Goal: Complete application form: Complete application form

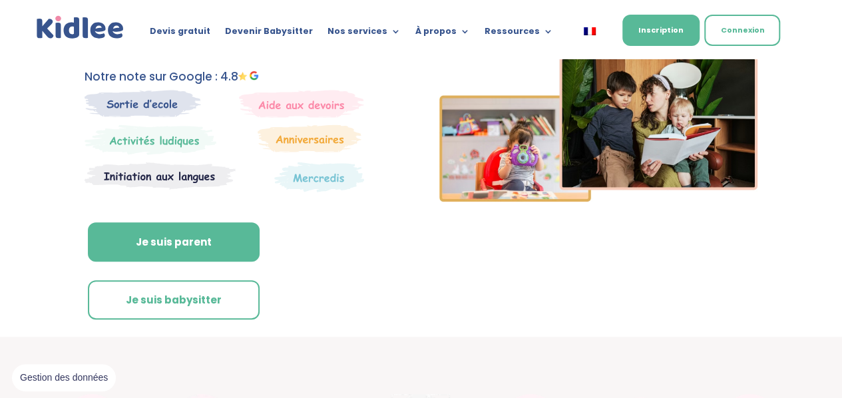
scroll to position [202, 0]
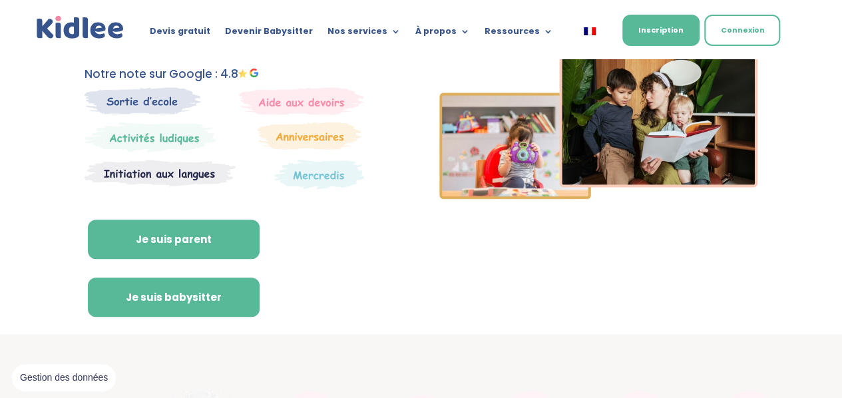
click at [218, 300] on link "Je suis babysitter" at bounding box center [174, 297] width 172 height 40
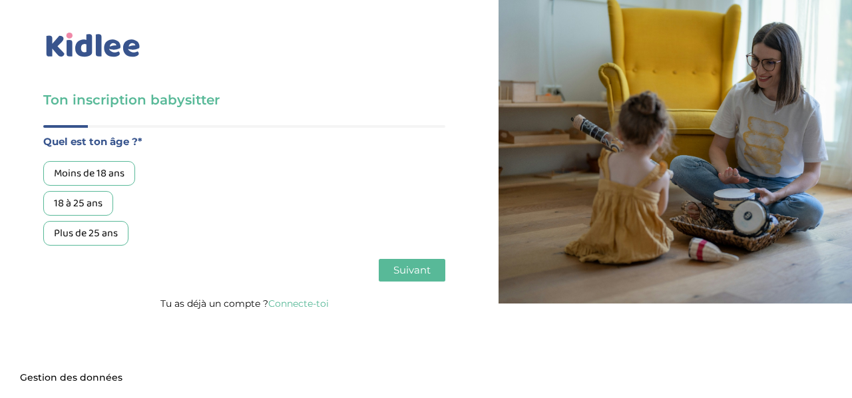
click at [114, 237] on div "Plus de 25 ans" at bounding box center [85, 233] width 85 height 25
click at [403, 261] on button "Suivant" at bounding box center [412, 270] width 67 height 23
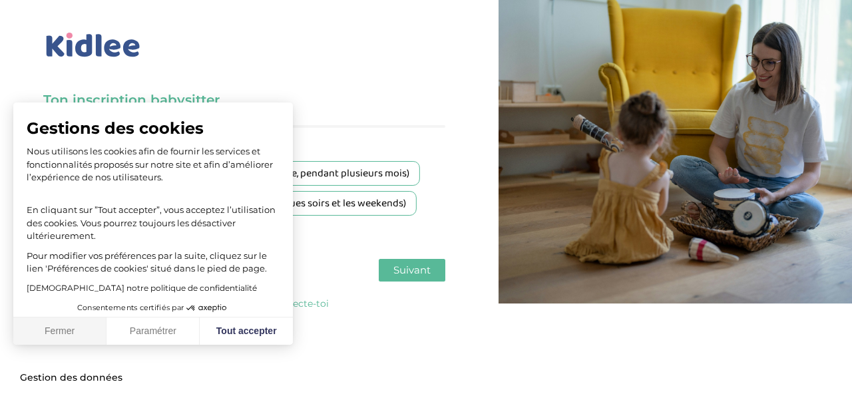
click at [86, 333] on button "Fermer" at bounding box center [59, 331] width 93 height 28
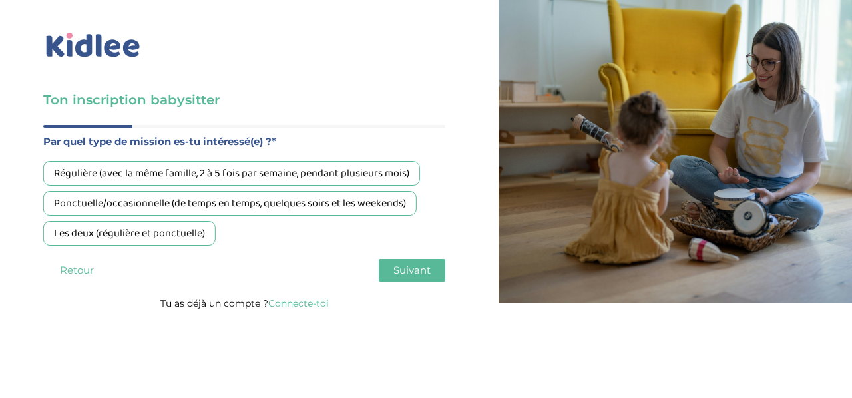
click at [261, 219] on div "Régulière (avec la même famille, 2 à 5 fois par semaine, pendant plusieurs mois…" at bounding box center [244, 203] width 402 height 84
click at [206, 224] on div "Les deux (régulière et ponctuelle)" at bounding box center [129, 233] width 172 height 25
click at [422, 277] on button "Suivant" at bounding box center [412, 270] width 67 height 23
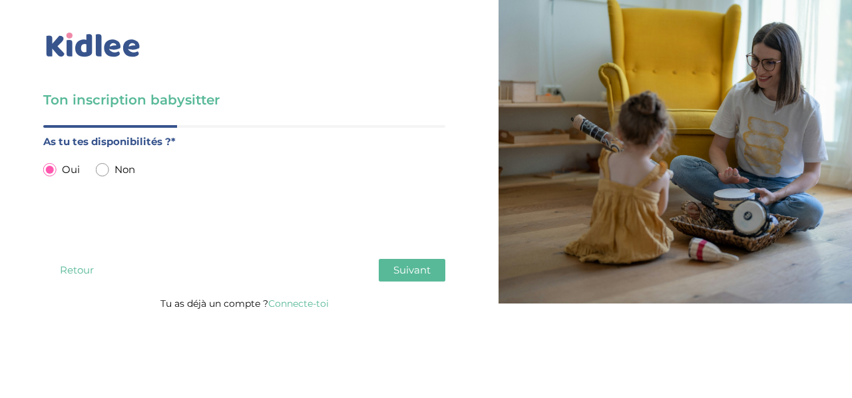
click at [422, 277] on button "Suivant" at bounding box center [412, 270] width 67 height 23
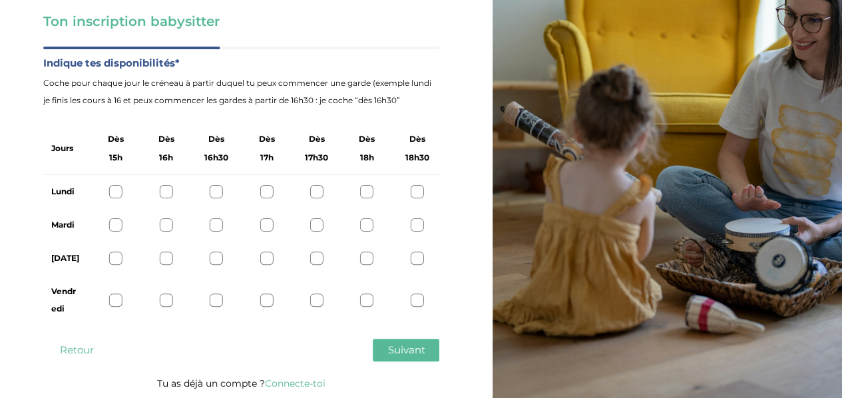
scroll to position [79, 0]
click at [122, 186] on div at bounding box center [115, 190] width 13 height 13
click at [164, 194] on div at bounding box center [166, 190] width 13 height 13
click at [118, 191] on div at bounding box center [115, 190] width 13 height 13
click at [114, 214] on div "Mardi" at bounding box center [241, 224] width 396 height 33
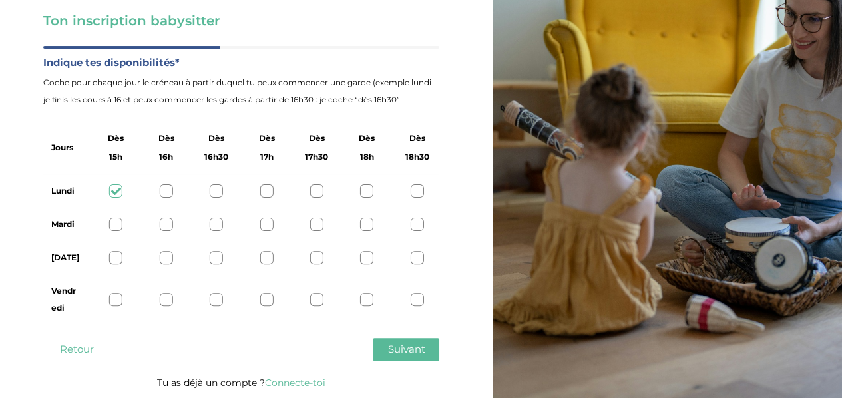
click at [114, 224] on div at bounding box center [115, 224] width 13 height 13
drag, startPoint x: 117, startPoint y: 243, endPoint x: 117, endPoint y: 253, distance: 10.6
click at [117, 253] on div "[DATE]" at bounding box center [241, 257] width 396 height 33
click at [117, 253] on div at bounding box center [115, 257] width 13 height 13
click at [117, 311] on div "Vendredi" at bounding box center [241, 299] width 396 height 51
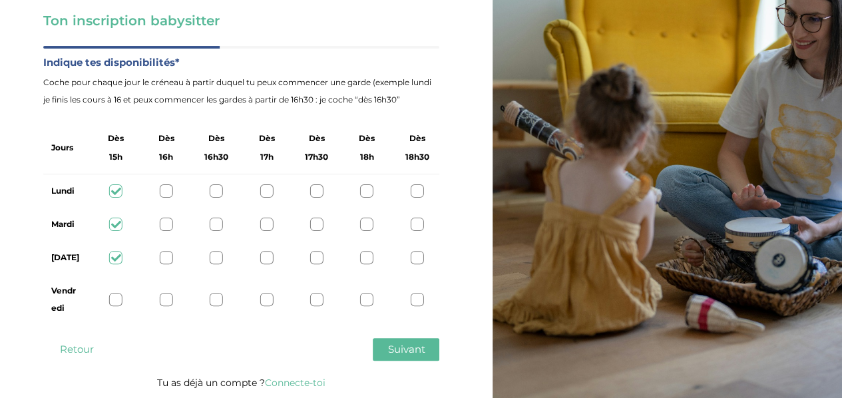
click at [117, 304] on div at bounding box center [115, 299] width 13 height 13
click at [383, 347] on button "Suivant" at bounding box center [406, 349] width 67 height 23
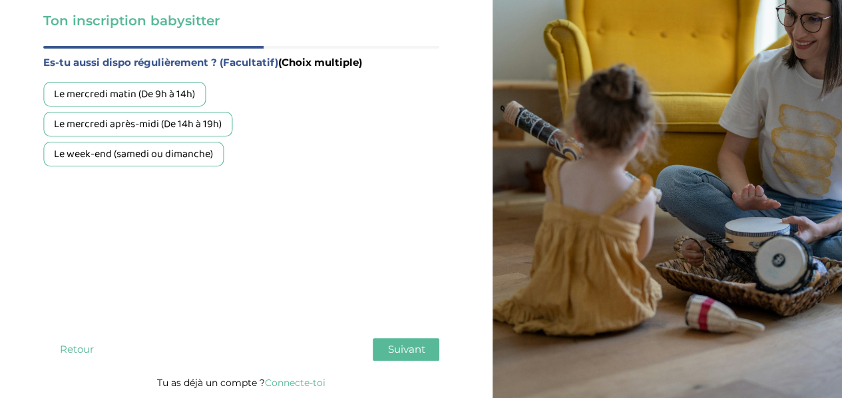
click at [223, 81] on div "Es-tu aussi dispo régulièrement ? (Facultatif) (Choix multiple) Le mercredi mat…" at bounding box center [241, 110] width 396 height 112
click at [188, 99] on div "Le mercredi matin (De 9h à 14h)" at bounding box center [124, 94] width 162 height 25
click at [190, 121] on div "Le mercredi après-midi (De 14h à 19h)" at bounding box center [137, 124] width 189 height 25
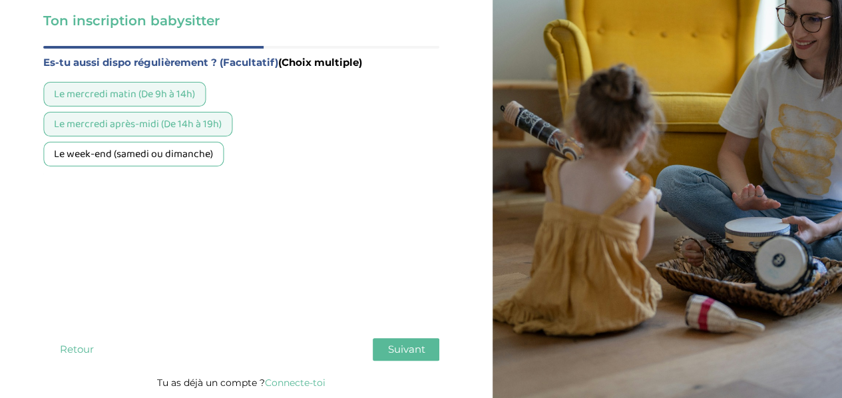
click at [184, 174] on div "Es-tu aussi dispo régulièrement ? (Facultatif) (Choix multiple) Le mercredi mat…" at bounding box center [241, 189] width 396 height 271
click at [195, 165] on div "Le week-end (samedi ou dimanche)" at bounding box center [133, 154] width 180 height 25
click at [399, 340] on button "Suivant" at bounding box center [406, 349] width 67 height 23
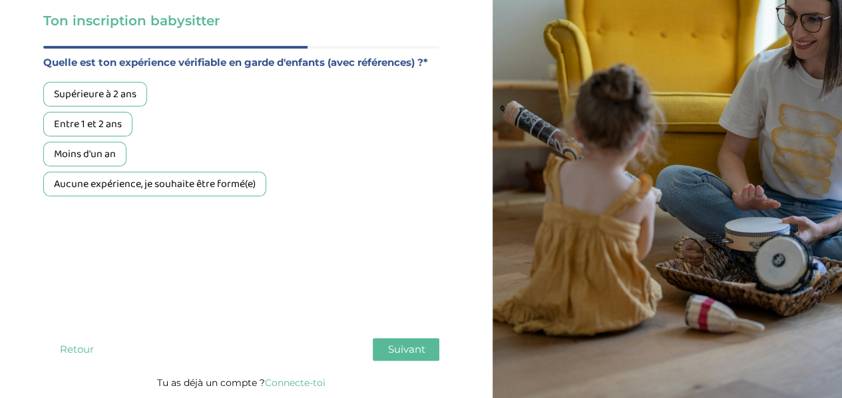
click at [87, 155] on div "Moins d'un an" at bounding box center [84, 154] width 83 height 25
click at [414, 345] on span "Suivant" at bounding box center [405, 349] width 37 height 13
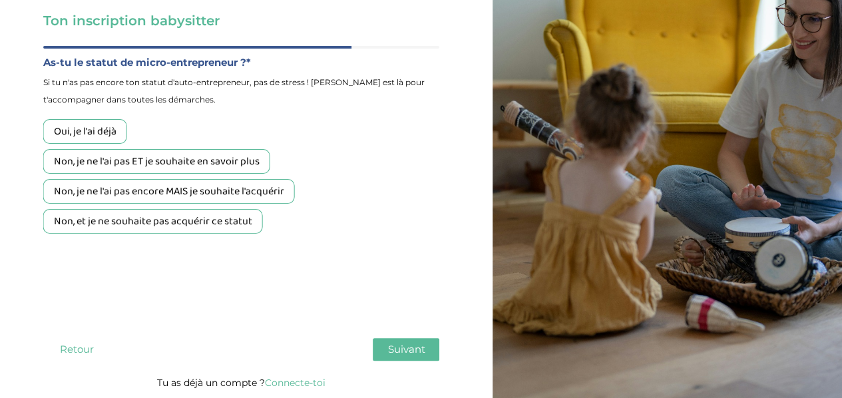
click at [106, 137] on div "Oui, je l'ai déjà" at bounding box center [85, 131] width 84 height 25
click at [411, 346] on span "Suivant" at bounding box center [405, 349] width 37 height 13
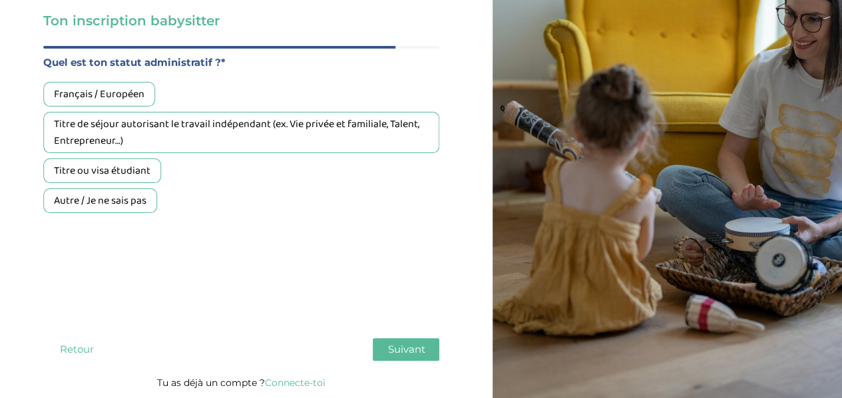
click at [251, 137] on div "Titre de séjour autorisant le travail indépendant (ex. Vie privée et familiale,…" at bounding box center [241, 132] width 396 height 41
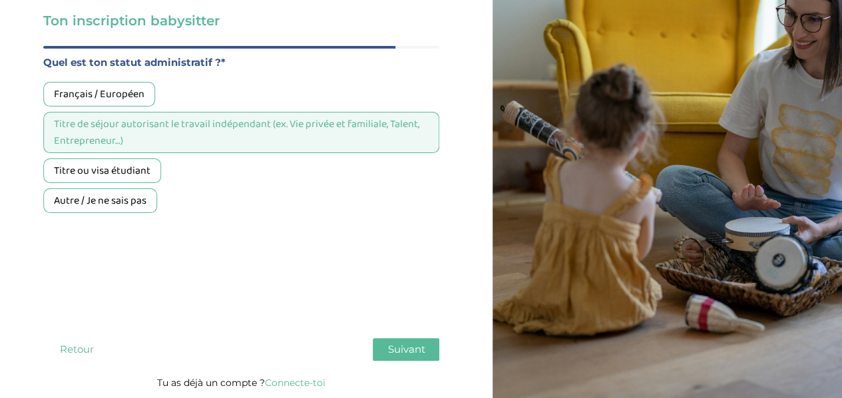
click at [420, 352] on span "Suivant" at bounding box center [405, 349] width 37 height 13
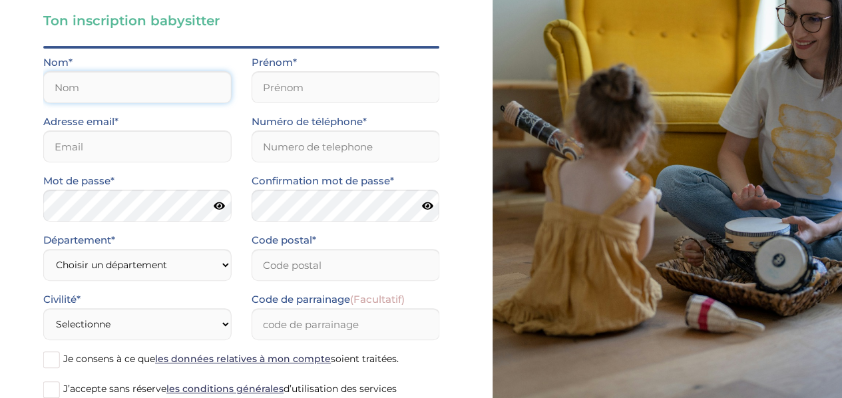
click at [152, 96] on input "text" at bounding box center [137, 87] width 188 height 32
type input "Laassouli"
type input "Abire"
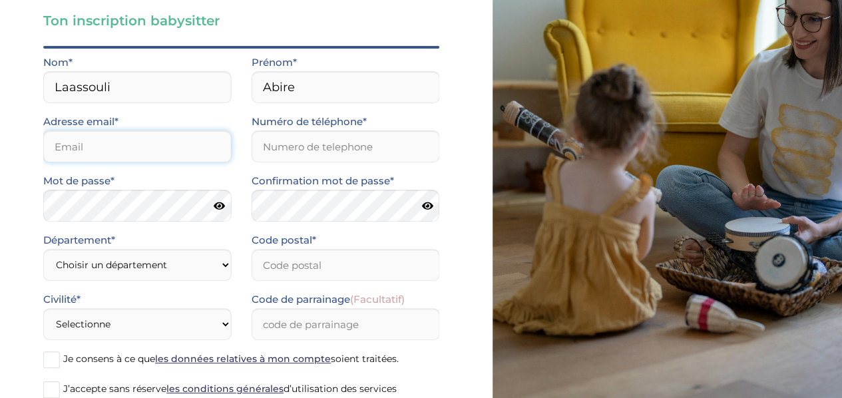
type input "abire.laassouli@gmail.com"
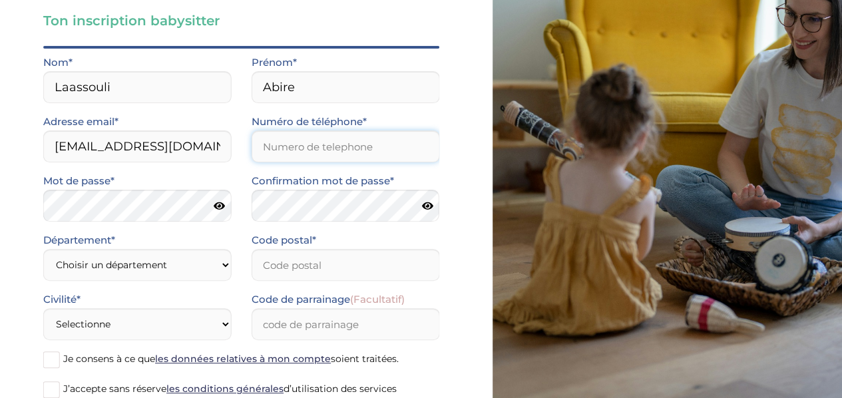
type input "0751544252"
type input "92370"
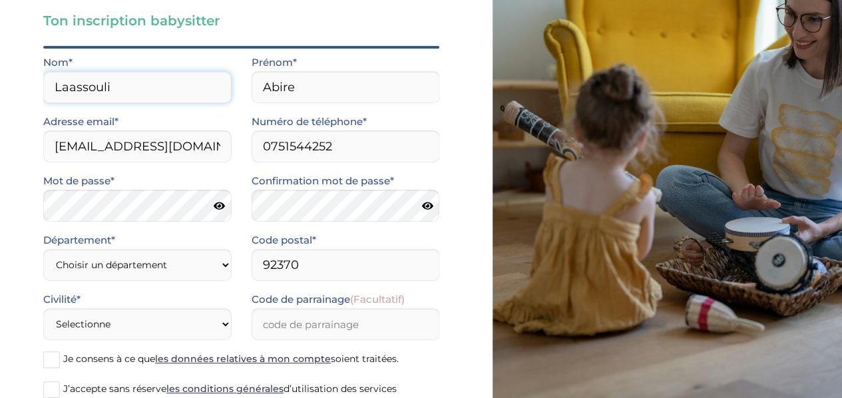
scroll to position [0, 0]
click at [220, 208] on icon at bounding box center [219, 206] width 11 height 10
click at [217, 258] on select "Choisir un département Paris (75) Hauts-de-Seine (92) Yvelines (78) Val-de-Marn…" at bounding box center [137, 265] width 188 height 32
select select "92"
click at [43, 249] on select "Choisir un département Paris (75) Hauts-de-Seine (92) Yvelines (78) Val-de-Marn…" at bounding box center [137, 265] width 188 height 32
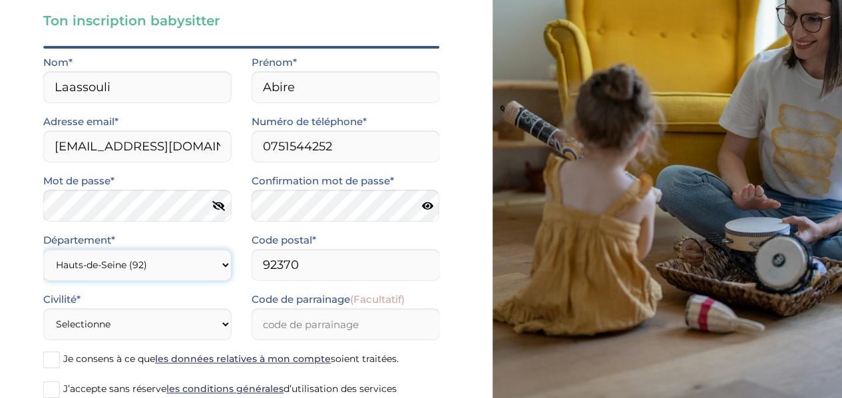
scroll to position [179, 0]
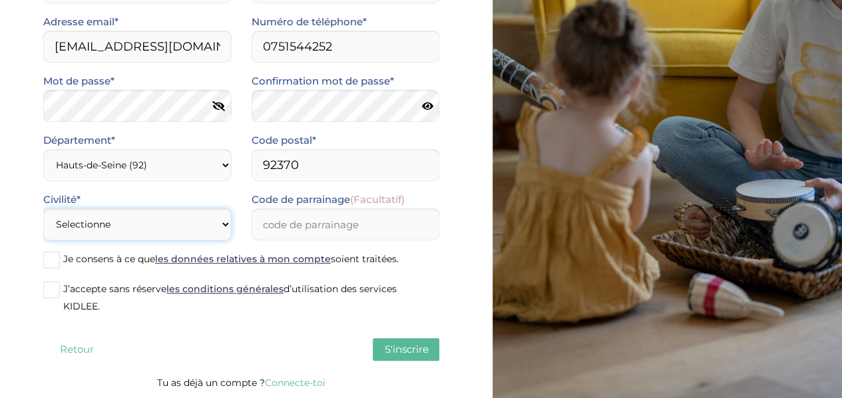
click at [192, 223] on select "Selectionne Mr Mme" at bounding box center [137, 224] width 188 height 32
select select "1"
click at [43, 208] on select "Selectionne Mr Mme" at bounding box center [137, 224] width 188 height 32
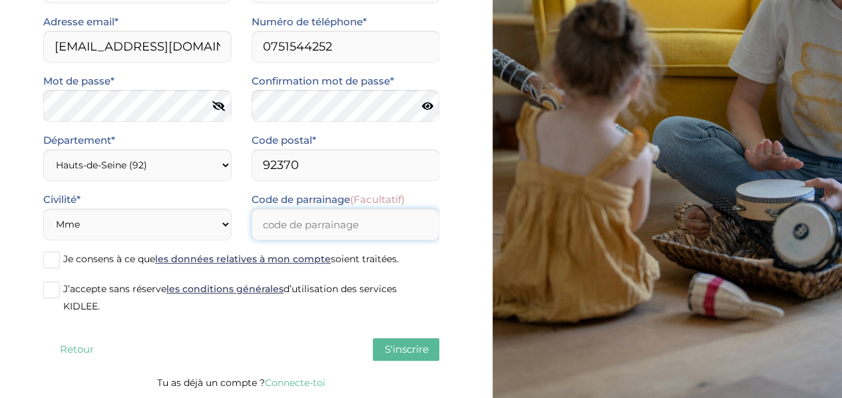
click at [313, 218] on input "Code de parrainage (Facultatif)" at bounding box center [345, 224] width 188 height 32
click at [92, 261] on span "Je consens à ce que les données relatives à mon compte soient traitées." at bounding box center [230, 259] width 335 height 12
click at [0, 0] on input "Je consens à ce que les données relatives à mon compte soient traitées." at bounding box center [0, 0] width 0 height 0
click at [92, 282] on label "J’accepte sans réserve les conditions générales d’utilisation des services KIDL…" at bounding box center [241, 297] width 396 height 35
click at [0, 0] on input "J’accepte sans réserve les conditions générales d’utilisation des services KIDL…" at bounding box center [0, 0] width 0 height 0
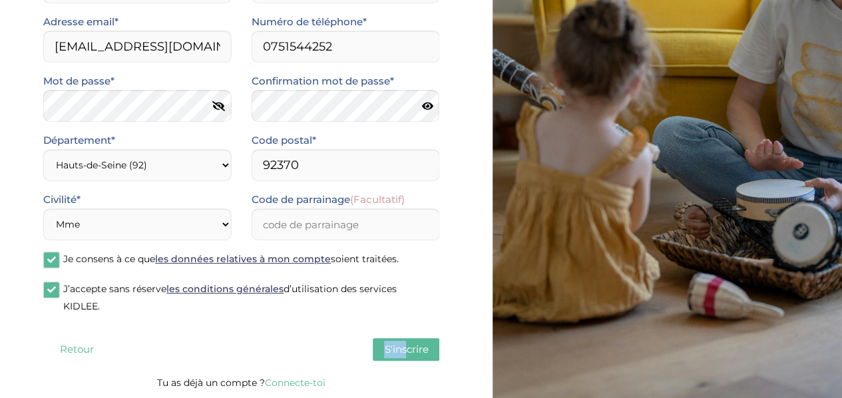
drag, startPoint x: 386, startPoint y: 363, endPoint x: 411, endPoint y: 349, distance: 28.9
click at [411, 349] on div "Quel est ton âge ?* Moins de 18 ans 18 à 25 ans Plus de 25 ans Par quel type de…" at bounding box center [241, 160] width 396 height 428
click at [411, 349] on span "S'inscrire" at bounding box center [406, 349] width 44 height 13
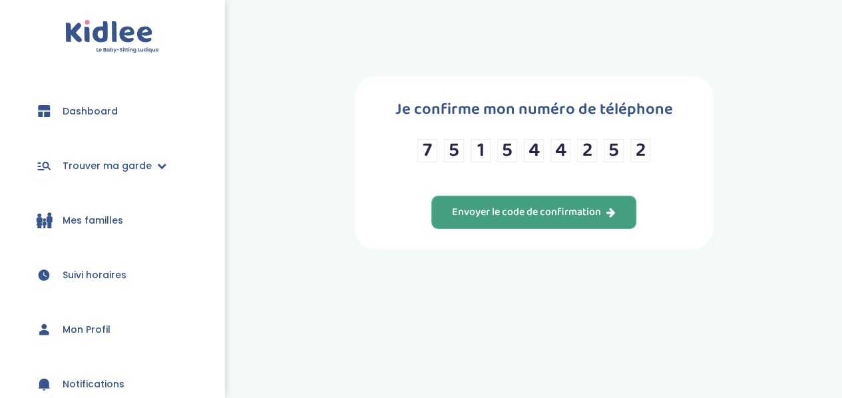
click at [589, 210] on div "Envoyer le code de confirmation" at bounding box center [534, 212] width 164 height 15
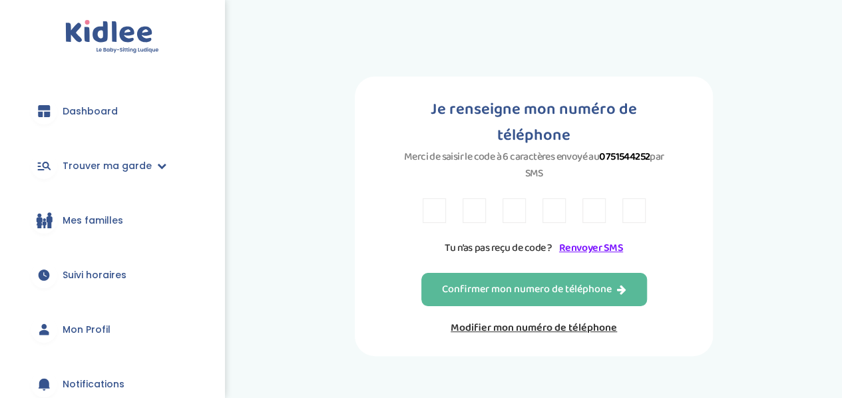
click at [438, 198] on input "text" at bounding box center [433, 210] width 23 height 25
type input "x"
type input "'"
type input "4"
type input "J"
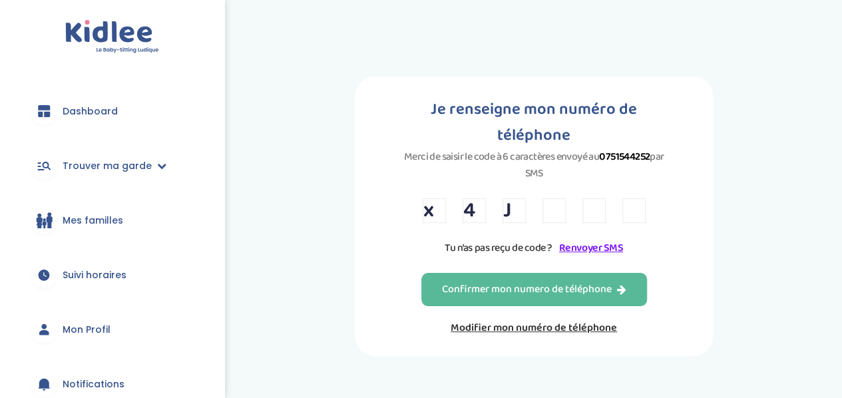
type input "R"
type input "6"
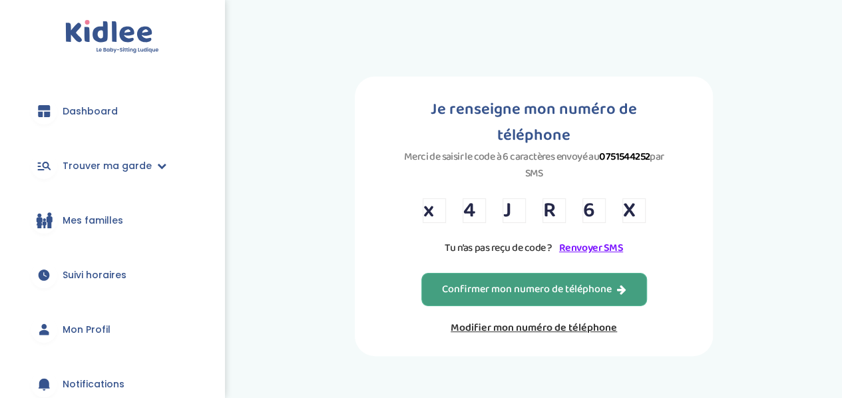
type input "X"
click at [543, 282] on div "Confirmer mon numero de téléphone" at bounding box center [534, 289] width 184 height 15
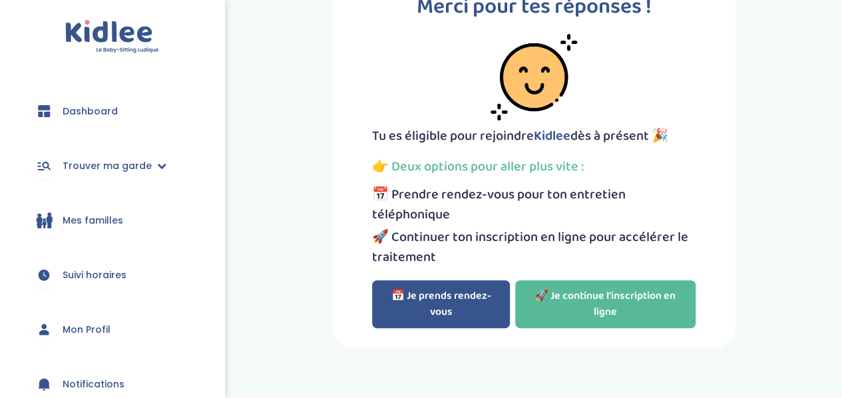
scroll to position [59, 0]
click at [539, 255] on li "🚀 Continuer ton inscription en ligne pour accélérer le traitement" at bounding box center [533, 246] width 323 height 40
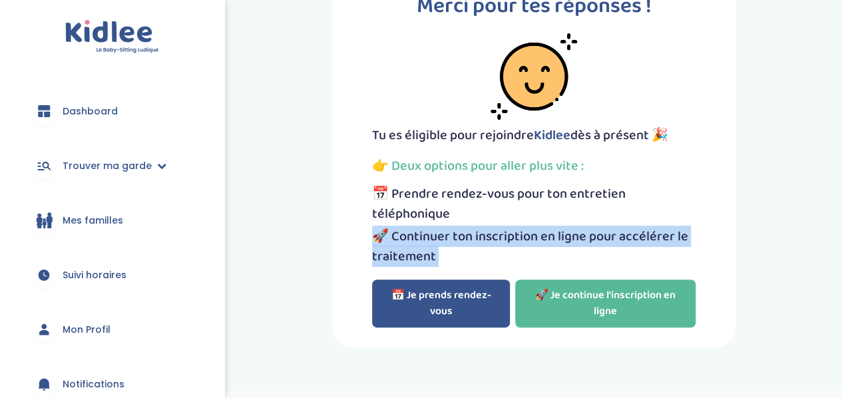
click at [539, 255] on li "🚀 Continuer ton inscription en ligne pour accélérer le traitement" at bounding box center [533, 246] width 323 height 40
click at [566, 307] on link "🚀 Je continue l'inscription en ligne" at bounding box center [605, 303] width 180 height 48
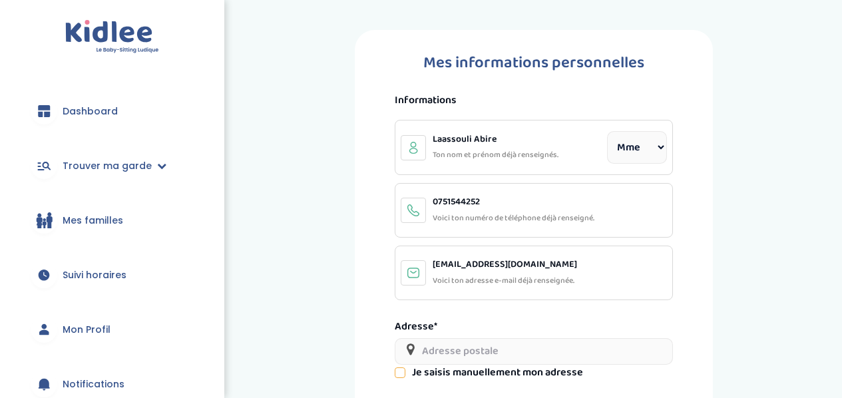
select select "1"
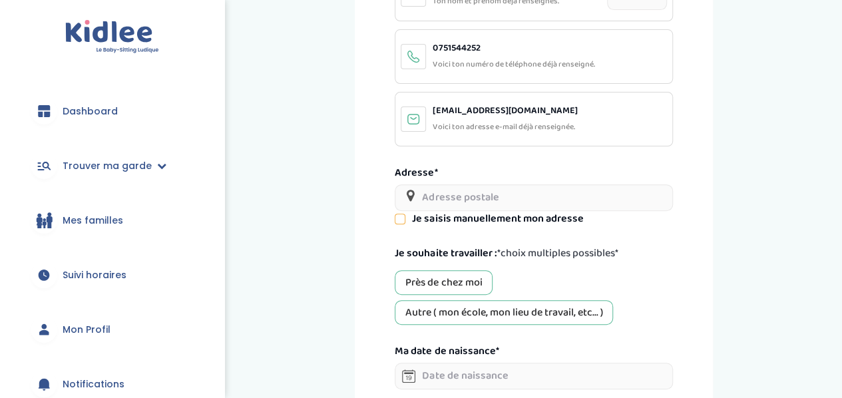
scroll to position [171, 0]
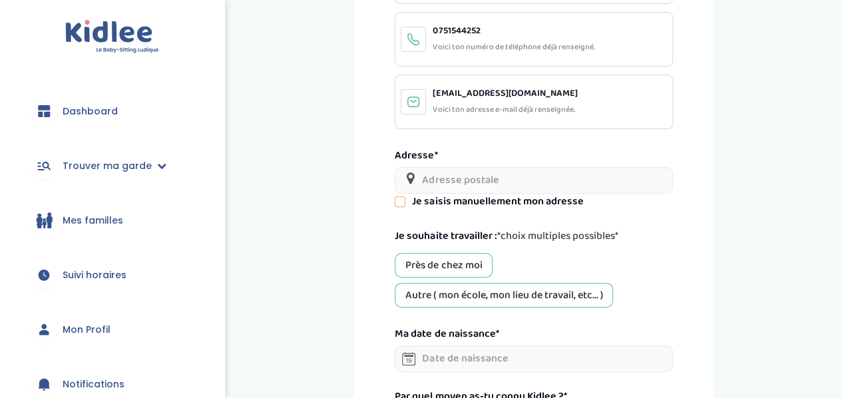
click at [454, 182] on input "text" at bounding box center [533, 180] width 277 height 27
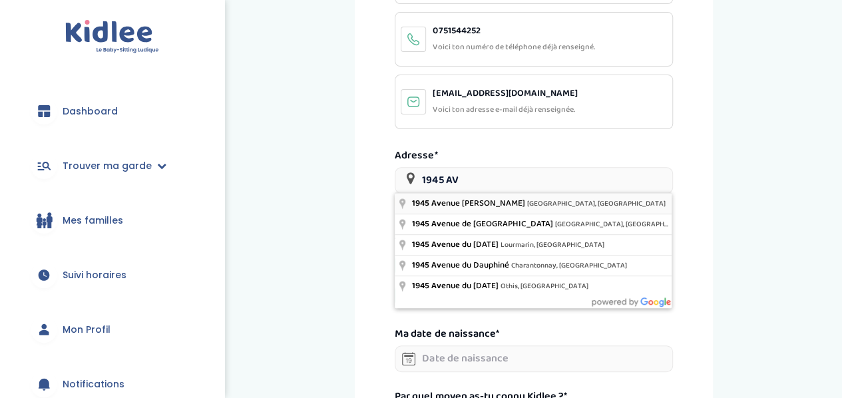
type input "1945 Avenue Roger Salengro, Chaville, France"
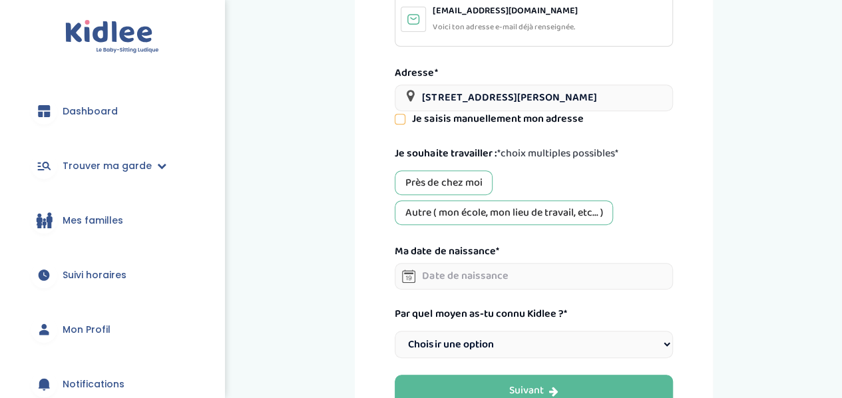
scroll to position [306, 0]
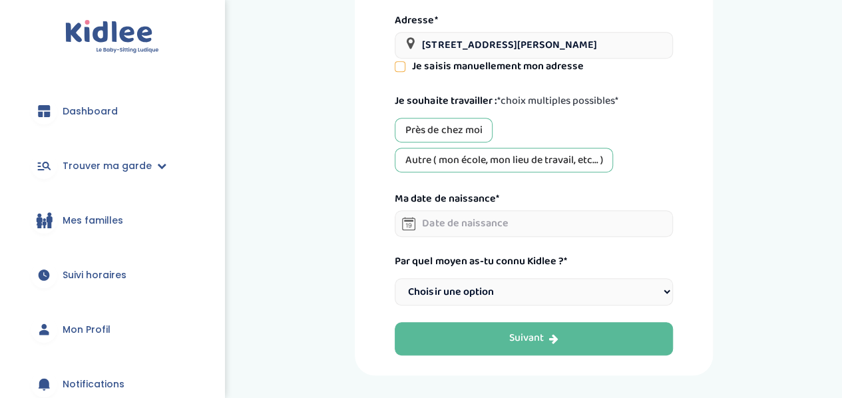
click at [474, 156] on div "Autre ( mon école, mon lieu de travail, etc... )" at bounding box center [504, 160] width 218 height 25
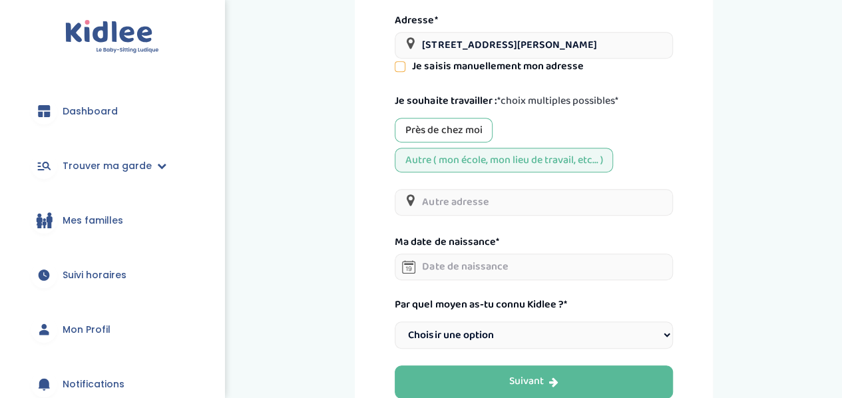
click at [444, 127] on div "Près de chez moi" at bounding box center [444, 130] width 98 height 25
click at [513, 142] on div "Près de chez moi Autre ( mon école, mon lieu de travail, etc... )" at bounding box center [533, 145] width 277 height 55
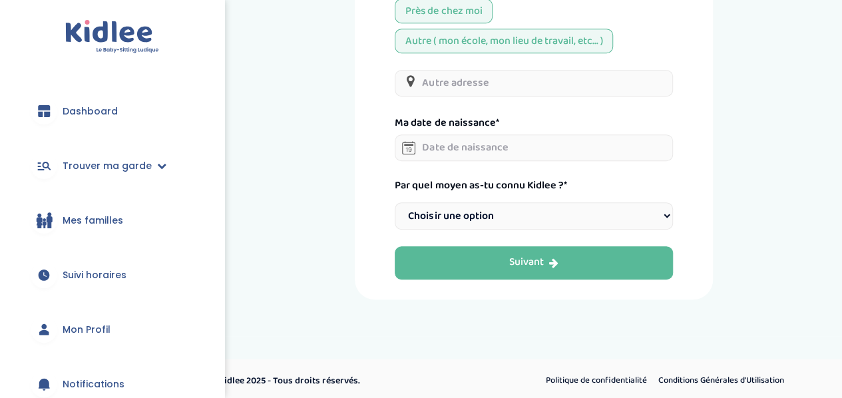
scroll to position [428, 0]
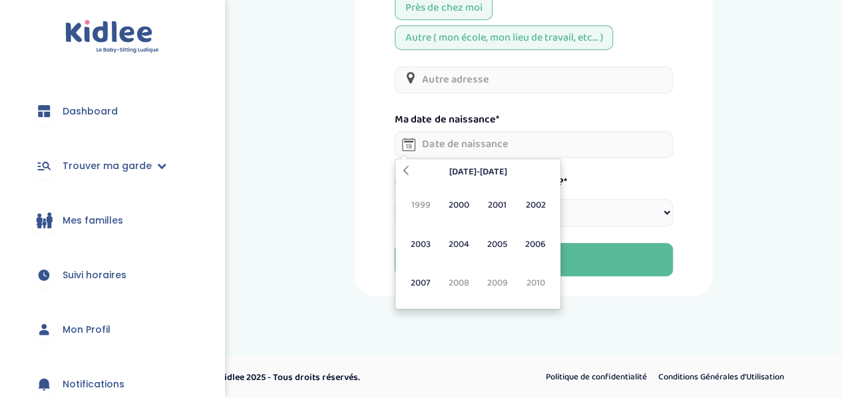
click at [513, 142] on input "text" at bounding box center [533, 144] width 277 height 27
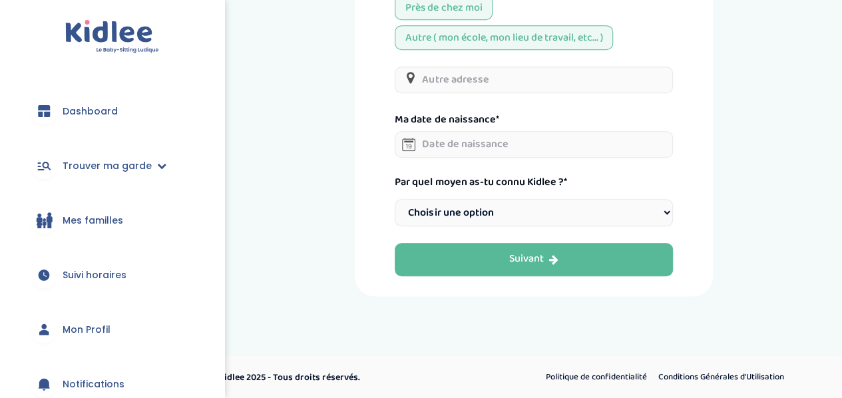
click at [474, 74] on input "text" at bounding box center [533, 80] width 277 height 27
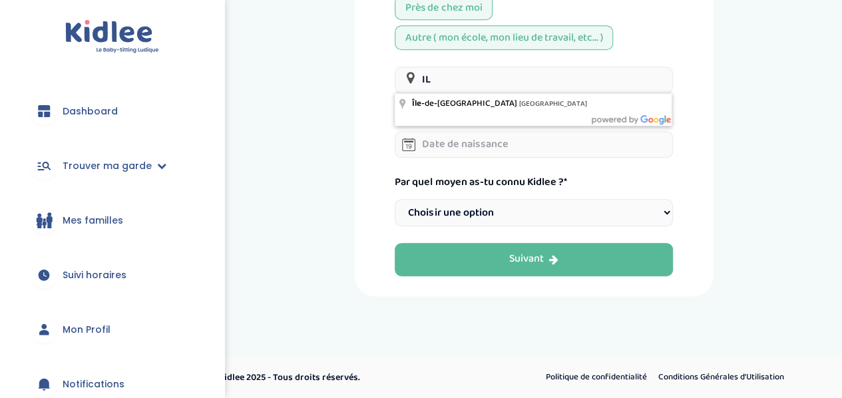
type input "I"
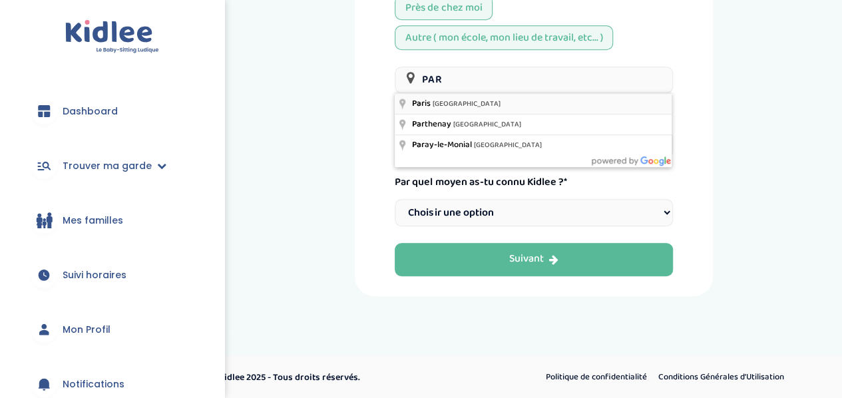
type input "Paris, France"
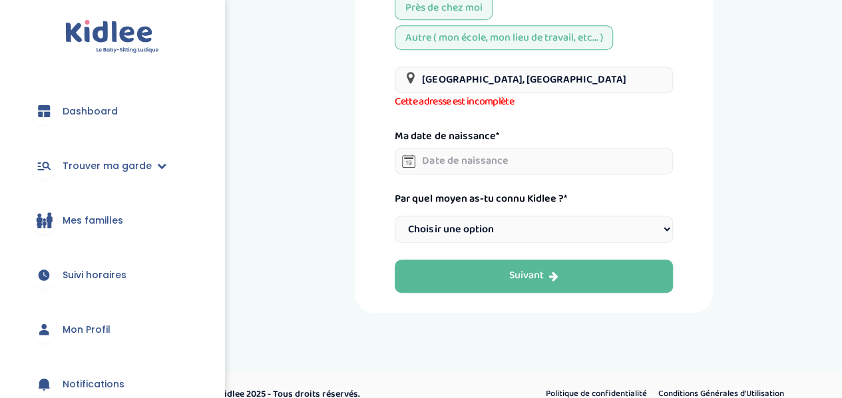
click at [456, 69] on input "Paris, France" at bounding box center [533, 80] width 277 height 27
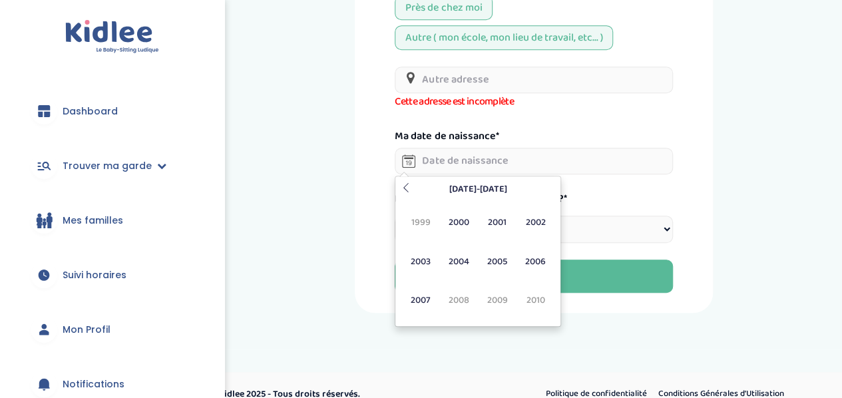
click at [455, 160] on input "text" at bounding box center [533, 161] width 277 height 27
click at [538, 251] on span "1996" at bounding box center [535, 261] width 35 height 36
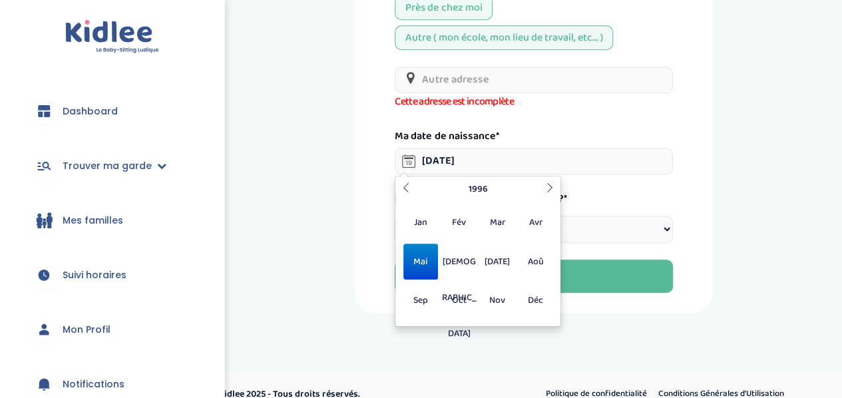
type input "31-05-1996"
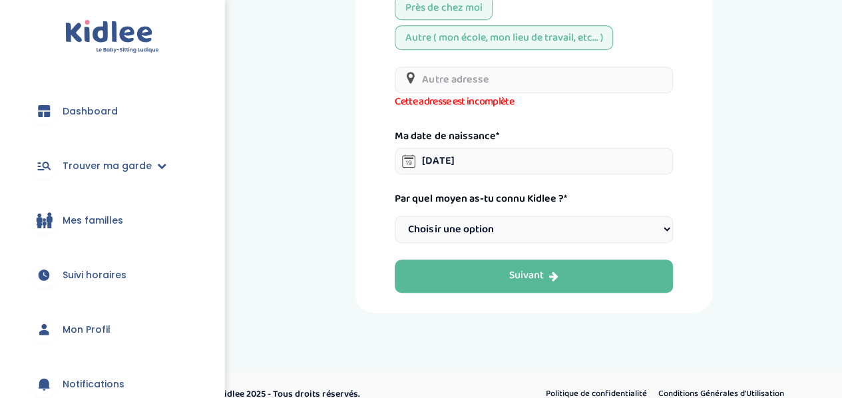
click at [560, 233] on select "Choisir une option Bouche à Oreille Google Plateforme Gens de confiance Faceboo…" at bounding box center [533, 229] width 277 height 27
select select "2"
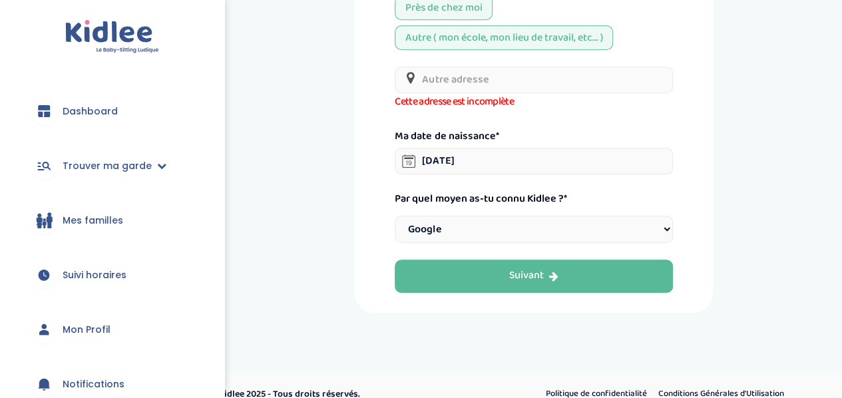
click at [395, 216] on select "Choisir une option Bouche à Oreille Google Plateforme Gens de confiance Faceboo…" at bounding box center [533, 229] width 277 height 27
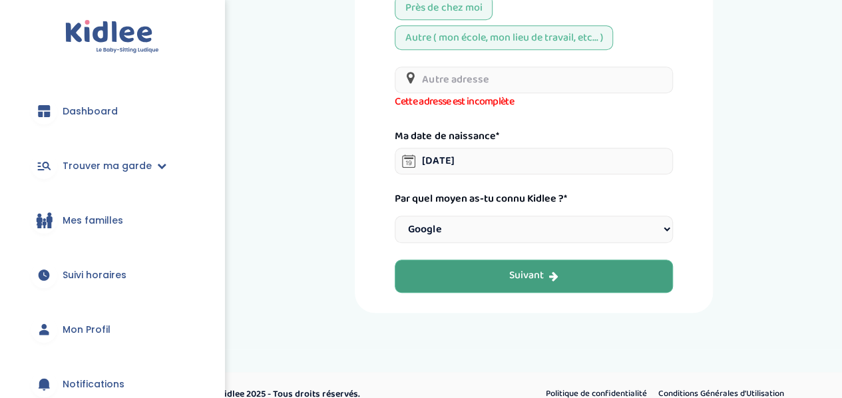
click at [492, 270] on button "Suivant" at bounding box center [533, 275] width 277 height 33
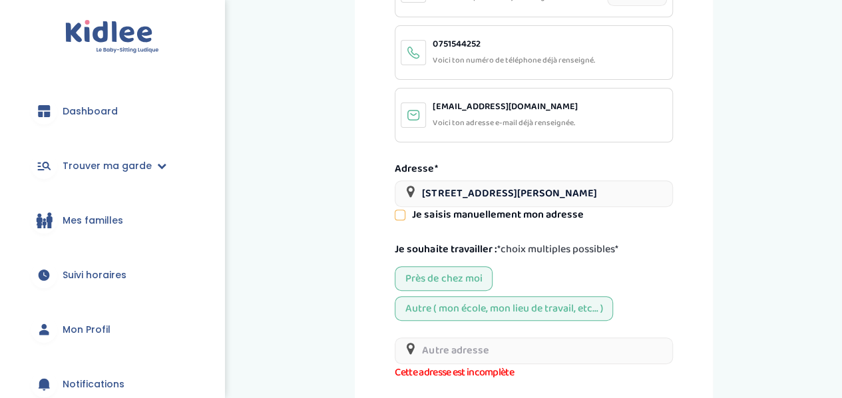
scroll to position [158, 0]
click at [407, 215] on div "Je saisis manuellement mon adresse" at bounding box center [533, 214] width 277 height 16
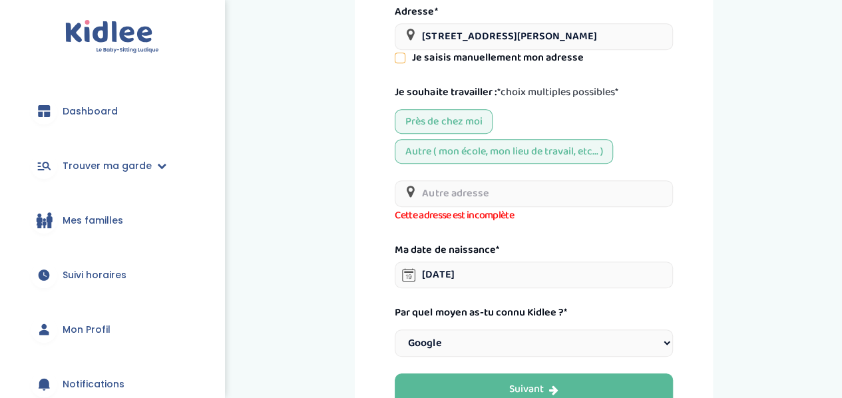
scroll to position [315, 0]
click at [493, 192] on input "text" at bounding box center [533, 193] width 277 height 27
type input "i"
click at [460, 154] on div "Autre ( mon école, mon lieu de travail, etc... )" at bounding box center [504, 150] width 218 height 25
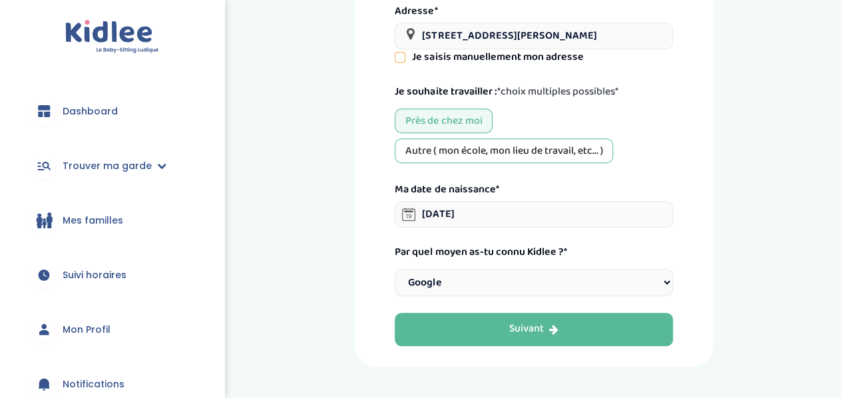
scroll to position [385, 0]
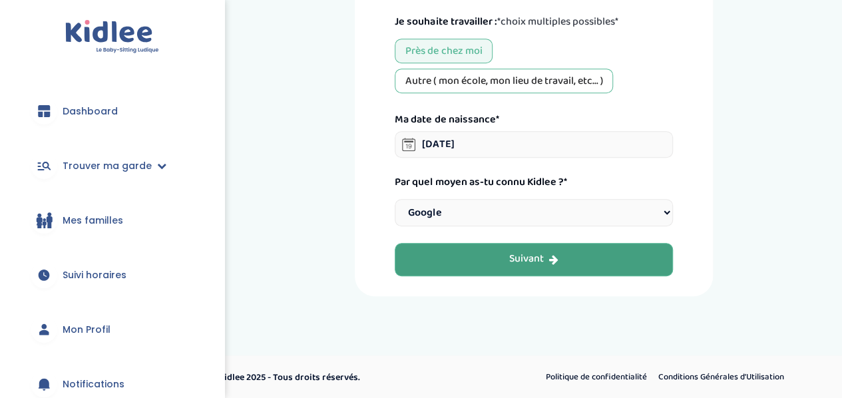
click at [531, 255] on div "Suivant" at bounding box center [533, 258] width 49 height 15
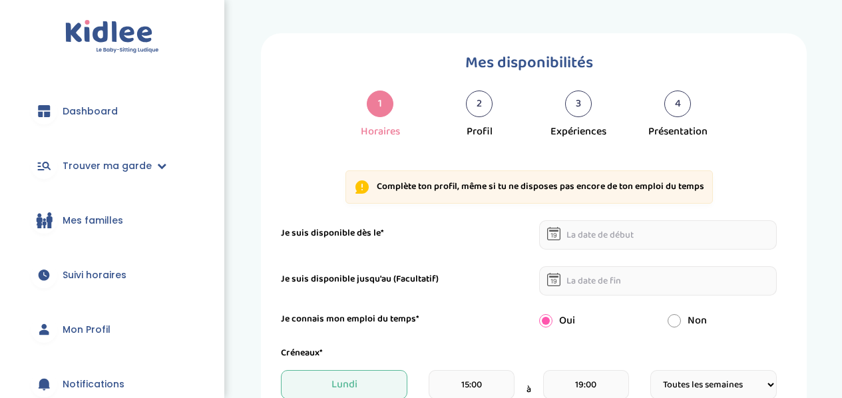
select select "1"
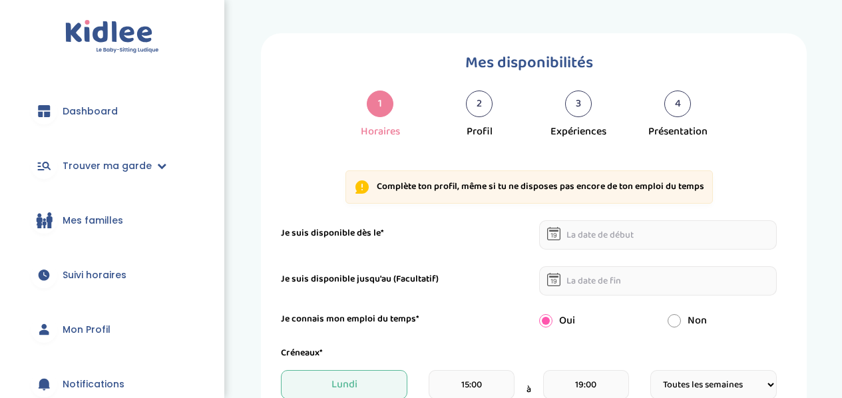
select select "1"
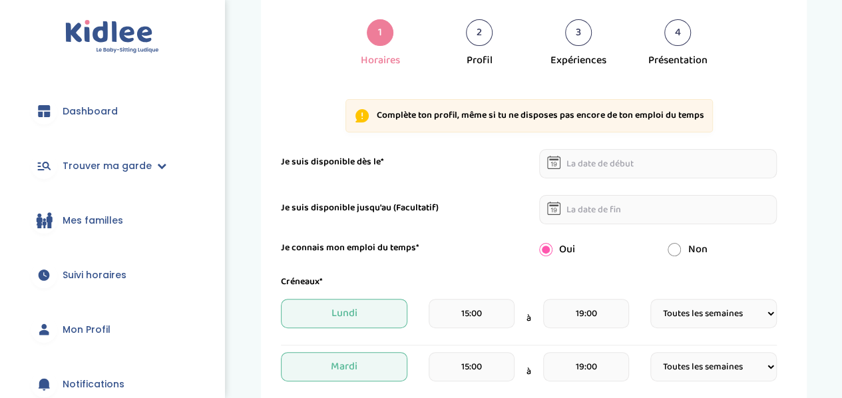
scroll to position [96, 0]
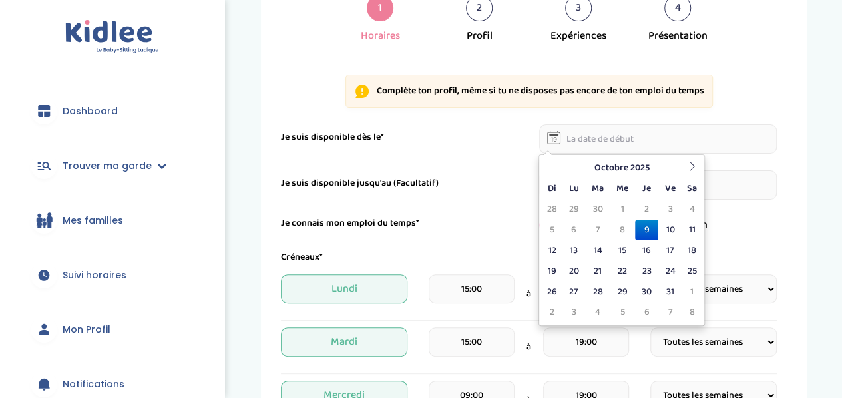
click at [611, 150] on input "text" at bounding box center [658, 138] width 238 height 29
click at [673, 228] on td "10" at bounding box center [669, 230] width 23 height 21
type input "[DATE]"
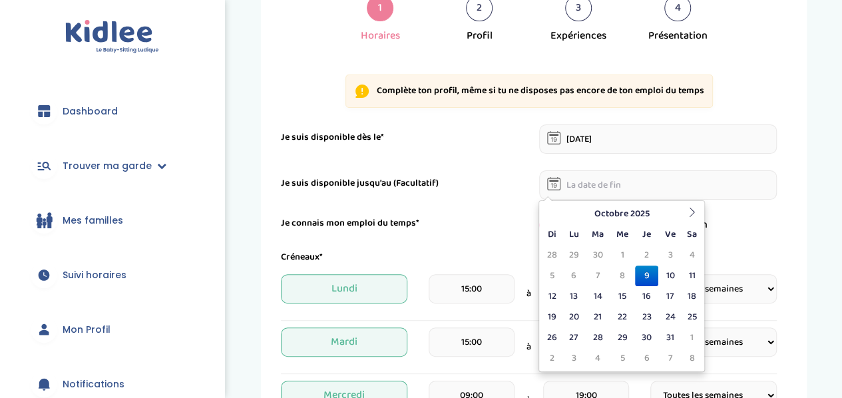
click at [736, 188] on input "text" at bounding box center [658, 184] width 238 height 29
click at [738, 176] on input "text" at bounding box center [658, 184] width 238 height 29
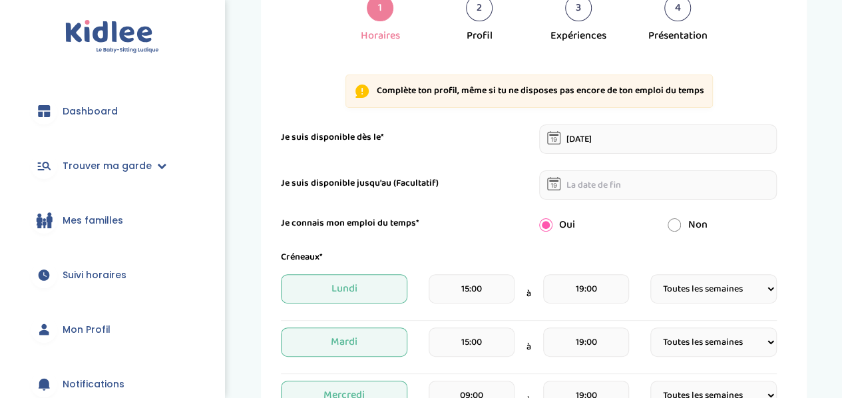
click at [488, 218] on div "Je connais mon emploi du temps*" at bounding box center [400, 223] width 258 height 14
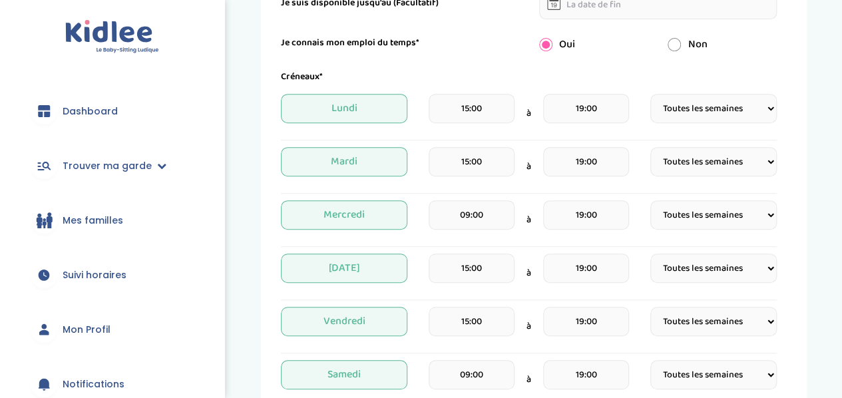
scroll to position [277, 0]
click at [492, 102] on input "15:00" at bounding box center [471, 107] width 86 height 29
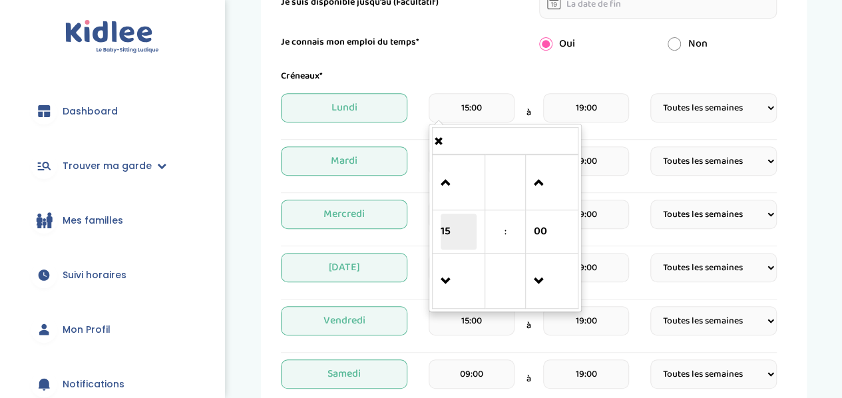
click at [458, 226] on span "15" at bounding box center [458, 232] width 36 height 36
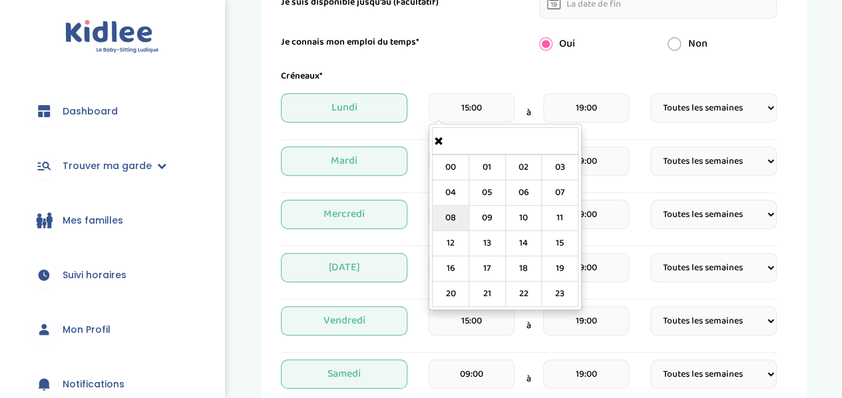
click at [463, 211] on td "08" at bounding box center [450, 218] width 37 height 25
type input "08:00"
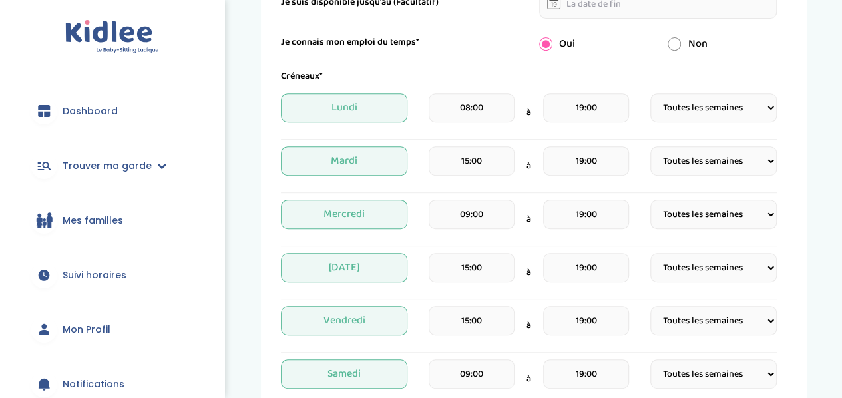
click at [633, 114] on div "[DATE] 08:00 à 19:00 Fréquence Toutes les semaines Toutes les 2 semaines Tous l…" at bounding box center [529, 112] width 496 height 39
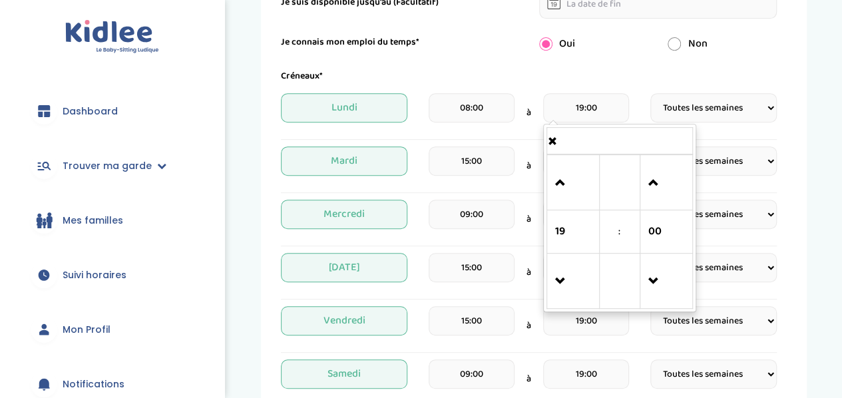
click at [611, 105] on input "19:00" at bounding box center [586, 107] width 86 height 29
click at [571, 285] on span at bounding box center [573, 281] width 36 height 36
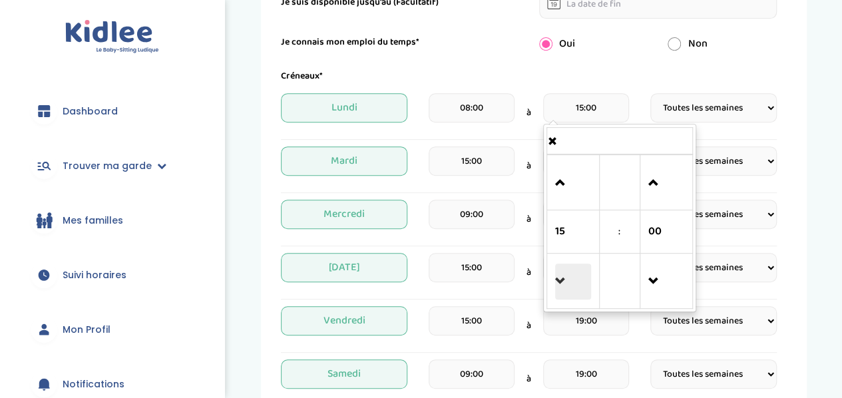
click at [571, 285] on span at bounding box center [573, 281] width 36 height 36
drag, startPoint x: 583, startPoint y: 115, endPoint x: 570, endPoint y: 112, distance: 12.9
click at [570, 112] on input "14:00" at bounding box center [586, 107] width 86 height 29
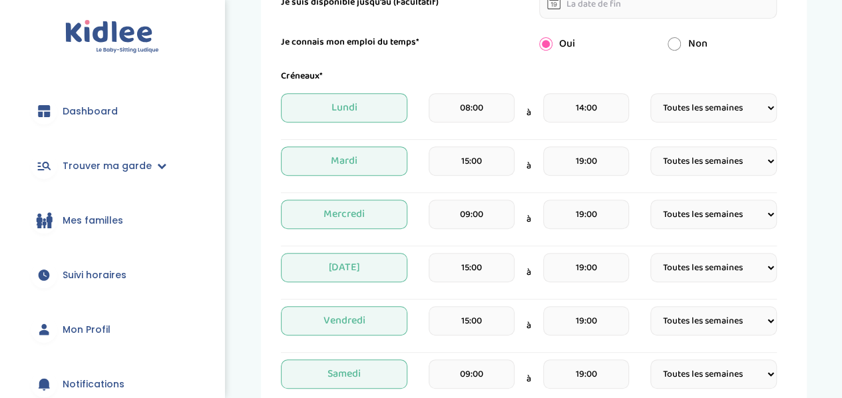
click at [632, 93] on div "[DATE] 08:00 à 14:00 Fréquence Toutes les semaines Toutes les 2 semaines Tous l…" at bounding box center [529, 112] width 496 height 39
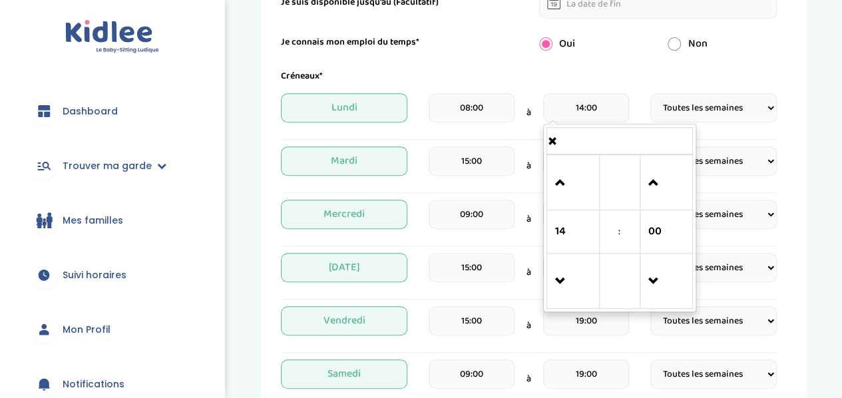
click at [583, 104] on input "14:00" at bounding box center [586, 107] width 86 height 29
click at [577, 165] on span at bounding box center [573, 183] width 36 height 36
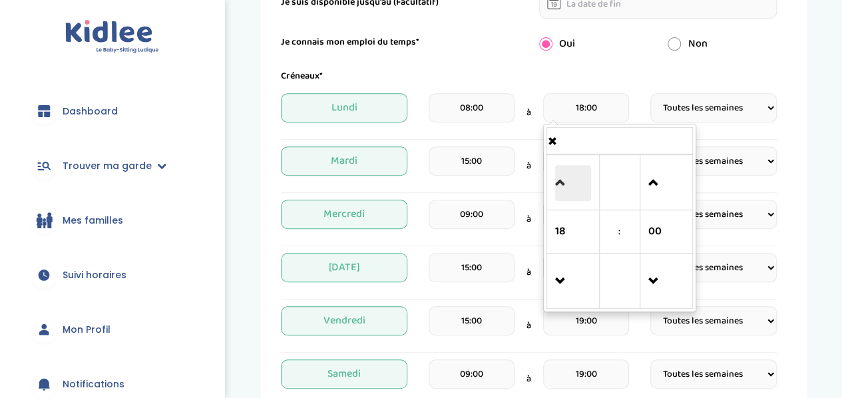
click at [577, 165] on span at bounding box center [573, 183] width 36 height 36
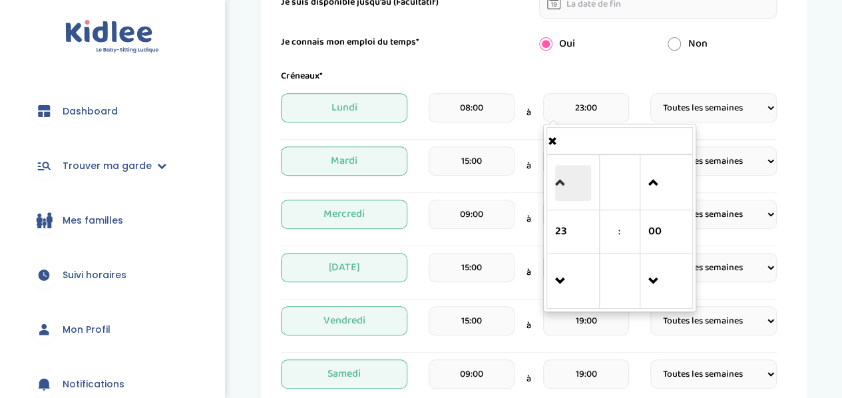
click at [577, 165] on span at bounding box center [573, 183] width 36 height 36
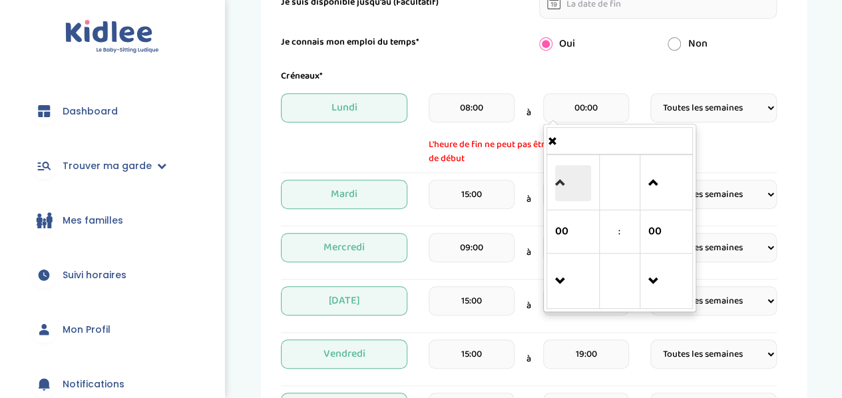
click at [577, 165] on span at bounding box center [573, 183] width 36 height 36
click at [563, 286] on span at bounding box center [573, 281] width 36 height 36
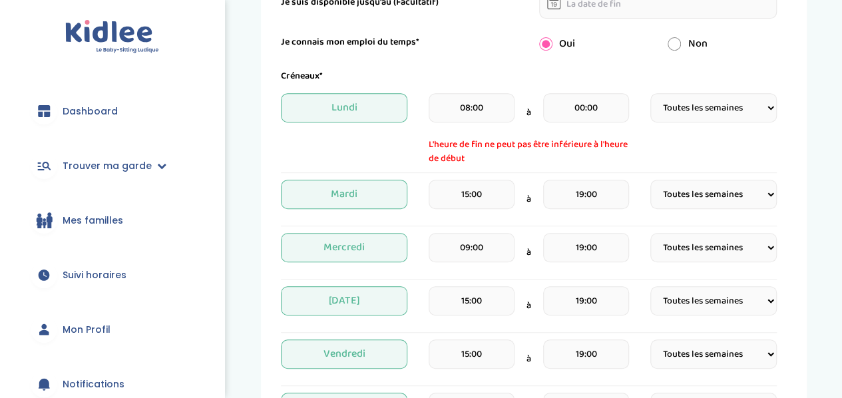
click at [633, 88] on div "Créneaux* [DATE] 08:00 à 00:00 L'heure de fin ne peut pas être inférieure à l'h…" at bounding box center [529, 277] width 496 height 416
click at [591, 124] on div "00:00" at bounding box center [586, 112] width 86 height 39
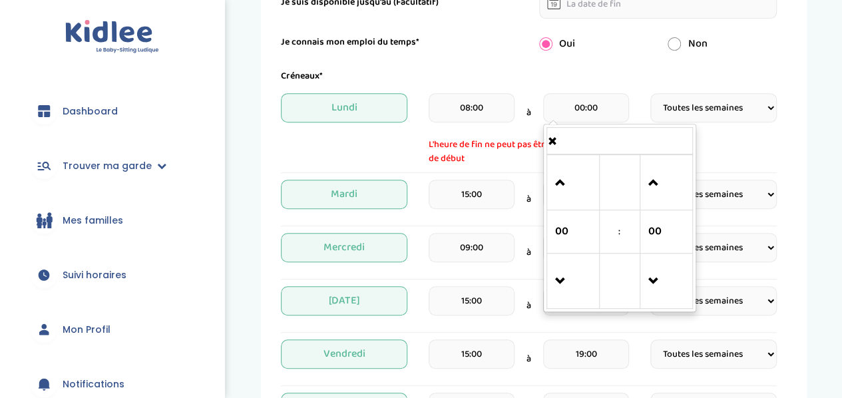
click at [600, 111] on input "00:00" at bounding box center [586, 107] width 86 height 29
click at [569, 190] on span at bounding box center [573, 183] width 36 height 36
click at [556, 269] on span at bounding box center [573, 281] width 36 height 36
type input "23:00"
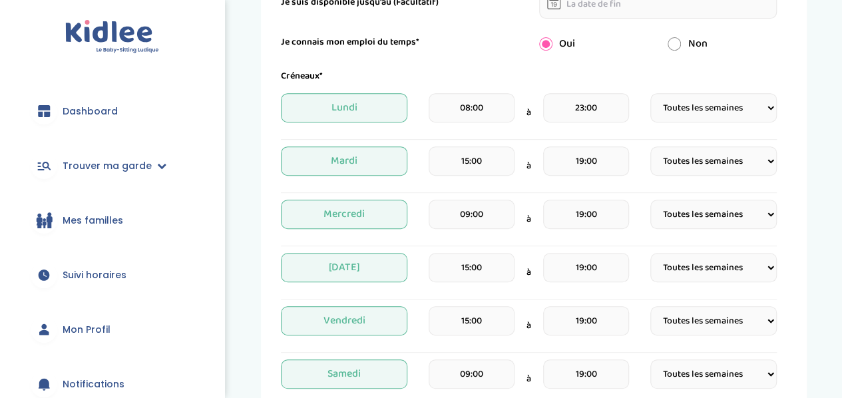
click at [586, 55] on form "Je suis disponible dès le* [DATE] Je suis disponible jusqu'au (Facultatif) Je c…" at bounding box center [529, 295] width 496 height 705
click at [498, 139] on hr at bounding box center [529, 139] width 496 height 1
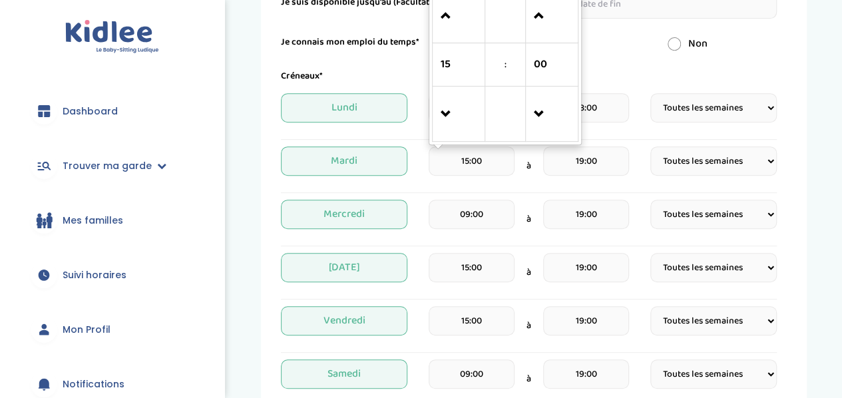
click at [477, 158] on input "15:00" at bounding box center [471, 160] width 86 height 29
click at [446, 122] on span at bounding box center [458, 114] width 36 height 36
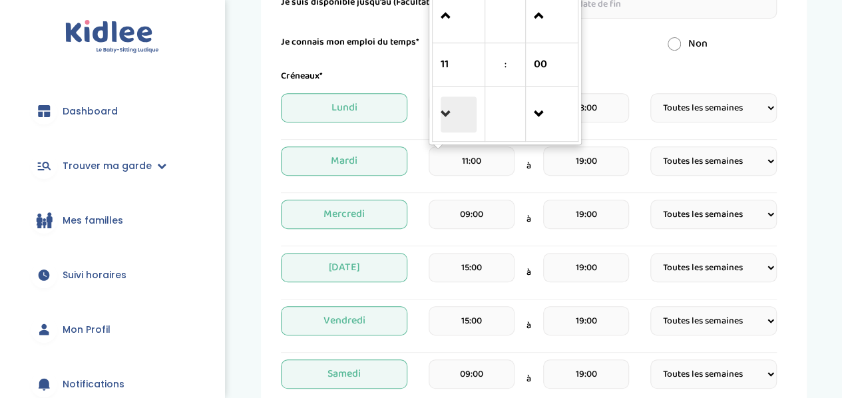
click at [446, 122] on span at bounding box center [458, 114] width 36 height 36
type input "08:00"
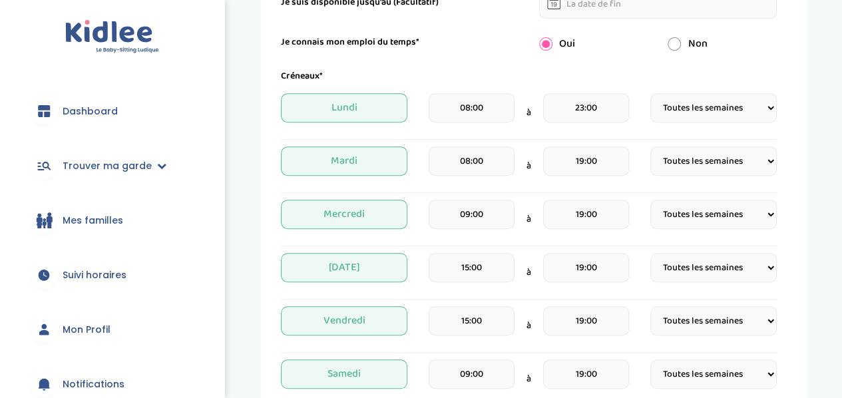
click at [605, 142] on div "Créneaux* [DATE] 08:00 à 23:00 Fréquence Toutes les semaines Toutes les 2 semai…" at bounding box center [529, 260] width 496 height 383
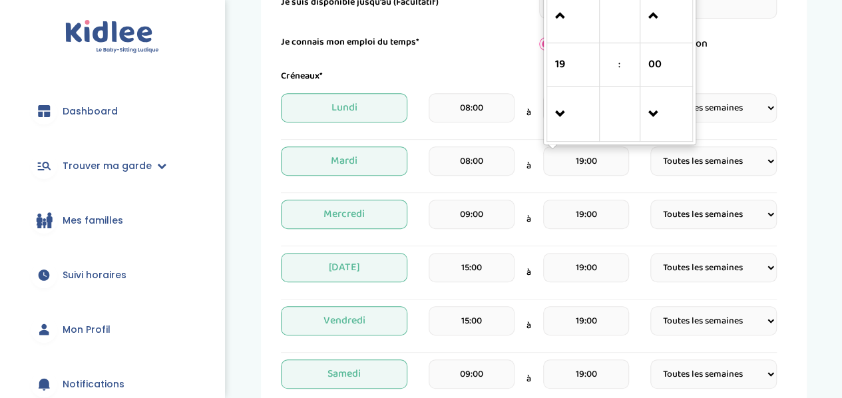
click at [605, 151] on input "19:00" at bounding box center [586, 160] width 86 height 29
click at [556, 13] on span at bounding box center [573, 16] width 36 height 36
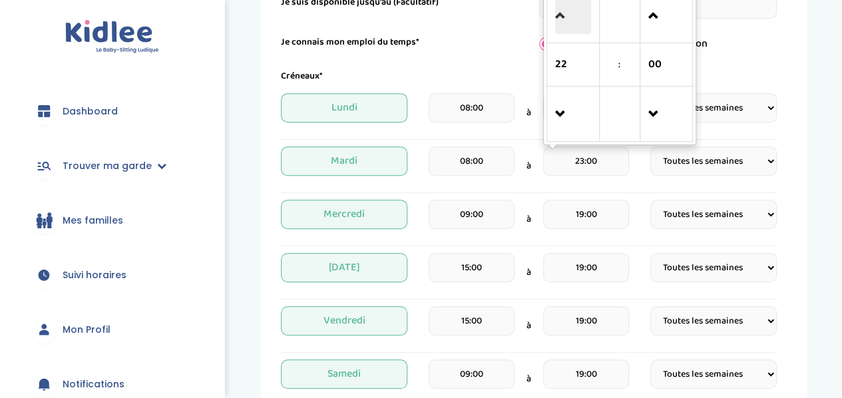
click at [556, 13] on span at bounding box center [573, 16] width 36 height 36
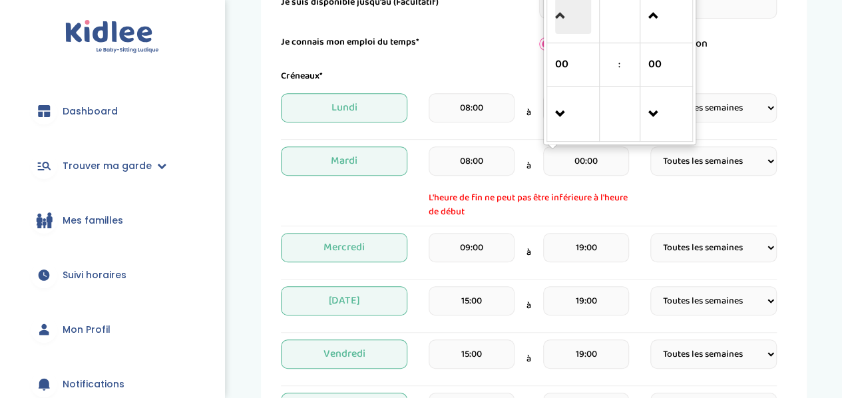
click at [556, 13] on span at bounding box center [573, 16] width 36 height 36
click at [555, 122] on span at bounding box center [573, 114] width 36 height 36
type input "23:00"
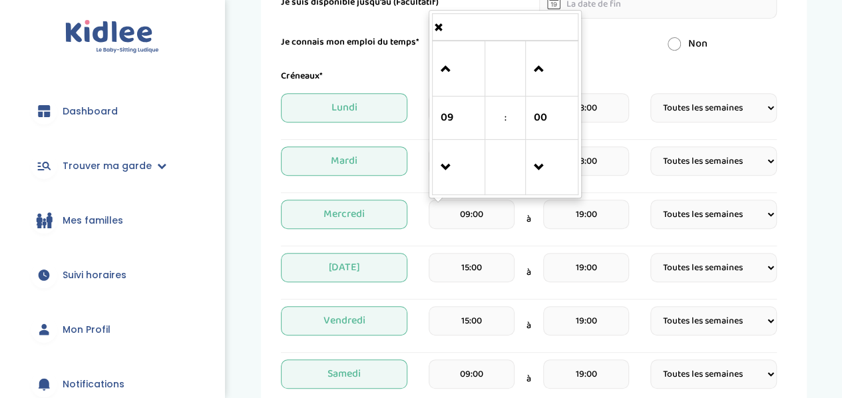
click at [492, 214] on input "09:00" at bounding box center [471, 214] width 86 height 29
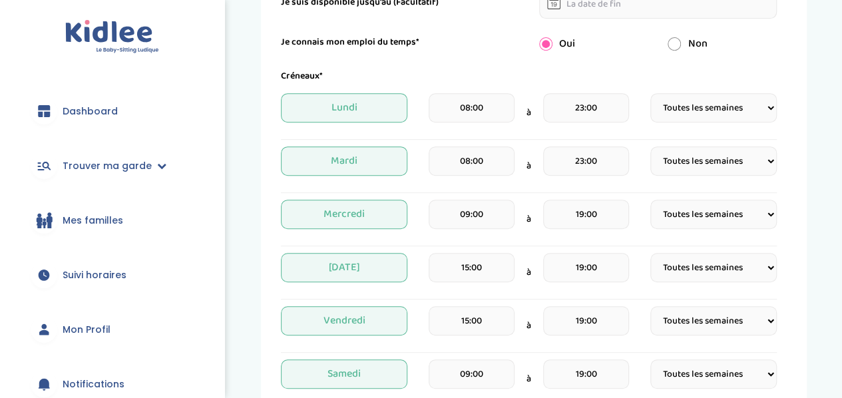
click at [538, 231] on div "09:00 à 19:00" at bounding box center [528, 219] width 200 height 39
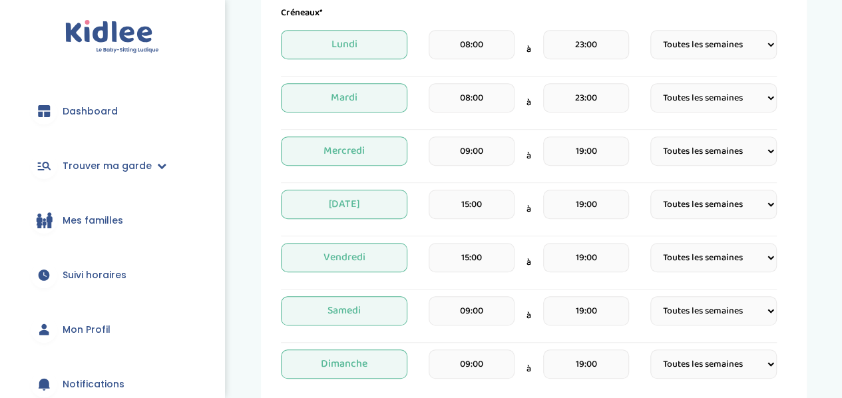
scroll to position [345, 0]
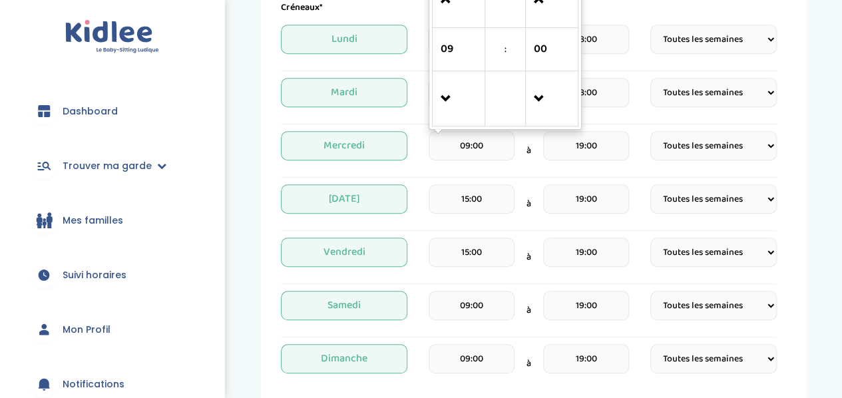
click at [508, 139] on input "09:00" at bounding box center [471, 145] width 86 height 29
click at [461, 93] on span at bounding box center [458, 99] width 36 height 36
type input "08:00"
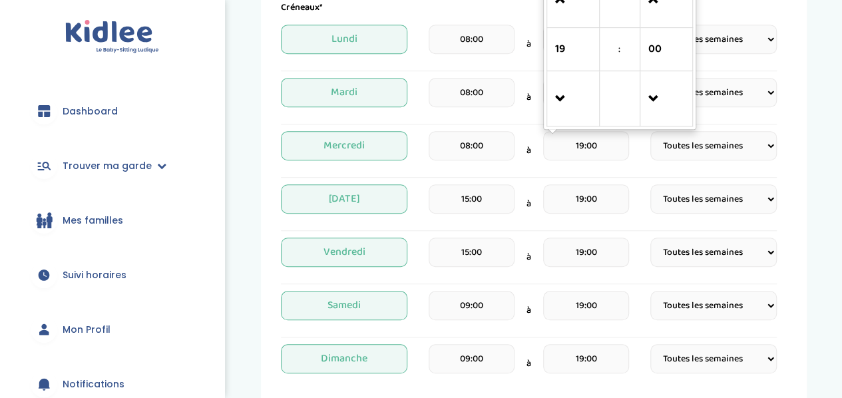
click at [581, 140] on input "19:00" at bounding box center [586, 145] width 86 height 29
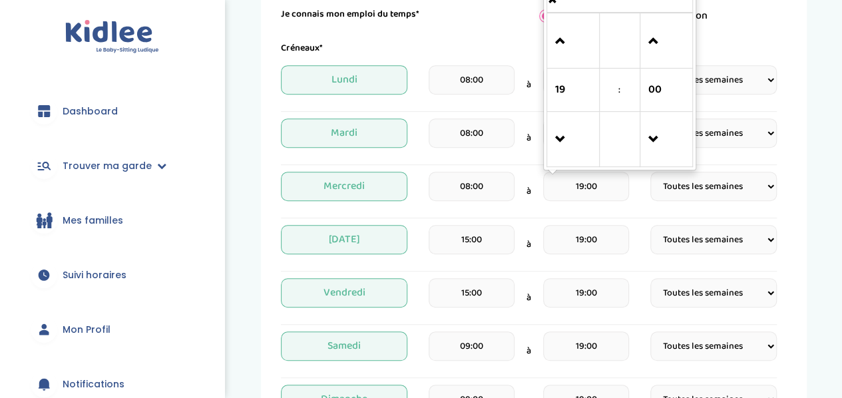
scroll to position [304, 0]
click at [571, 51] on span at bounding box center [573, 42] width 36 height 36
click at [560, 146] on span at bounding box center [573, 140] width 36 height 36
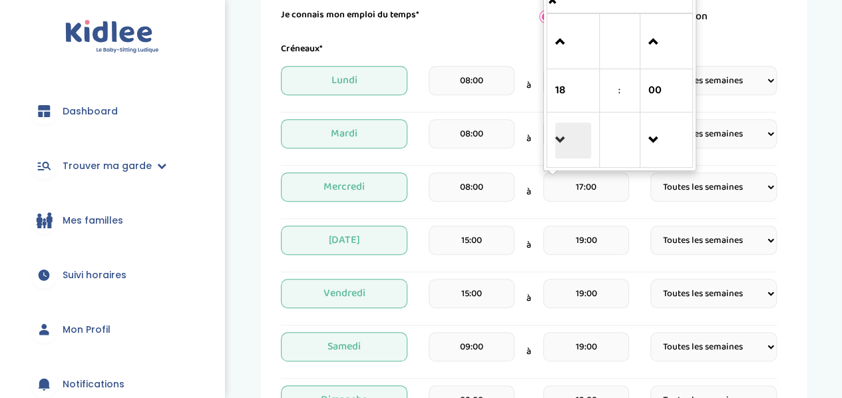
click at [560, 146] on span at bounding box center [573, 140] width 36 height 36
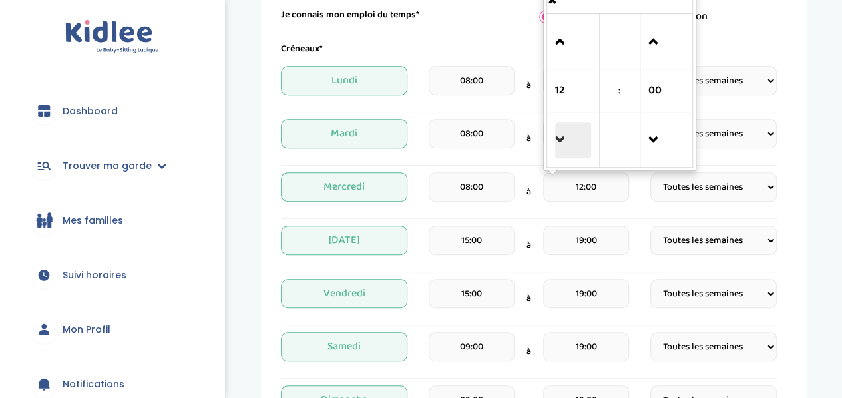
click at [561, 136] on span at bounding box center [573, 140] width 36 height 36
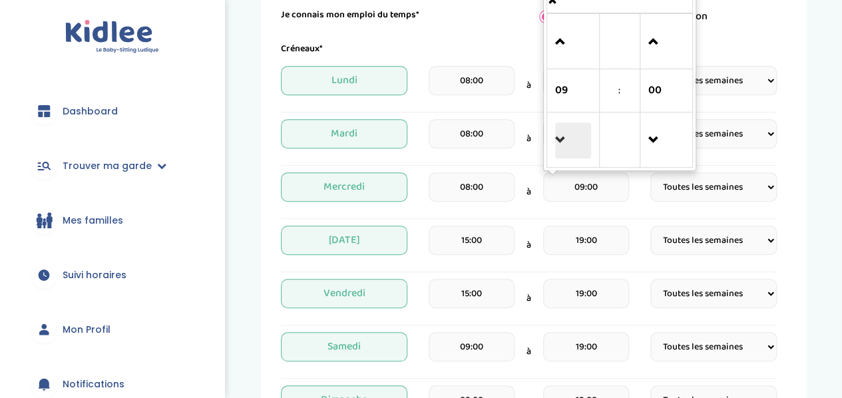
click at [561, 136] on span at bounding box center [573, 140] width 36 height 36
click at [565, 53] on span at bounding box center [573, 42] width 36 height 36
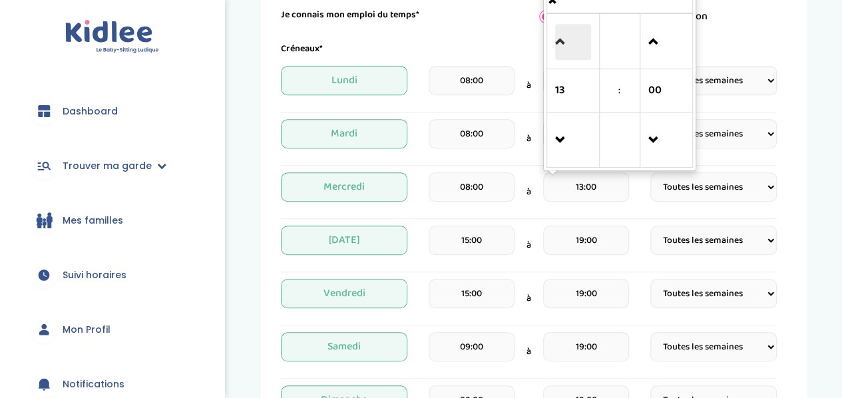
click at [565, 53] on span at bounding box center [573, 42] width 36 height 36
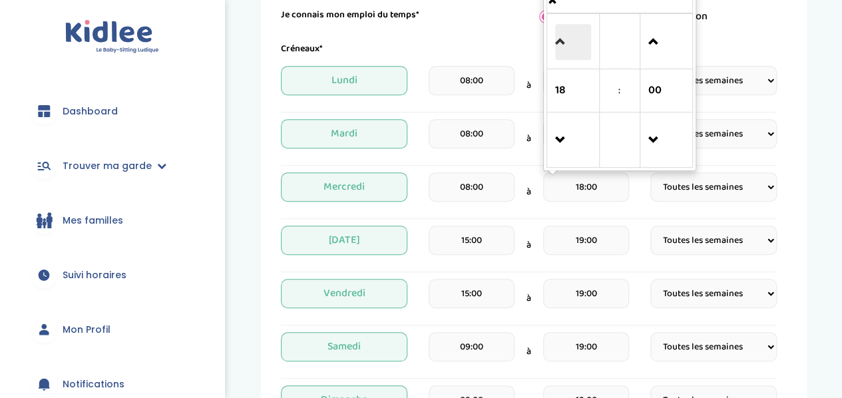
click at [565, 53] on span at bounding box center [573, 42] width 36 height 36
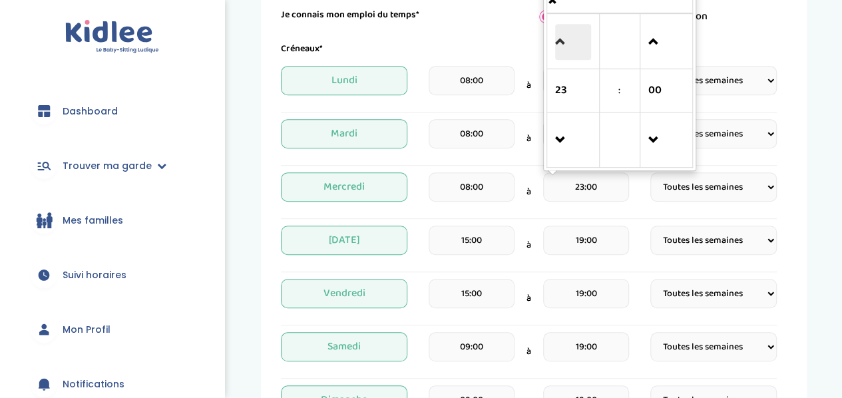
click at [565, 53] on span at bounding box center [573, 42] width 36 height 36
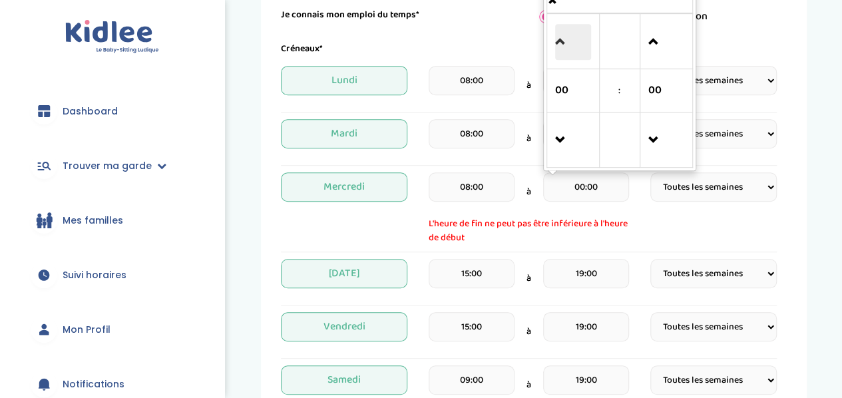
click at [565, 53] on span at bounding box center [573, 42] width 36 height 36
click at [566, 138] on span at bounding box center [573, 140] width 36 height 36
type input "23:00"
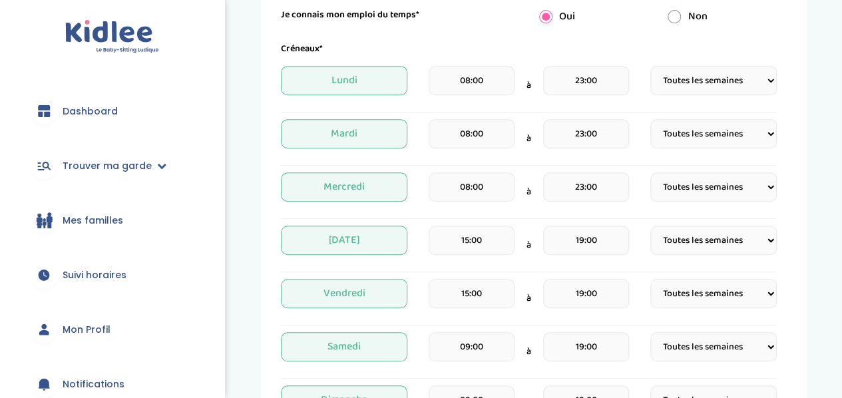
click at [773, 211] on div "[DATE] 08:00 à 23:00 Fréquence Toutes les semaines Toutes les 2 semaines Tous l…" at bounding box center [529, 195] width 496 height 47
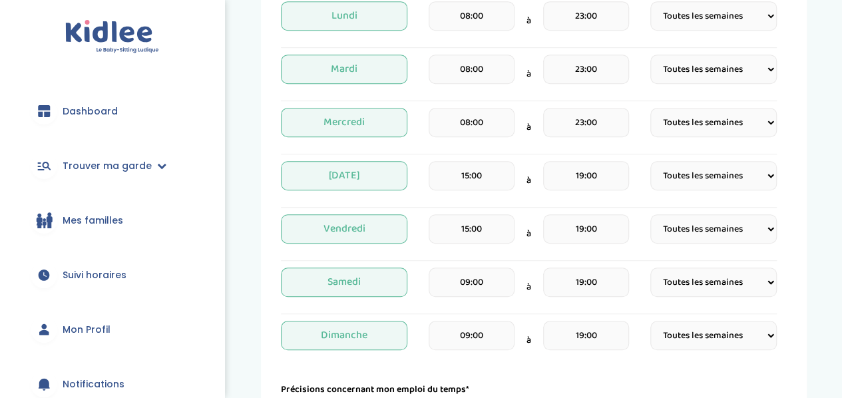
scroll to position [372, 0]
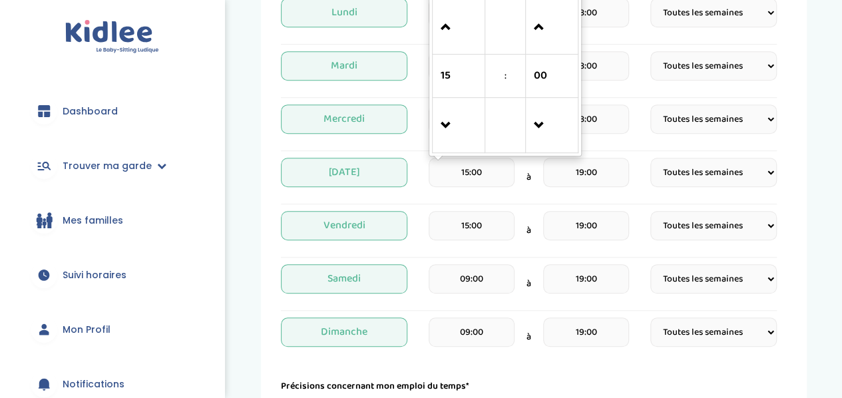
click at [498, 168] on input "15:00" at bounding box center [471, 172] width 86 height 29
click at [459, 26] on span at bounding box center [458, 27] width 36 height 36
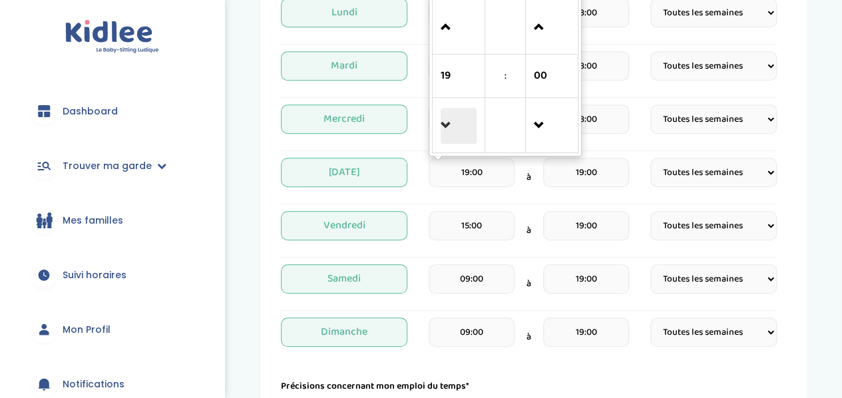
click at [447, 123] on span at bounding box center [458, 126] width 36 height 36
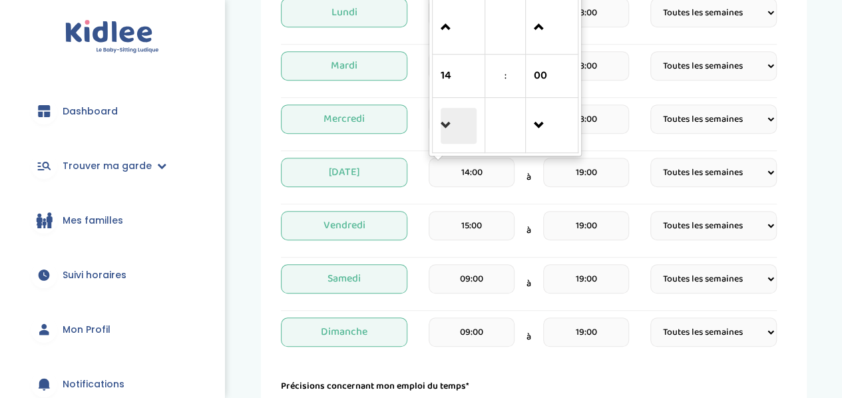
click at [447, 123] on span at bounding box center [458, 126] width 36 height 36
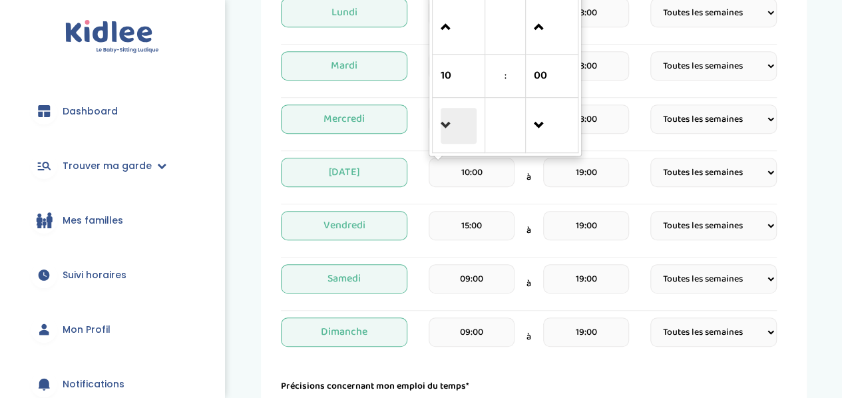
type input "09:00"
click at [482, 206] on div "Créneaux* [DATE] 08:00 à 23:00 Fréquence Toutes les semaines Toutes les 2 semai…" at bounding box center [529, 165] width 496 height 383
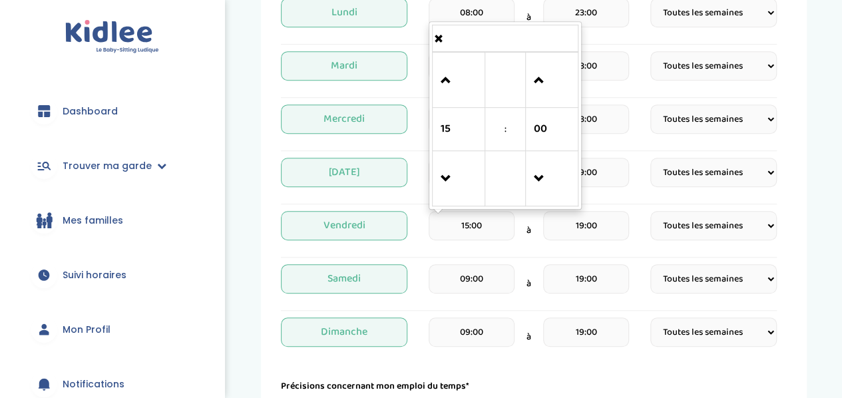
click at [474, 217] on input "15:00" at bounding box center [471, 225] width 86 height 29
drag, startPoint x: 463, startPoint y: 201, endPoint x: 438, endPoint y: 175, distance: 35.8
click at [438, 175] on td at bounding box center [458, 178] width 53 height 55
click at [439, 175] on link at bounding box center [458, 178] width 39 height 48
click at [448, 176] on span at bounding box center [458, 179] width 36 height 36
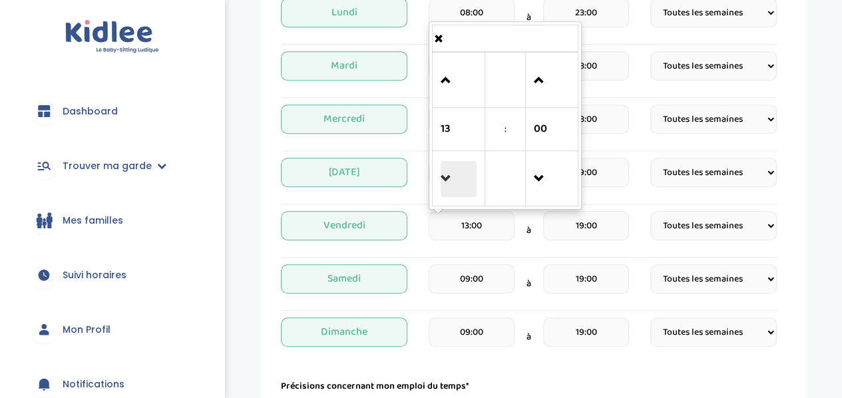
click at [448, 176] on span at bounding box center [458, 179] width 36 height 36
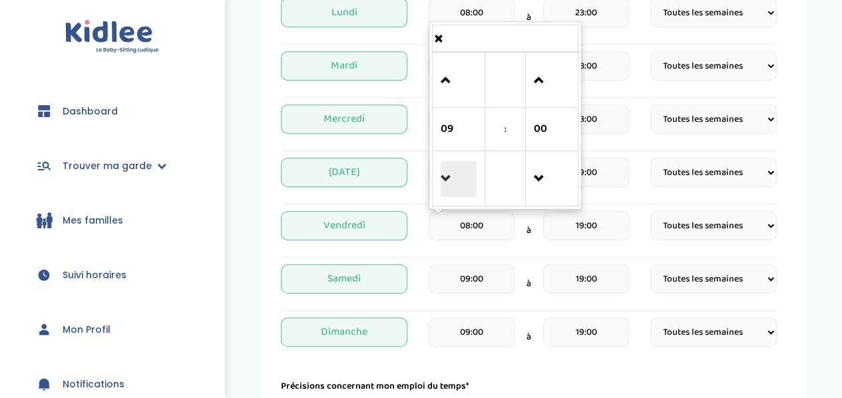
click at [448, 176] on span at bounding box center [458, 179] width 36 height 36
click at [451, 65] on span at bounding box center [458, 81] width 36 height 36
type input "07:00"
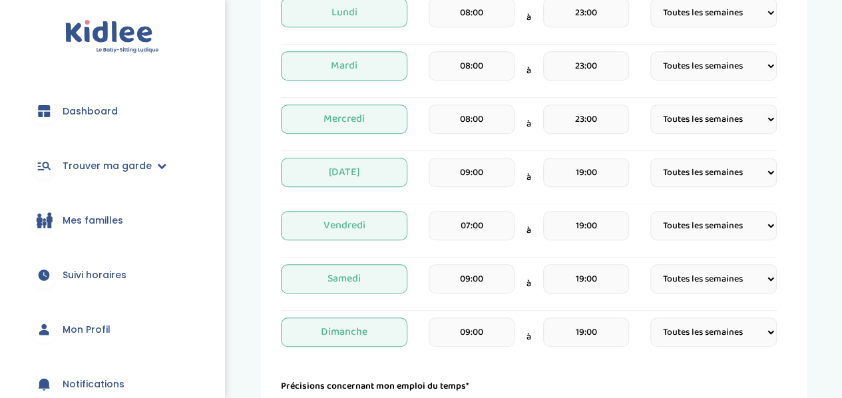
click at [456, 245] on div "07:00" at bounding box center [471, 230] width 86 height 39
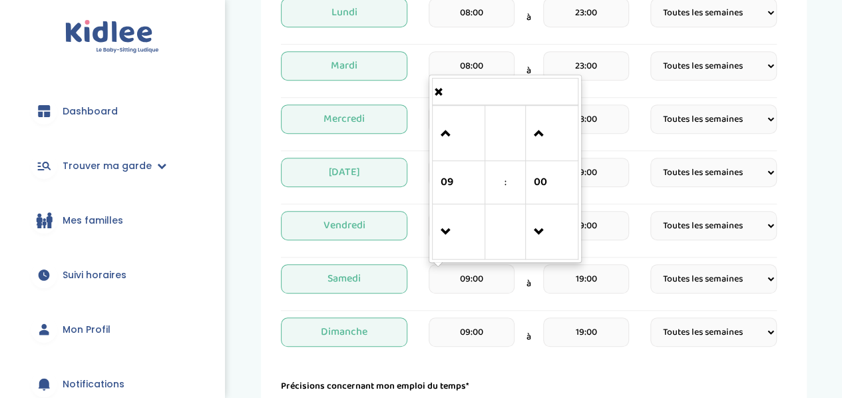
click at [472, 290] on input "09:00" at bounding box center [471, 278] width 86 height 29
click at [459, 238] on span at bounding box center [458, 232] width 36 height 36
type input "07:00"
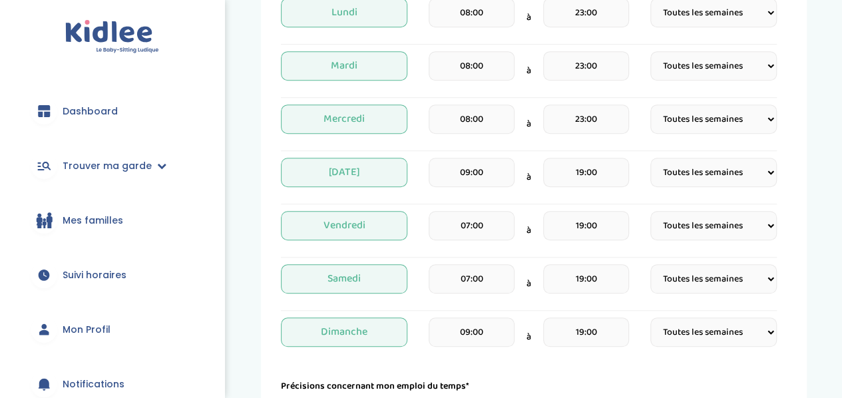
click at [482, 313] on div "Créneaux* [DATE] 08:00 à 23:00 Fréquence Toutes les semaines Toutes les 2 semai…" at bounding box center [529, 165] width 496 height 383
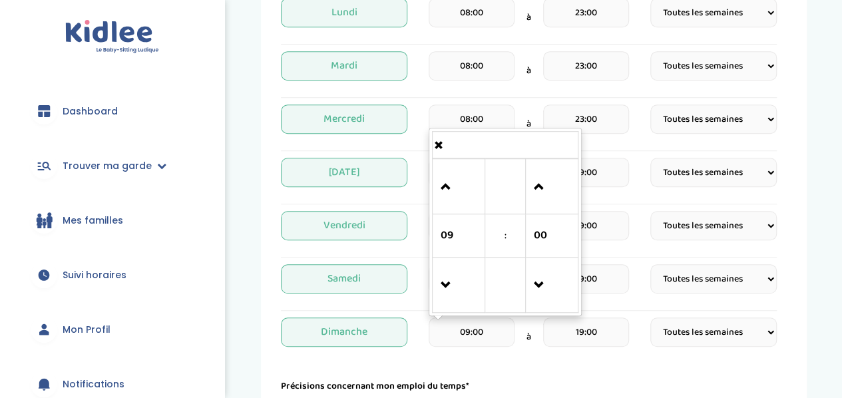
click at [481, 326] on input "09:00" at bounding box center [471, 331] width 86 height 29
click at [454, 267] on span at bounding box center [458, 285] width 36 height 36
type input "07:00"
click at [489, 126] on input "08:00" at bounding box center [471, 118] width 86 height 29
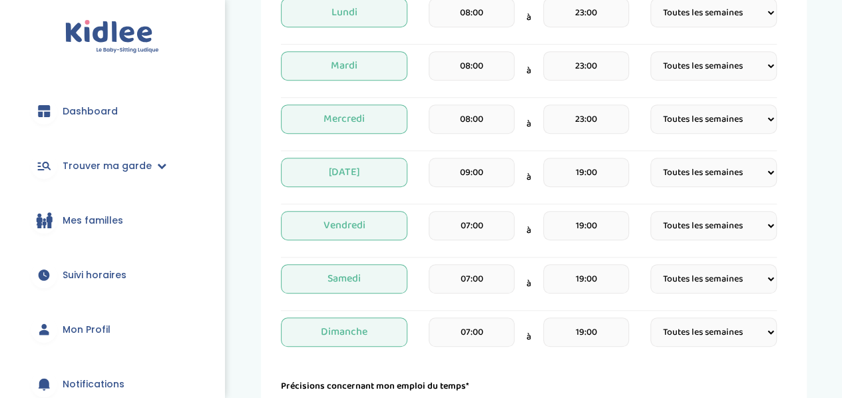
click at [518, 114] on div "08:00 à 23:00" at bounding box center [528, 123] width 200 height 39
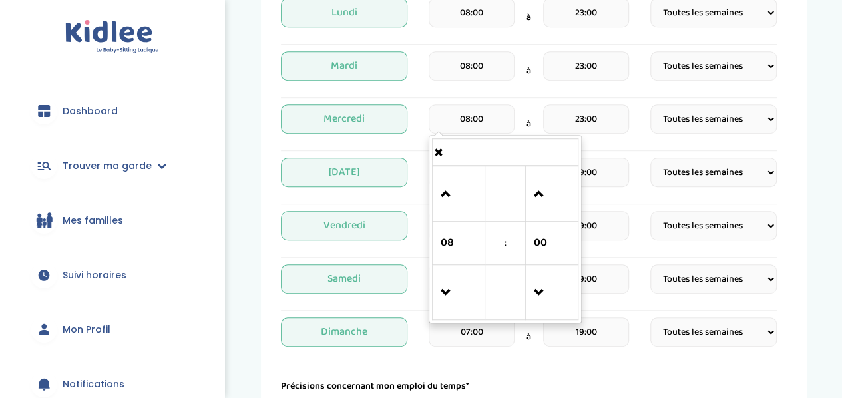
click at [479, 120] on input "08:00" at bounding box center [471, 118] width 86 height 29
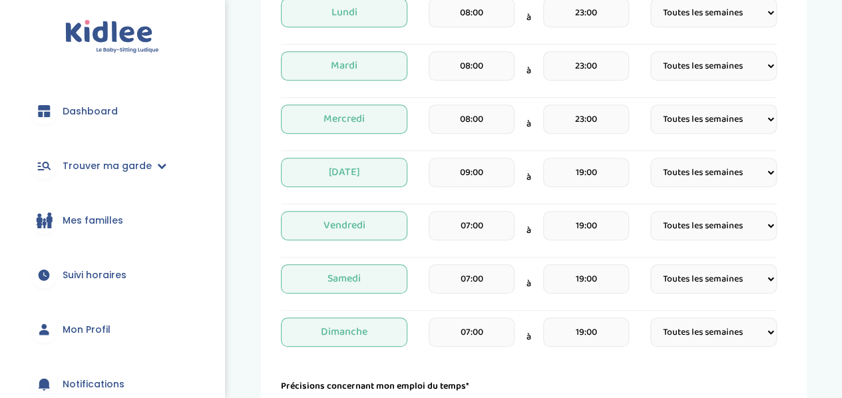
drag, startPoint x: 418, startPoint y: 204, endPoint x: 435, endPoint y: 194, distance: 19.4
click at [418, 204] on div "Créneaux* [DATE] 08:00 à 23:00 Fréquence Toutes les semaines Toutes les 2 semai…" at bounding box center [529, 165] width 496 height 383
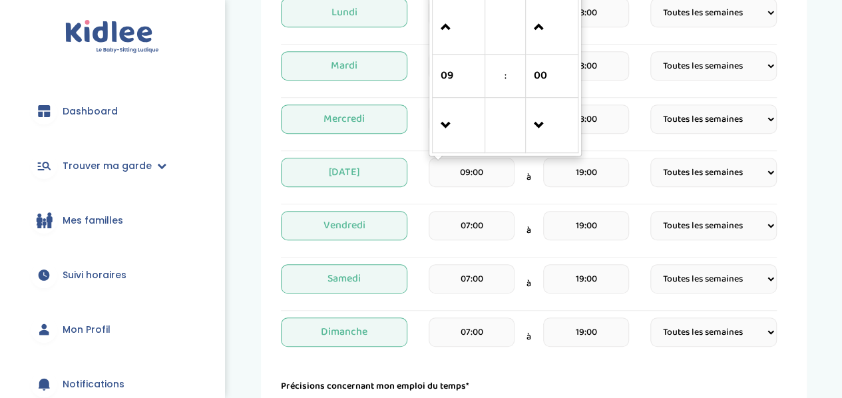
click at [490, 174] on input "09:00" at bounding box center [471, 172] width 86 height 29
click at [448, 135] on span at bounding box center [458, 126] width 36 height 36
type input "07:00"
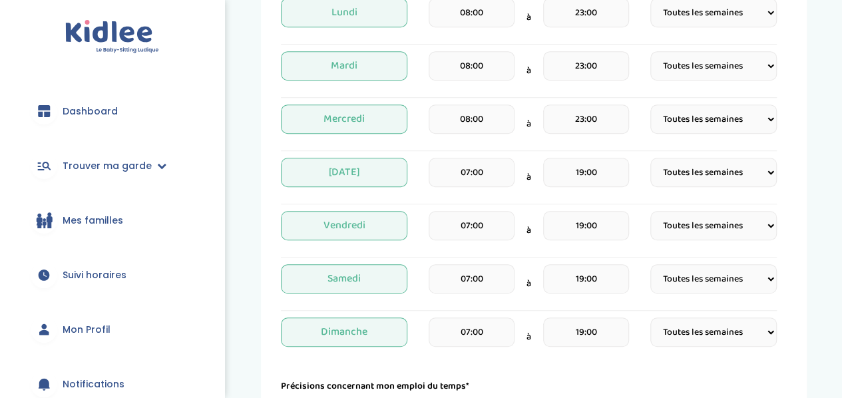
click at [419, 187] on div "[DATE] 07:00 à 19:00 Fréquence Toutes les semaines Toutes les 2 semaines Tous l…" at bounding box center [529, 177] width 496 height 39
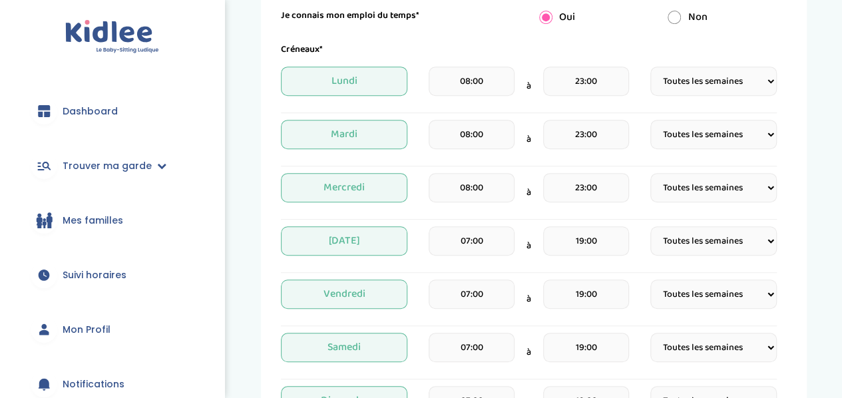
scroll to position [299, 0]
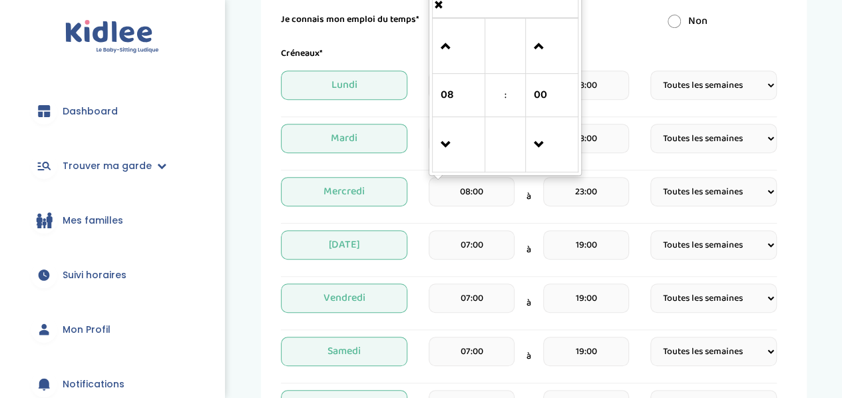
click at [442, 187] on input "08:00" at bounding box center [471, 191] width 86 height 29
click at [449, 139] on span at bounding box center [458, 145] width 36 height 36
type input "06:00"
drag, startPoint x: 448, startPoint y: 38, endPoint x: 402, endPoint y: 147, distance: 118.4
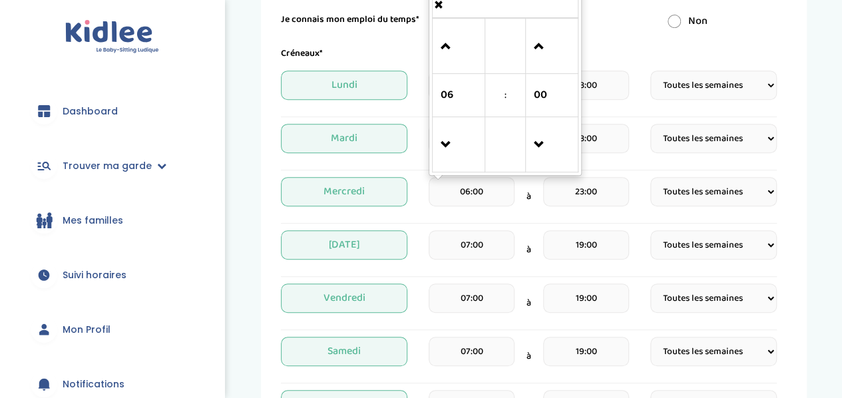
click at [402, 147] on div "Créneaux* [DATE] 08:00 à 23:00 Fréquence Toutes les semaines Toutes les 2 semai…" at bounding box center [529, 238] width 496 height 383
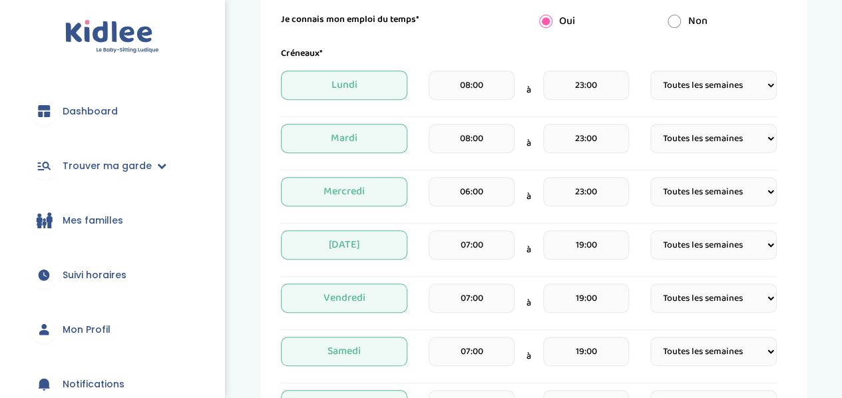
click at [402, 147] on span "Mardi" at bounding box center [344, 138] width 126 height 29
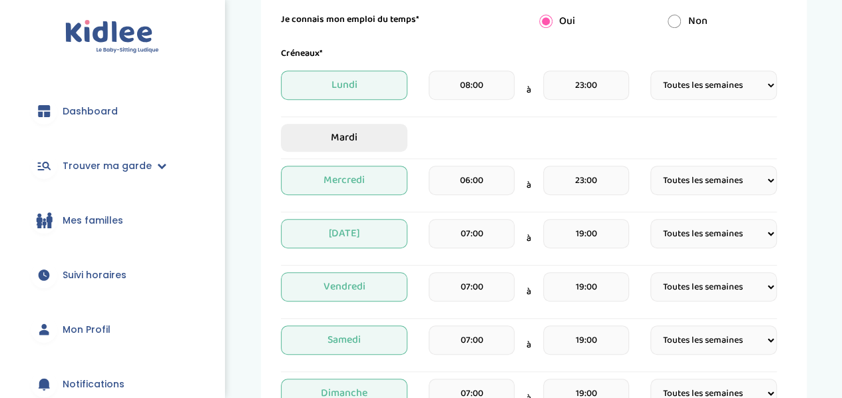
click at [399, 138] on span "Mardi" at bounding box center [344, 138] width 126 height 28
select select "1"
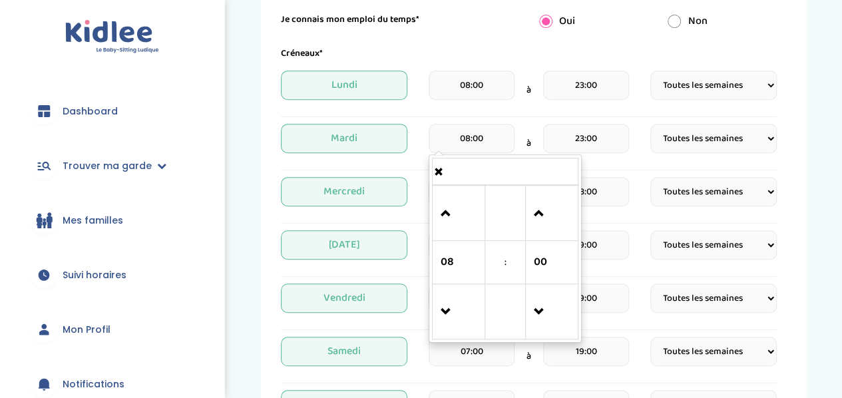
click at [460, 146] on input "08:00" at bounding box center [471, 138] width 86 height 29
click at [460, 307] on span at bounding box center [458, 312] width 36 height 36
type input "07:00"
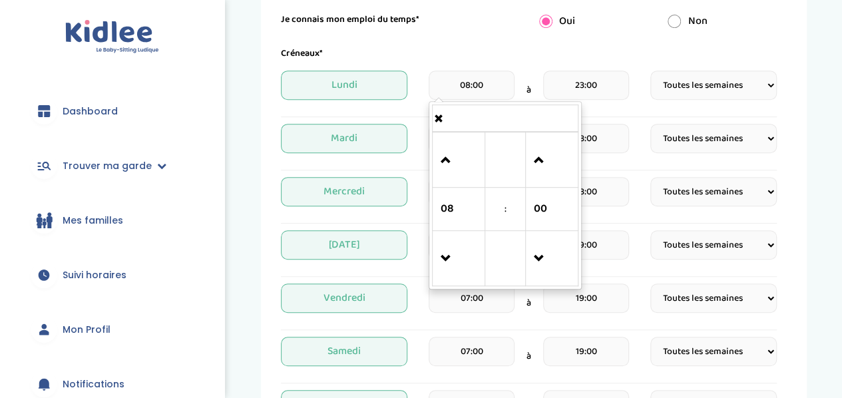
click at [480, 91] on input "08:00" at bounding box center [471, 85] width 86 height 29
click at [464, 256] on span at bounding box center [458, 259] width 36 height 36
type input "07:00"
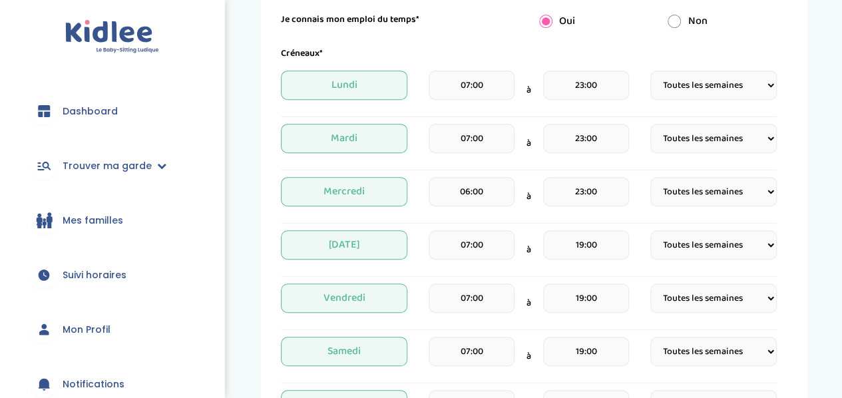
click at [632, 59] on div "Créneaux*" at bounding box center [529, 54] width 516 height 14
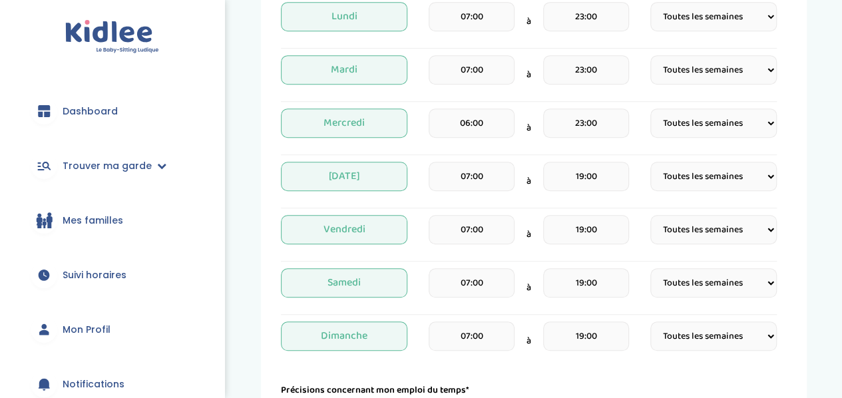
scroll to position [369, 0]
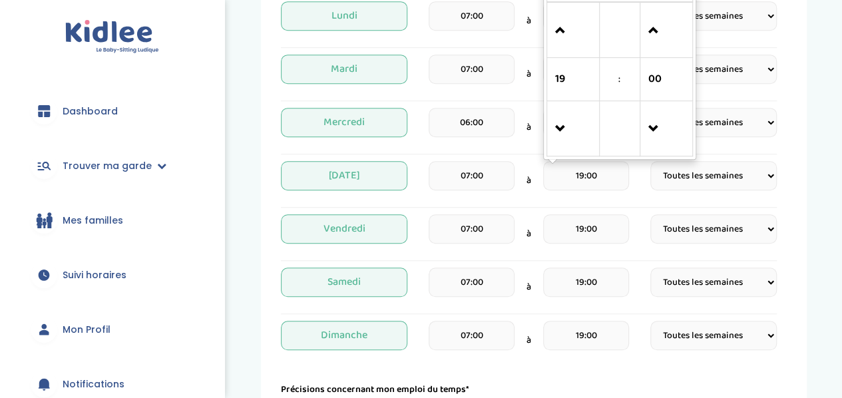
click at [607, 186] on input "19:00" at bounding box center [586, 175] width 86 height 29
click at [560, 33] on span at bounding box center [573, 31] width 36 height 36
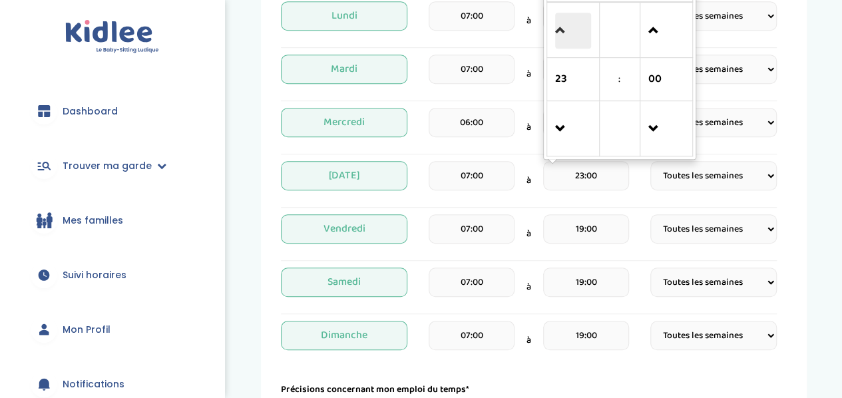
click at [560, 33] on span at bounding box center [573, 31] width 36 height 36
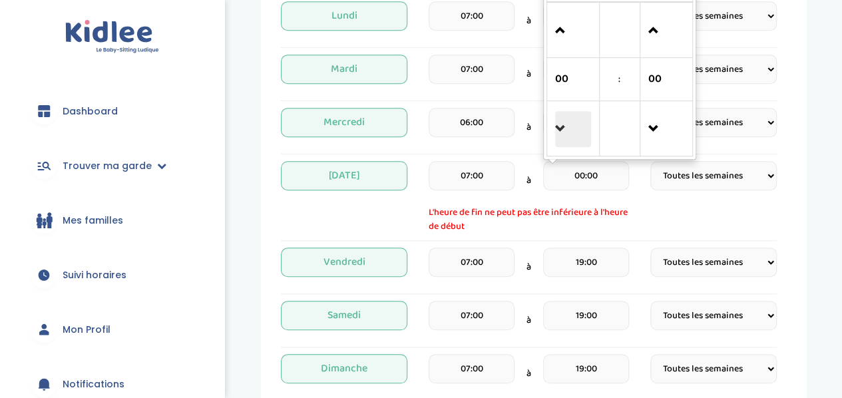
click at [564, 120] on span at bounding box center [573, 129] width 36 height 36
type input "23:00"
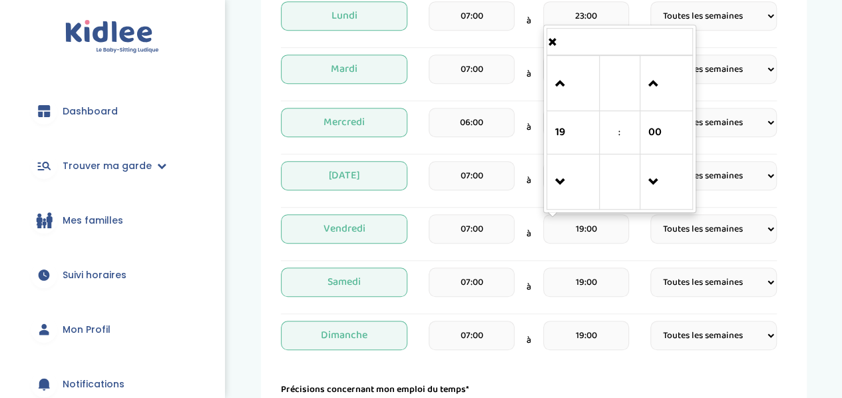
click at [596, 226] on input "19:00" at bounding box center [586, 228] width 86 height 29
click at [577, 96] on span at bounding box center [573, 84] width 36 height 36
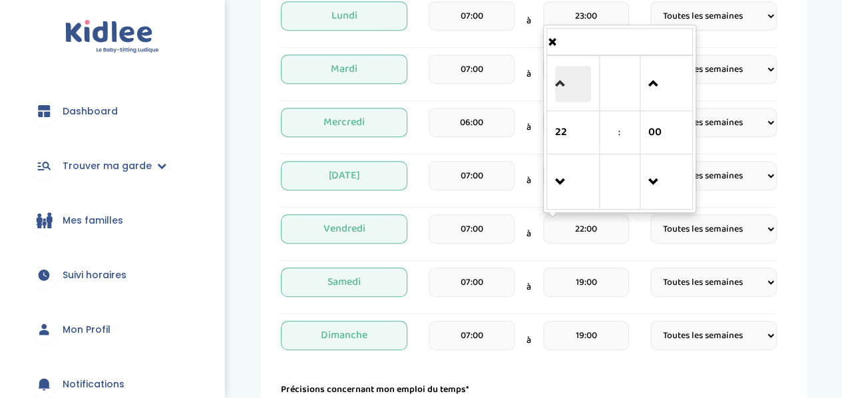
type input "23:00"
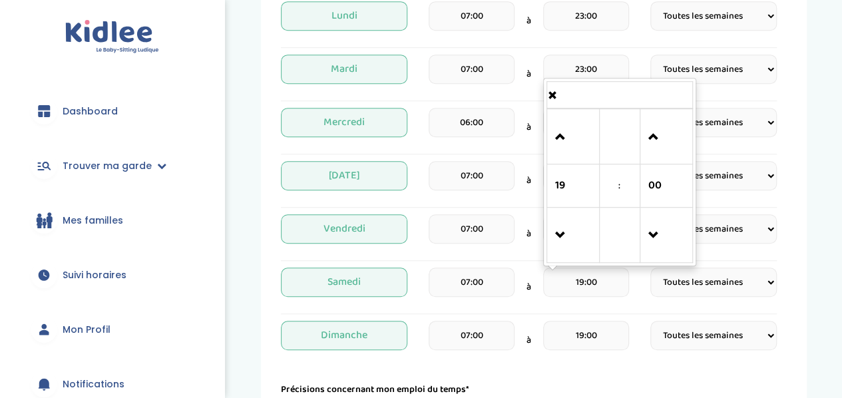
click at [583, 282] on input "19:00" at bounding box center [586, 281] width 86 height 29
click at [564, 138] on span at bounding box center [573, 137] width 36 height 36
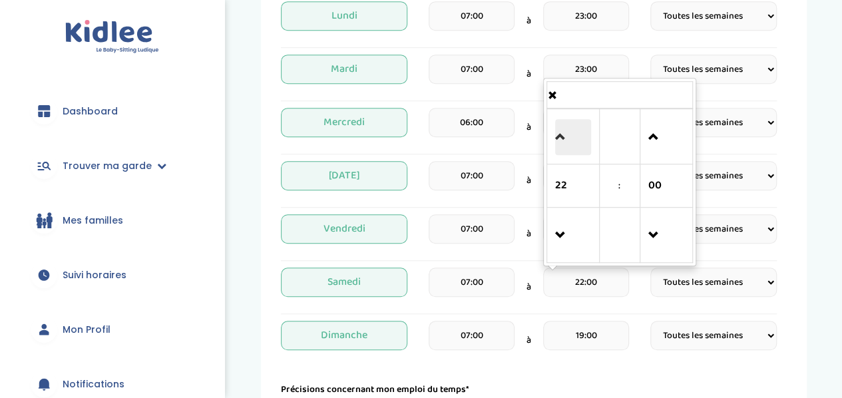
type input "23:00"
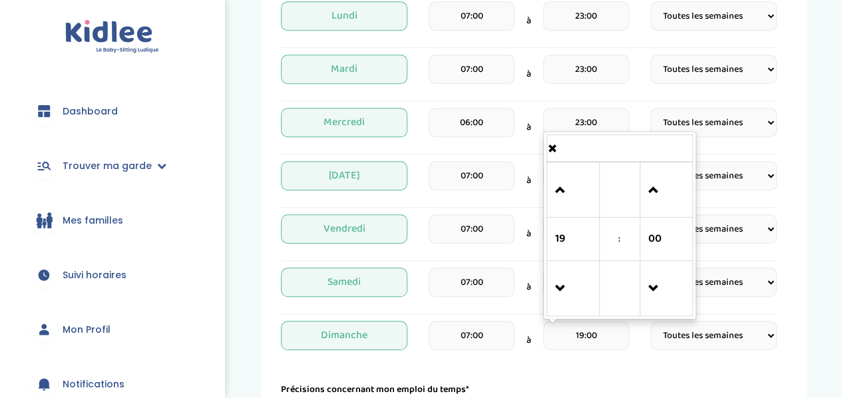
click at [569, 323] on input "19:00" at bounding box center [586, 335] width 86 height 29
click at [564, 185] on span at bounding box center [573, 190] width 36 height 36
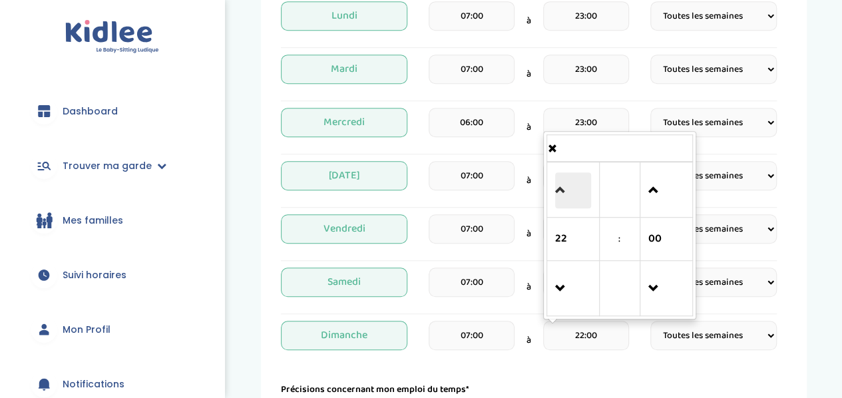
type input "23:00"
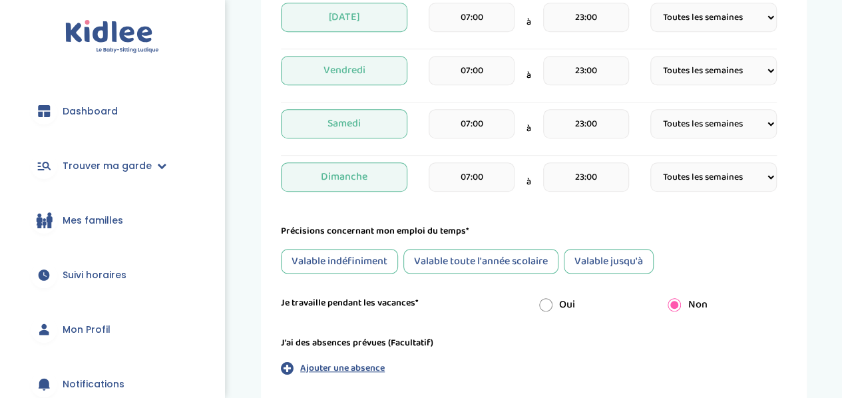
scroll to position [538, 0]
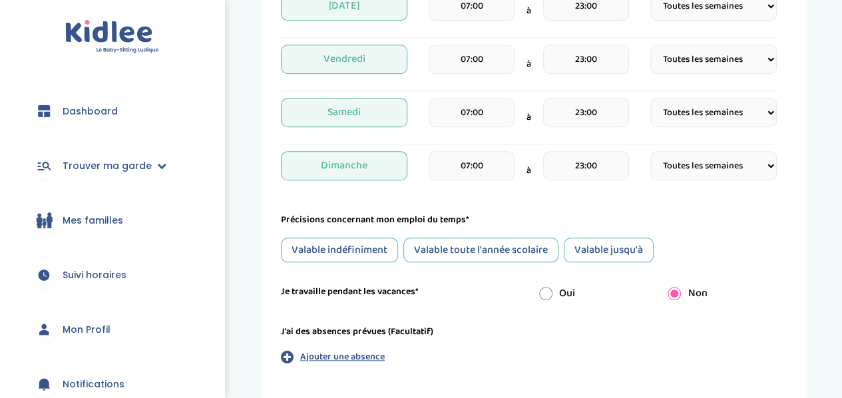
click at [385, 253] on div "Valable indéfiniment" at bounding box center [339, 250] width 117 height 25
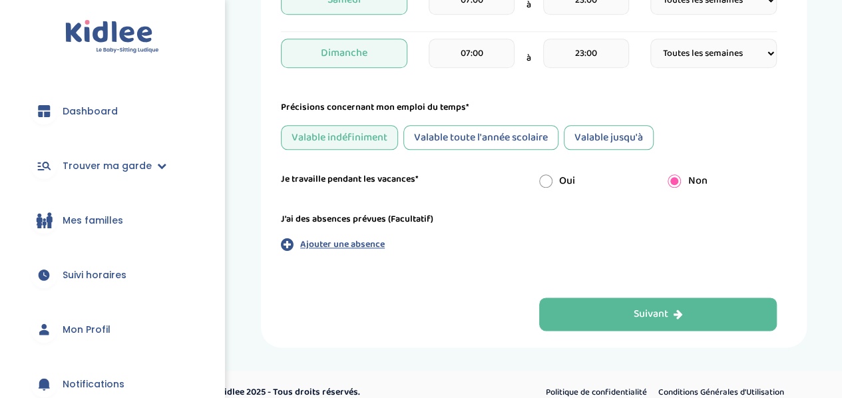
scroll to position [652, 0]
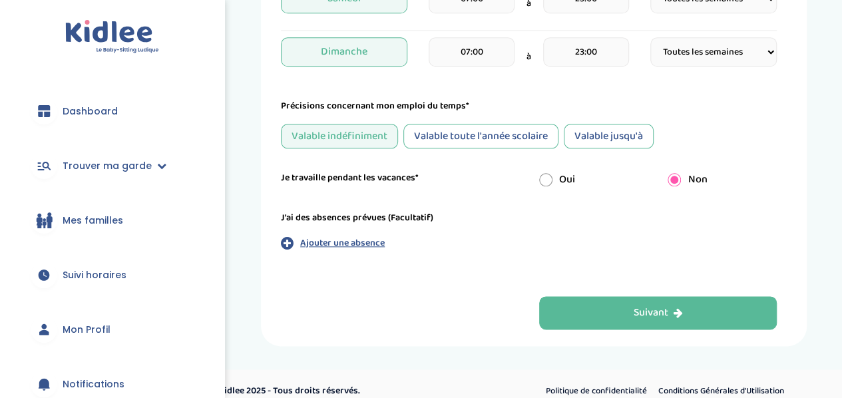
click at [551, 173] on input "radio" at bounding box center [545, 179] width 13 height 13
radio input "true"
radio input "false"
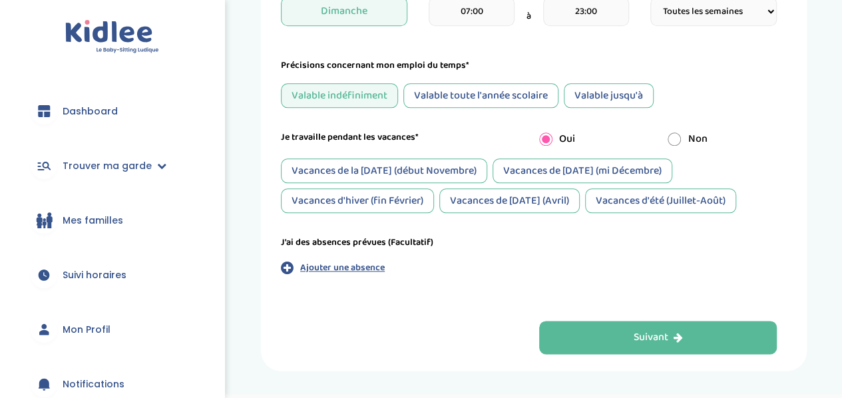
scroll to position [693, 0]
drag, startPoint x: 467, startPoint y: 174, endPoint x: 540, endPoint y: 176, distance: 73.2
click at [540, 176] on div "Vacances de la [DATE] (début Novembre) Vacances de [DATE] (mi Décembre) Vacance…" at bounding box center [529, 185] width 496 height 55
click at [540, 176] on div "Vacances de [DATE] (mi Décembre)" at bounding box center [582, 170] width 180 height 25
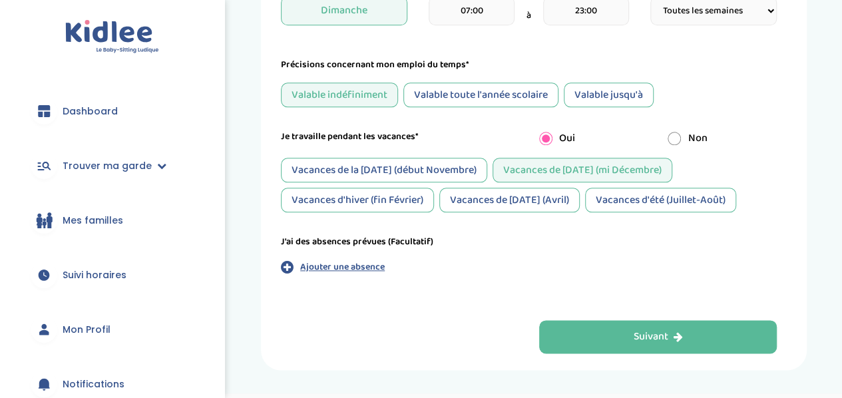
click at [458, 177] on div "Vacances de la [DATE] (début Novembre)" at bounding box center [384, 170] width 206 height 25
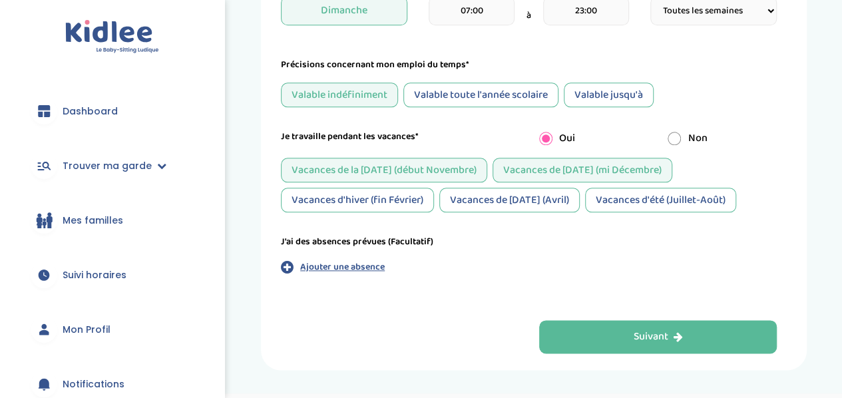
click at [399, 204] on div "Vacances d'hiver (fin Février)" at bounding box center [357, 200] width 153 height 25
click at [482, 204] on div "Vacances de [DATE] (Avril)" at bounding box center [509, 200] width 140 height 25
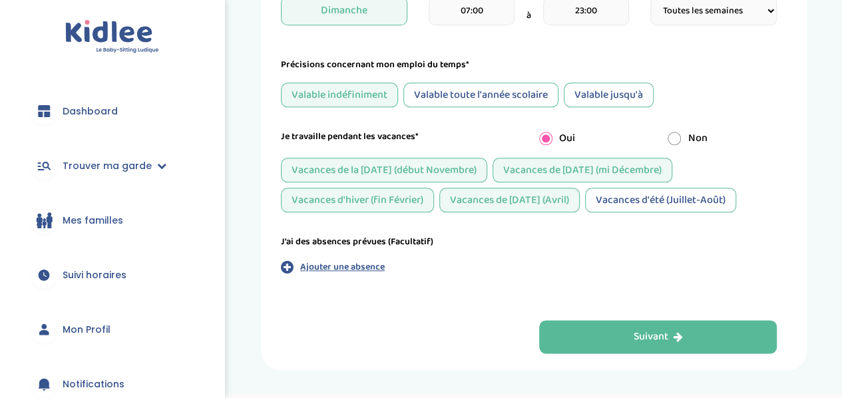
click at [628, 190] on div "Vacances d'été (Juillet-Août)" at bounding box center [660, 200] width 151 height 25
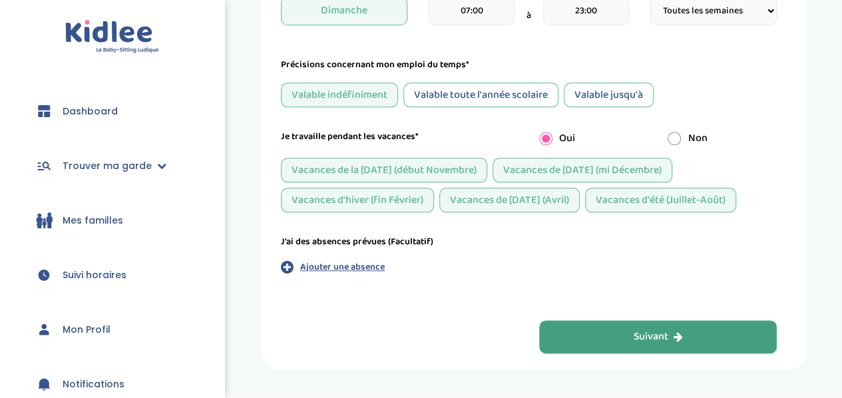
click at [632, 340] on button "Suivant" at bounding box center [658, 336] width 238 height 33
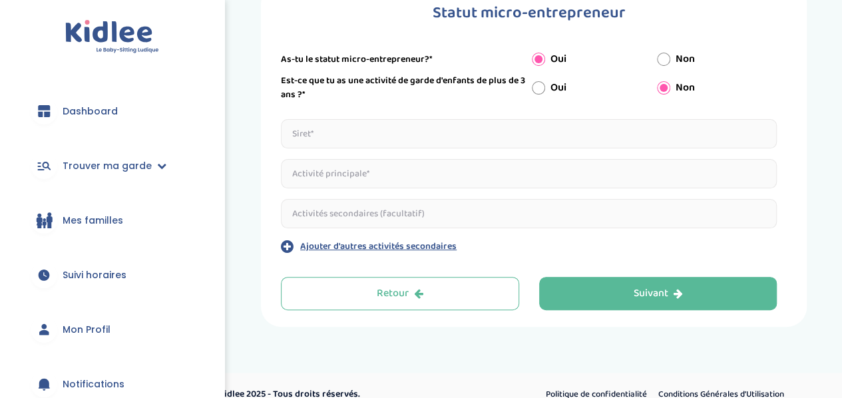
scroll to position [0, 0]
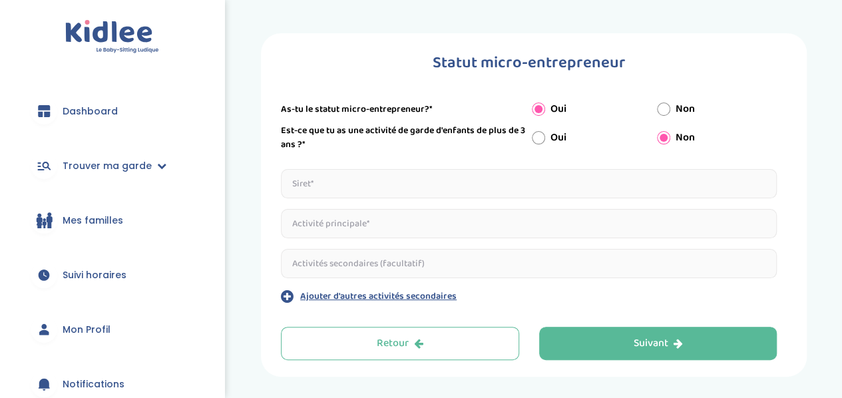
click at [475, 182] on input "text" at bounding box center [529, 183] width 496 height 29
paste input "11700000156968"
type input "11700000156968"
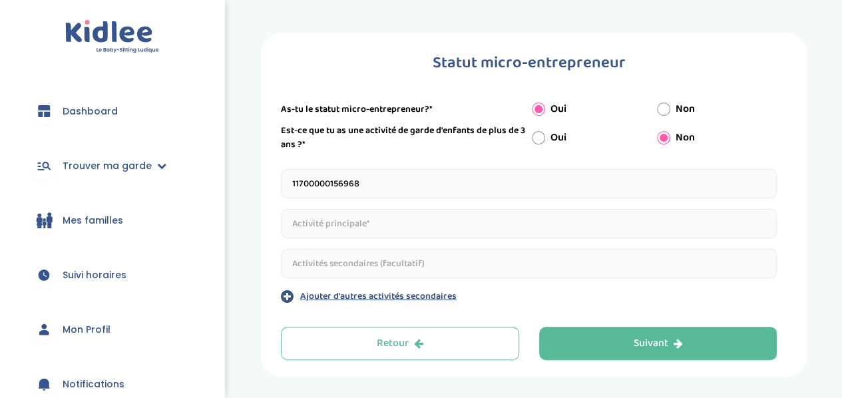
click at [378, 218] on input "text" at bounding box center [529, 223] width 496 height 29
type input "m"
type input "Marketing digital"
click at [470, 251] on input "text" at bounding box center [529, 263] width 496 height 29
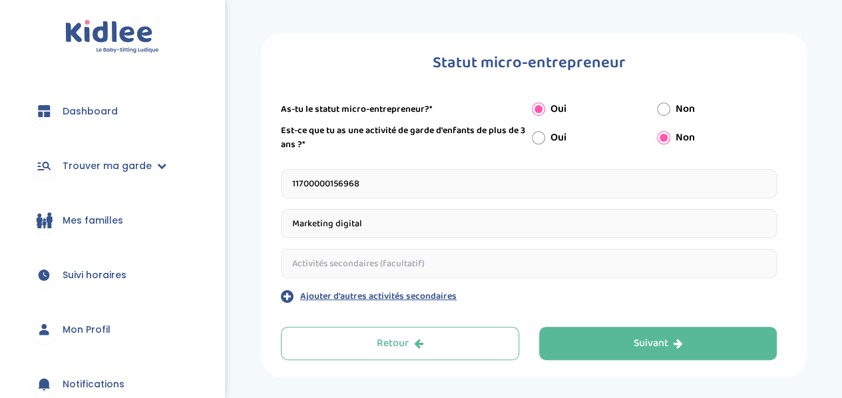
scroll to position [68, 0]
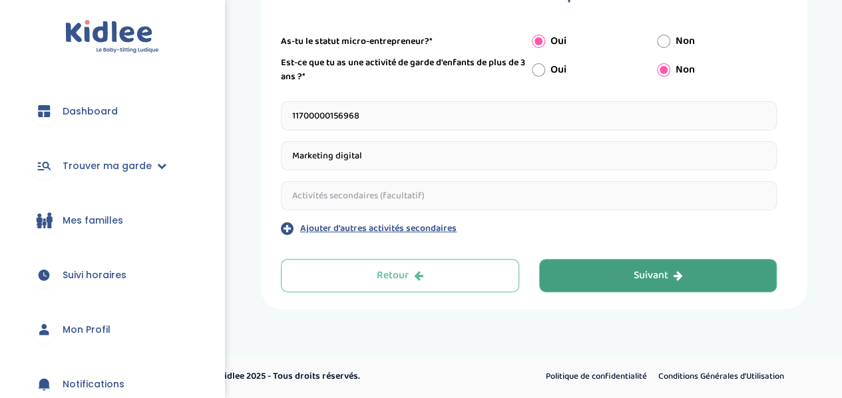
click at [629, 291] on button "Suivant" at bounding box center [658, 275] width 238 height 33
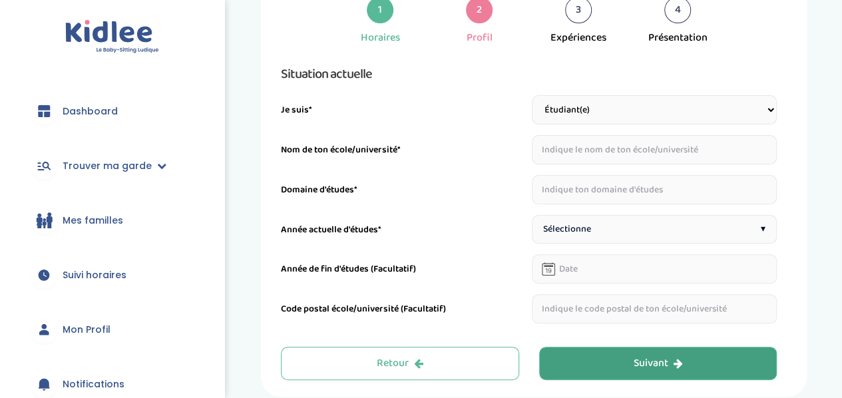
scroll to position [50, 0]
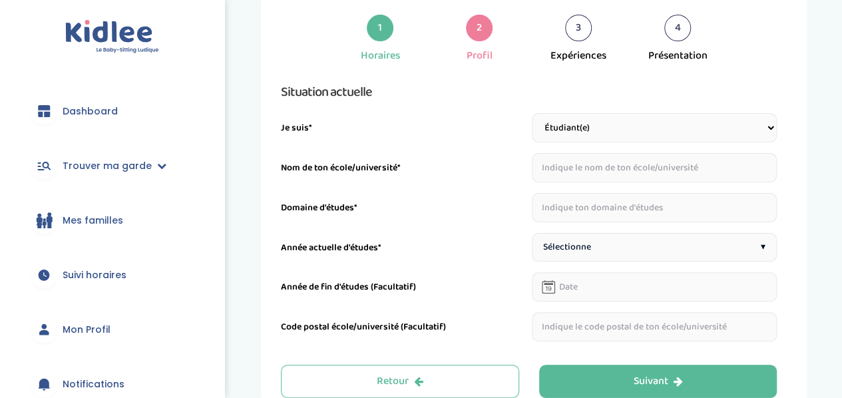
click at [613, 133] on select "Étudiant(e) Salarié Professionnel(le) de la petite enfance Retraité(e) En reche…" at bounding box center [654, 127] width 245 height 29
select select "6"
click at [532, 113] on select "Étudiant(e) Salarié Professionnel(le) de la petite enfance Retraité(e) En reche…" at bounding box center [654, 127] width 245 height 29
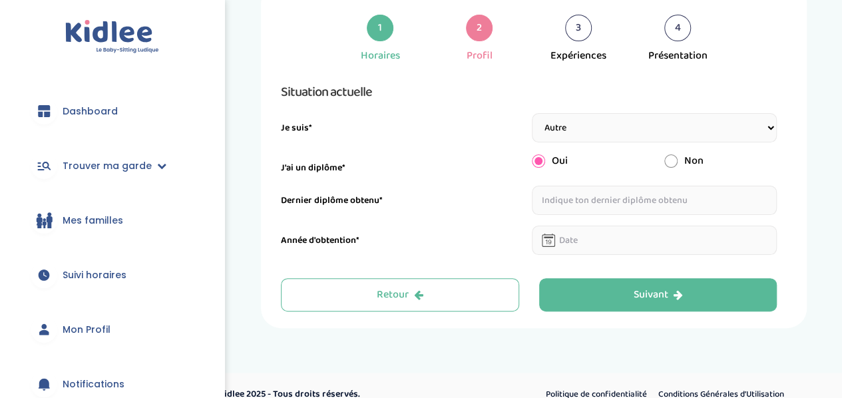
click at [646, 197] on input "text" at bounding box center [654, 200] width 245 height 29
drag, startPoint x: 656, startPoint y: 199, endPoint x: 636, endPoint y: 205, distance: 20.8
click at [636, 205] on input "Master" at bounding box center [654, 200] width 245 height 29
type input "Master BAC+5"
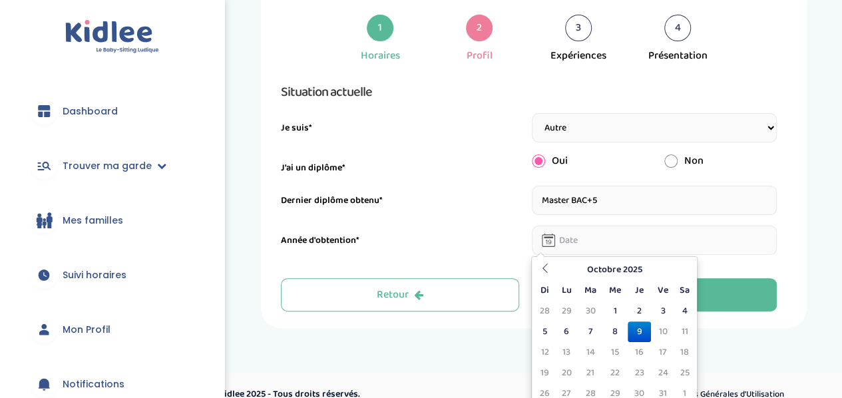
click at [587, 246] on input "text" at bounding box center [654, 240] width 245 height 29
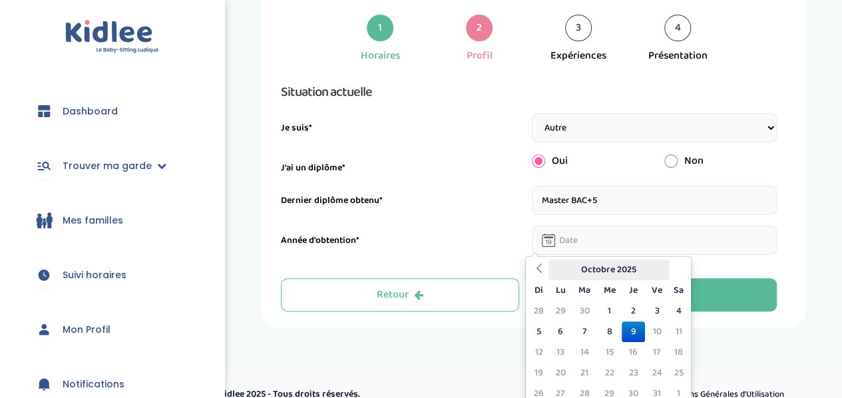
scroll to position [11, 0]
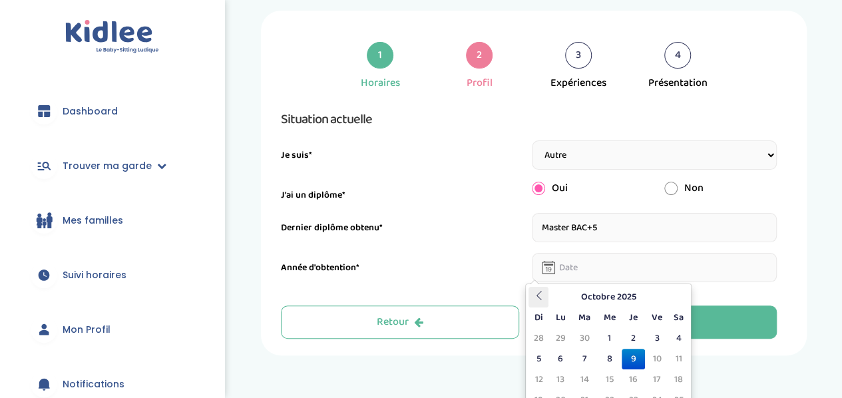
click at [547, 287] on th at bounding box center [538, 297] width 20 height 21
click at [540, 291] on icon at bounding box center [538, 295] width 9 height 9
click at [619, 287] on th "Août 2025" at bounding box center [608, 297] width 120 height 21
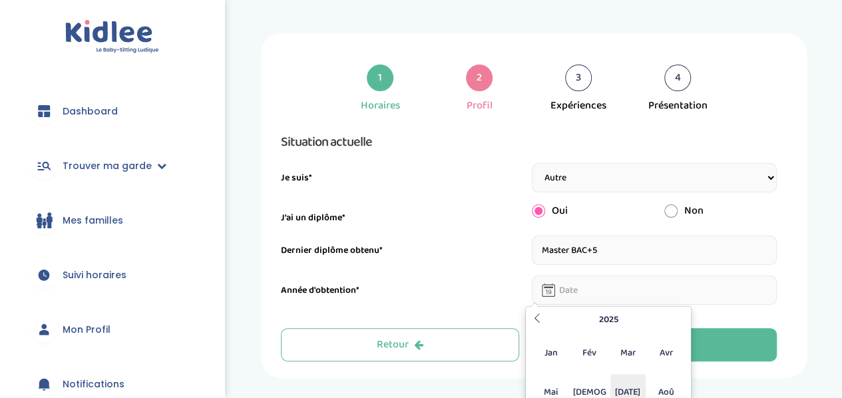
scroll to position [68, 0]
click at [540, 313] on icon at bounding box center [536, 317] width 9 height 9
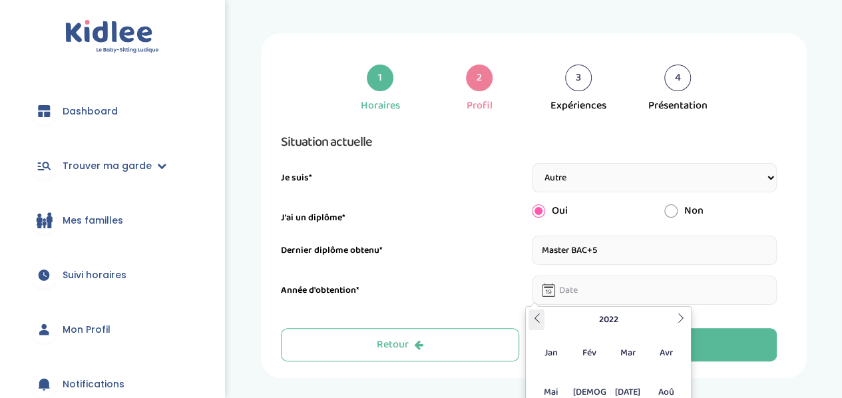
click at [540, 313] on icon at bounding box center [536, 317] width 9 height 9
click at [675, 309] on th at bounding box center [680, 319] width 16 height 21
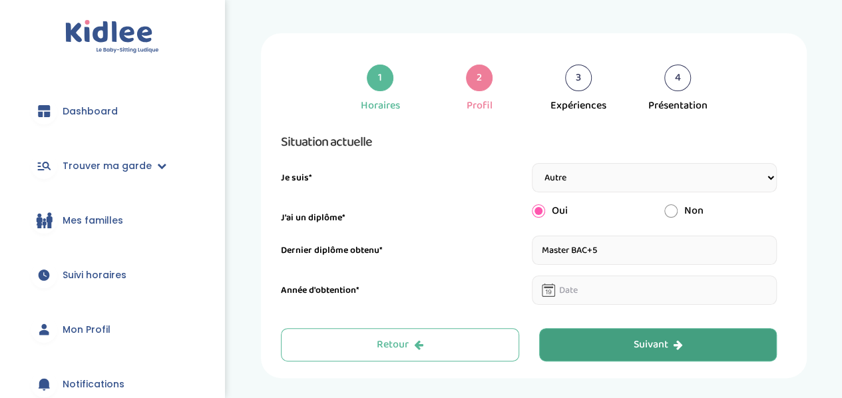
click at [714, 328] on button "Suivant" at bounding box center [658, 344] width 238 height 33
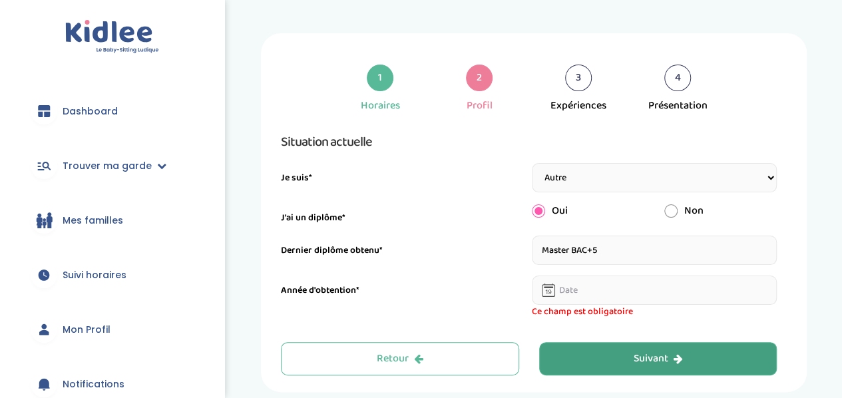
scroll to position [50, 0]
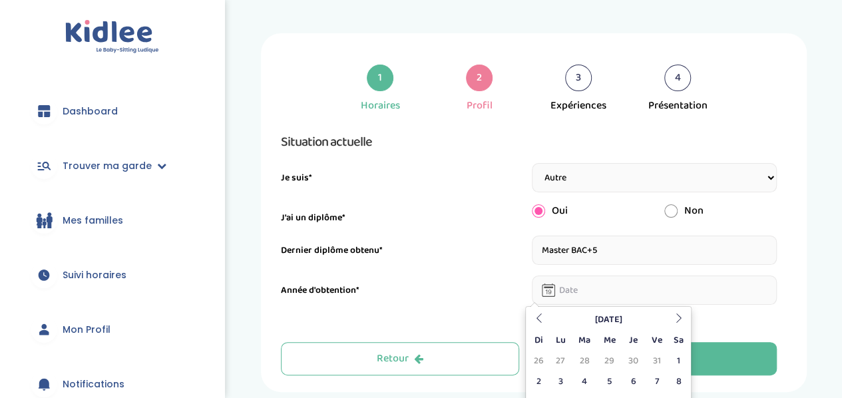
click at [661, 275] on input "text" at bounding box center [654, 289] width 245 height 29
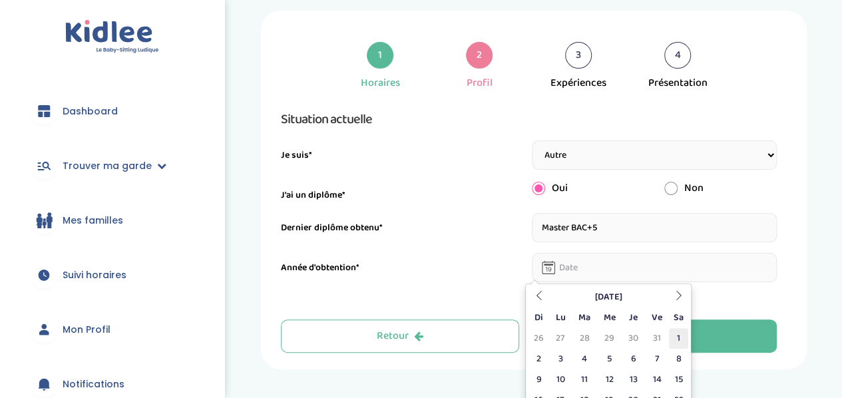
click at [681, 328] on td "1" at bounding box center [679, 338] width 20 height 21
type input "[DATE]"
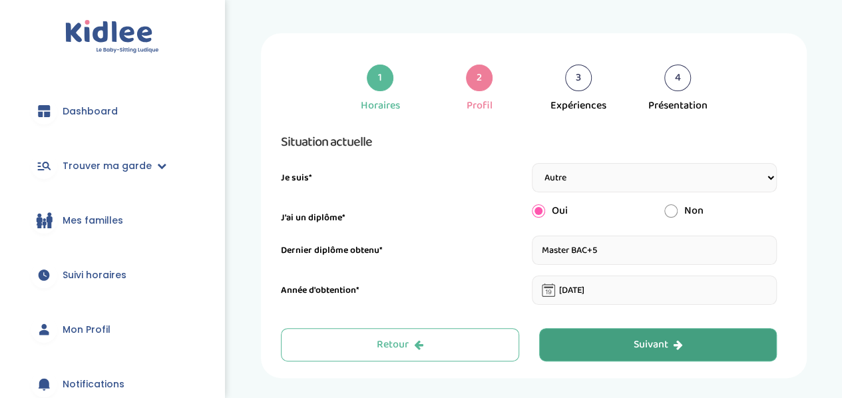
click at [606, 328] on button "Suivant" at bounding box center [658, 344] width 238 height 33
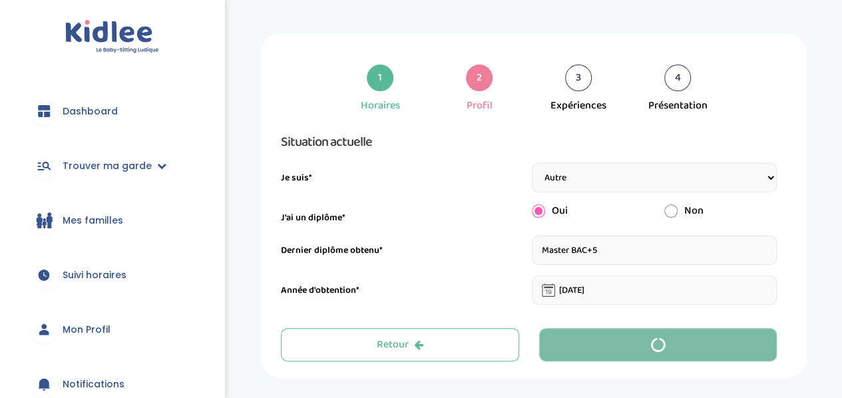
scroll to position [50, 0]
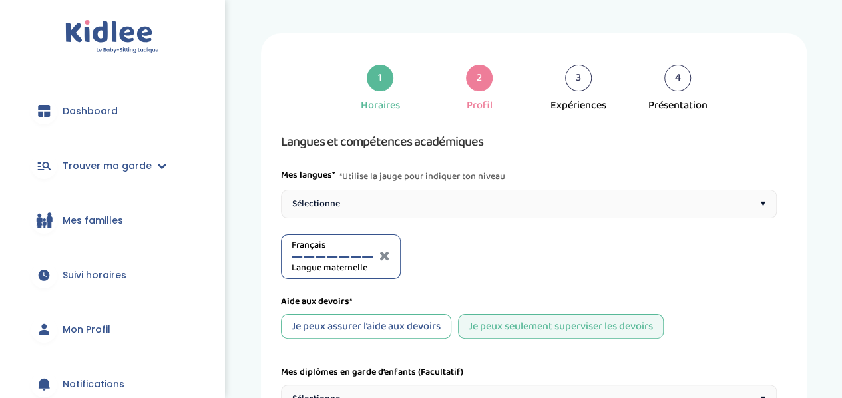
click at [418, 190] on div "Sélectionne ▾" at bounding box center [529, 204] width 496 height 29
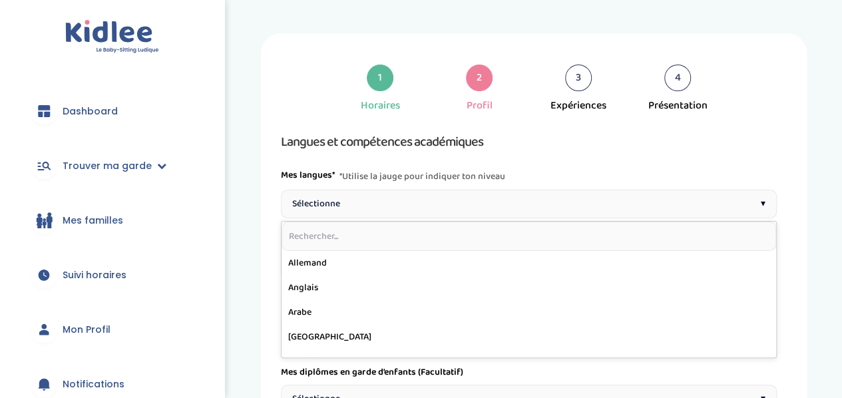
click at [418, 190] on div "Sélectionne ▾" at bounding box center [529, 204] width 496 height 29
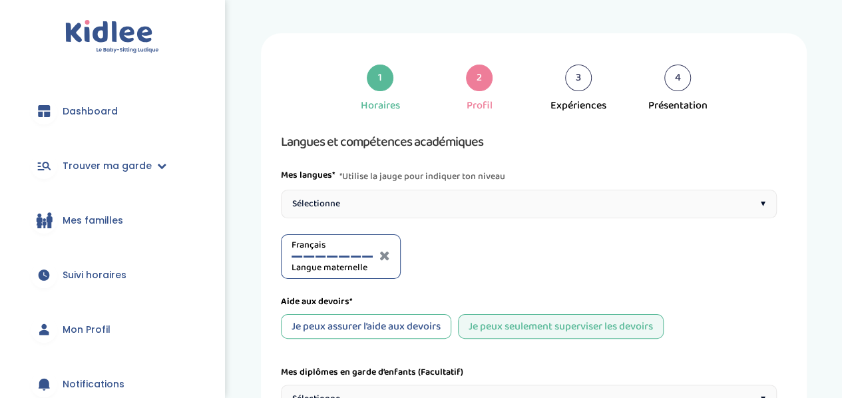
click at [418, 190] on div "Sélectionne ▾" at bounding box center [529, 204] width 496 height 29
click at [471, 238] on div "Anglais A1" at bounding box center [458, 256] width 81 height 37
click at [444, 238] on div "Anglais A1" at bounding box center [458, 256] width 81 height 37
click at [492, 255] on div at bounding box center [493, 256] width 11 height 2
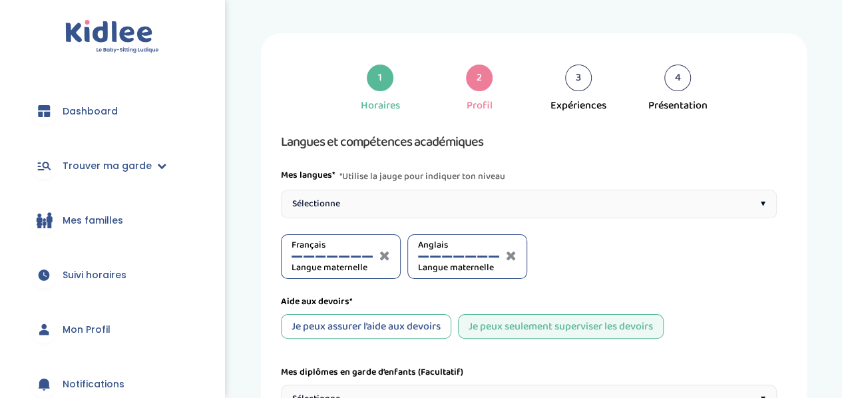
click at [483, 255] on div at bounding box center [482, 256] width 11 height 2
click at [496, 255] on div at bounding box center [493, 256] width 11 height 2
click at [379, 190] on div "Sélectionne ▾" at bounding box center [529, 204] width 496 height 29
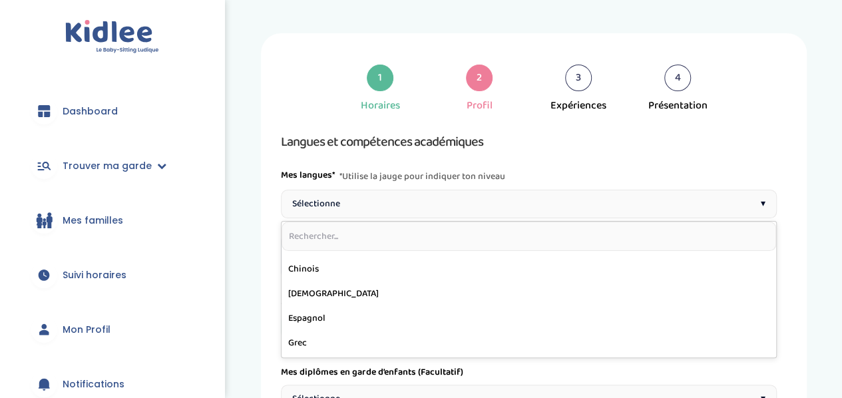
scroll to position [140, 0]
click at [475, 168] on span "*Utilise la jauge pour indiquer ton niveau" at bounding box center [422, 176] width 166 height 16
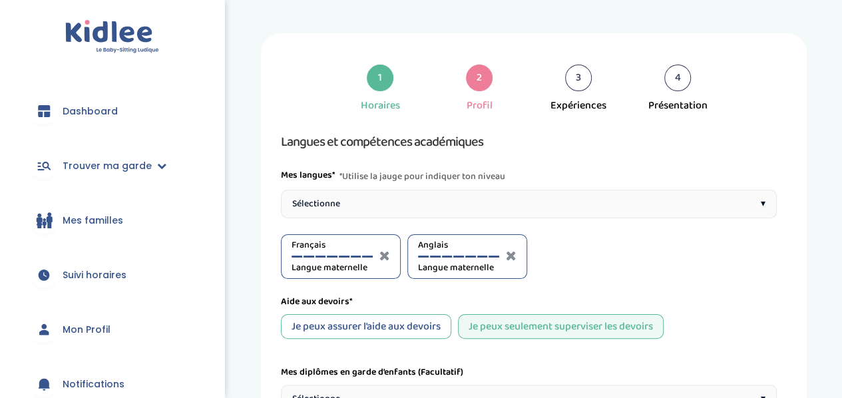
scroll to position [123, 0]
click at [395, 190] on div "Sélectionne ▾" at bounding box center [529, 204] width 496 height 29
click at [619, 255] on div at bounding box center [620, 256] width 11 height 2
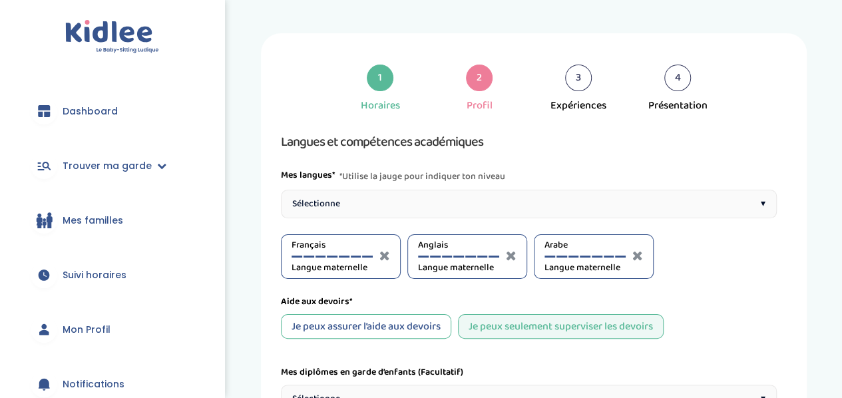
scroll to position [233, 0]
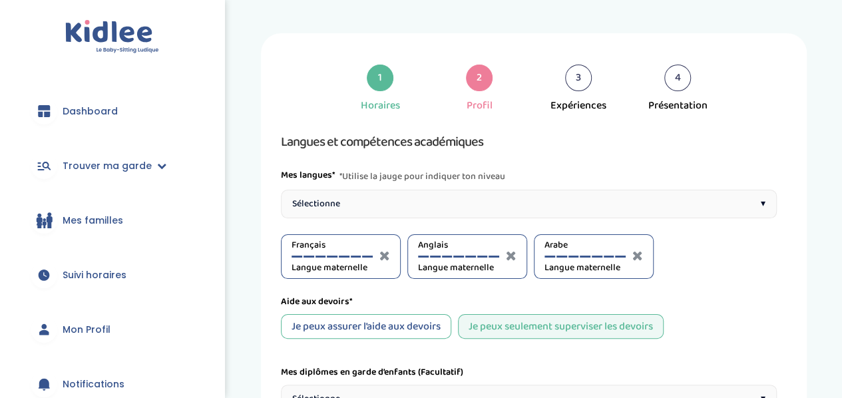
drag, startPoint x: 362, startPoint y: 271, endPoint x: 435, endPoint y: 174, distance: 121.1
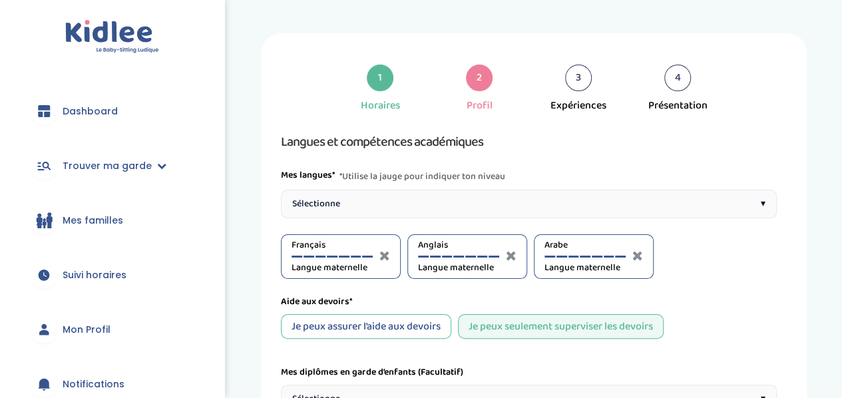
scroll to position [715, 0]
drag, startPoint x: 316, startPoint y: 234, endPoint x: 327, endPoint y: 237, distance: 11.6
drag, startPoint x: 327, startPoint y: 237, endPoint x: 320, endPoint y: 235, distance: 7.6
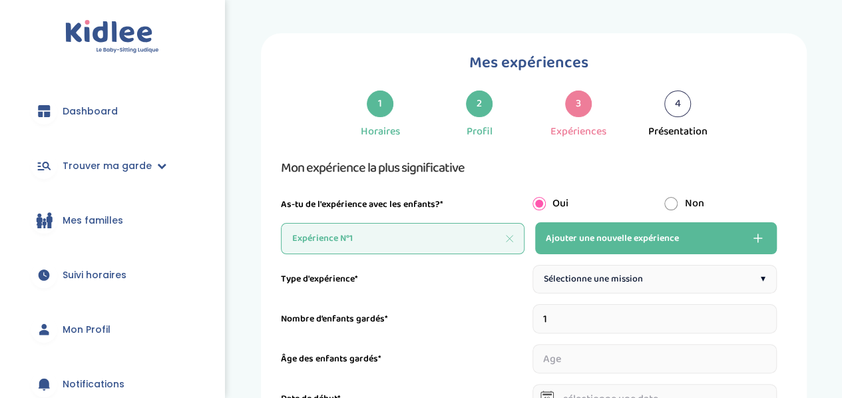
scroll to position [50, 0]
click at [609, 230] on span "Ajouter une nouvelle expérience" at bounding box center [612, 238] width 133 height 16
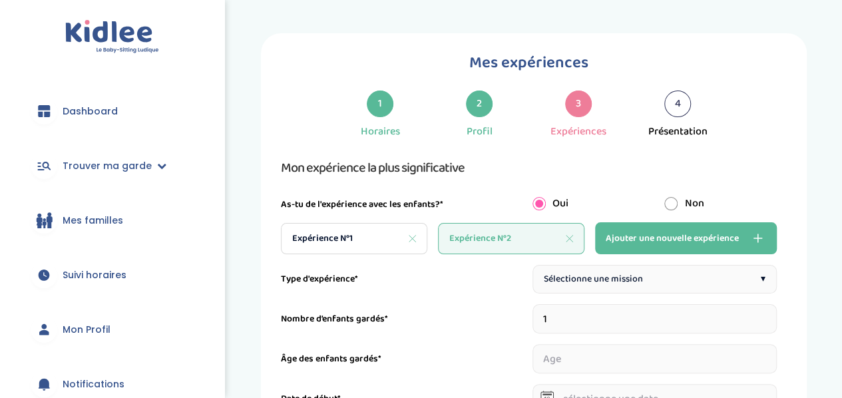
click at [576, 223] on div "Expérience N°2" at bounding box center [511, 238] width 146 height 31
click at [573, 223] on div "Expérience N°2" at bounding box center [511, 238] width 146 height 31
click at [568, 235] on icon at bounding box center [568, 238] width 7 height 7
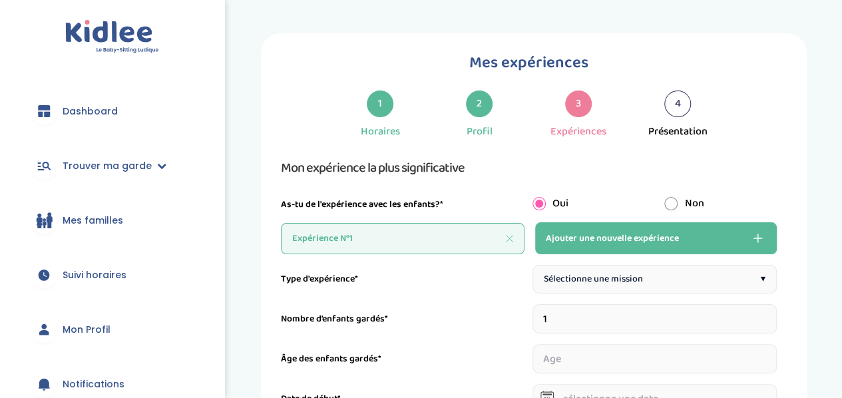
click at [537, 265] on div "Sélectionne une mission ▾" at bounding box center [654, 279] width 245 height 29
click at [664, 304] on input "1" at bounding box center [654, 318] width 245 height 29
click at [644, 344] on input "number" at bounding box center [654, 358] width 245 height 29
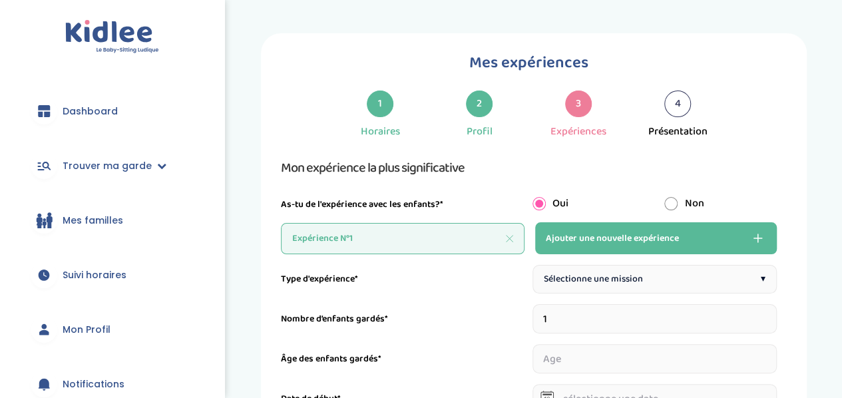
click at [622, 384] on input "text" at bounding box center [654, 398] width 245 height 29
type input "[DATE]"
click at [628, 344] on input "number" at bounding box center [654, 358] width 245 height 29
type input "8"
click at [497, 384] on div "Date de début* [DATE]" at bounding box center [529, 398] width 496 height 29
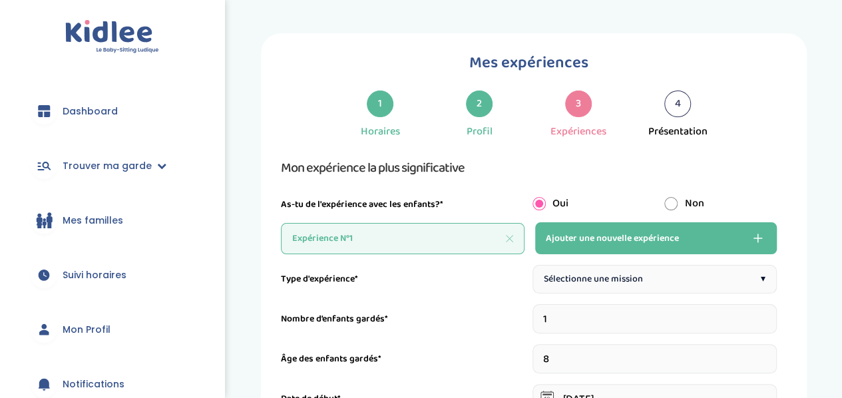
drag, startPoint x: 279, startPoint y: 86, endPoint x: 385, endPoint y: 247, distance: 192.8
copy div "Type d'expérience* Sélectionne une mission ▾ Nombre d’enfants gardés* Âge des e…"
click at [608, 272] on span "Sélectionne une mission" at bounding box center [593, 279] width 99 height 14
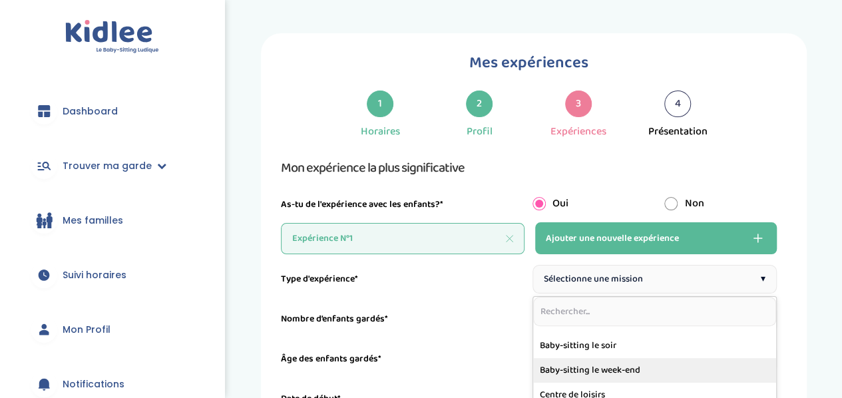
scroll to position [18, 0]
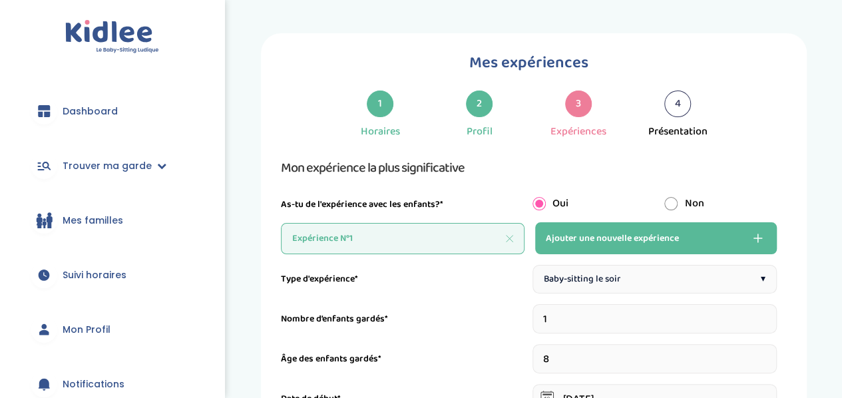
click at [655, 265] on div "Baby-sitting le soir ▾" at bounding box center [654, 279] width 245 height 29
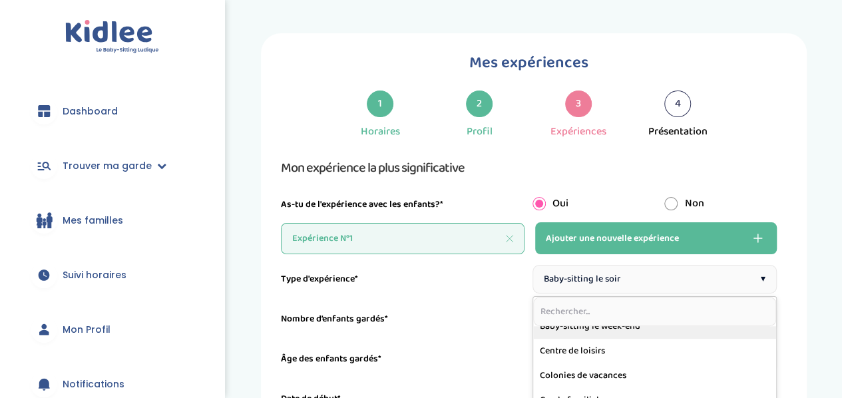
scroll to position [0, 0]
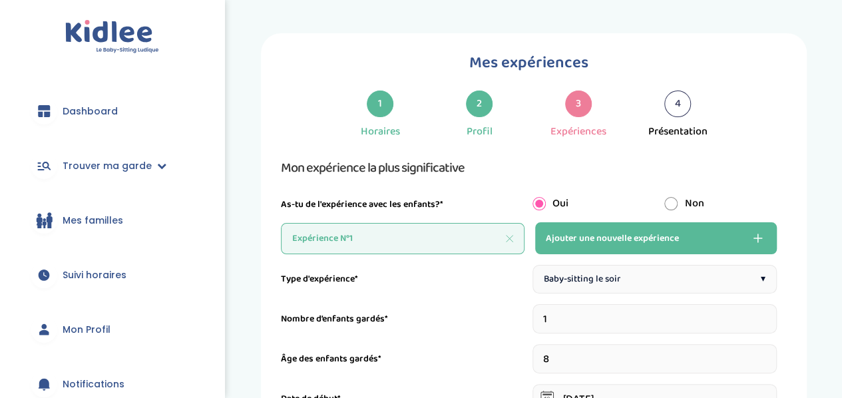
click at [613, 304] on input "1" at bounding box center [654, 318] width 245 height 29
drag, startPoint x: 579, startPoint y: 186, endPoint x: 593, endPoint y: 194, distance: 17.0
click at [591, 384] on input "[DATE]" at bounding box center [654, 398] width 245 height 29
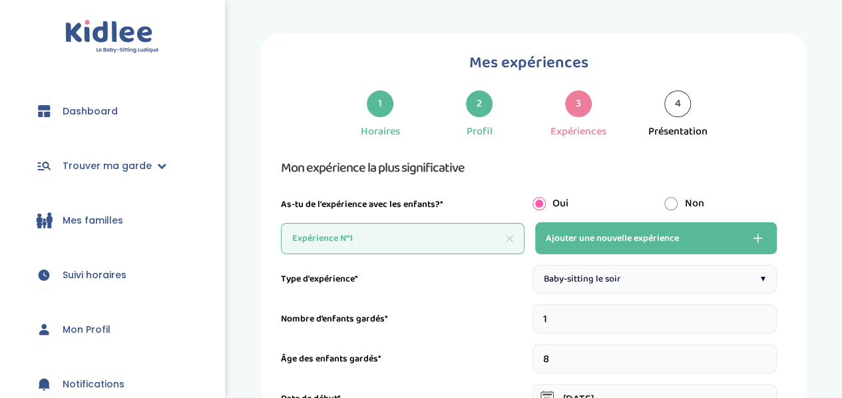
drag, startPoint x: 565, startPoint y: 218, endPoint x: 635, endPoint y: 232, distance: 70.6
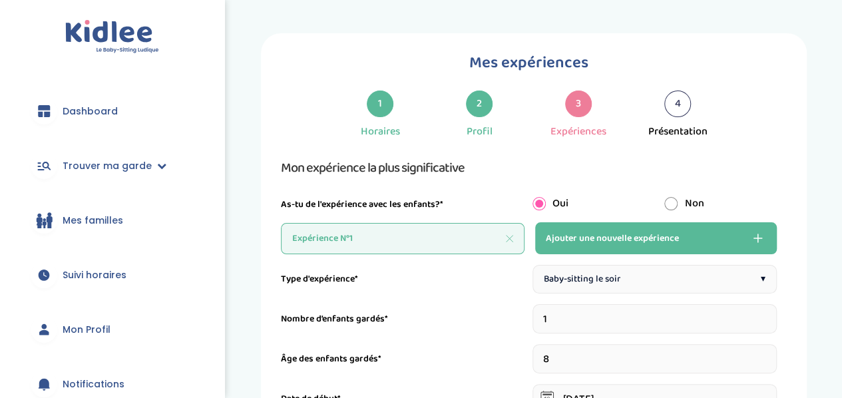
click at [619, 384] on input "[DATE]" at bounding box center [654, 398] width 245 height 29
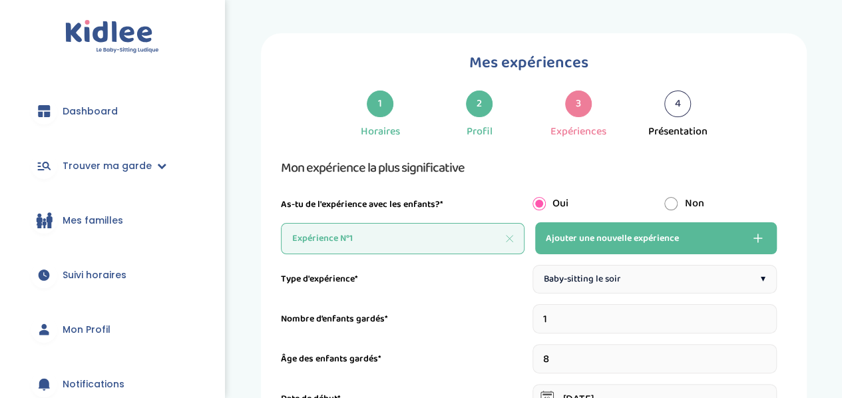
click at [679, 384] on input "[DATE]" at bounding box center [654, 398] width 245 height 29
click at [568, 384] on input "[DATE]" at bounding box center [654, 398] width 245 height 29
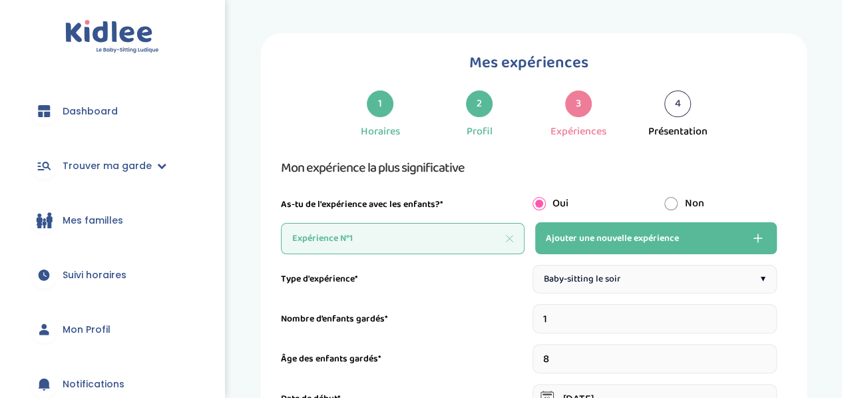
click at [616, 384] on input "[DATE]" at bounding box center [654, 398] width 245 height 29
type input "[DATE]"
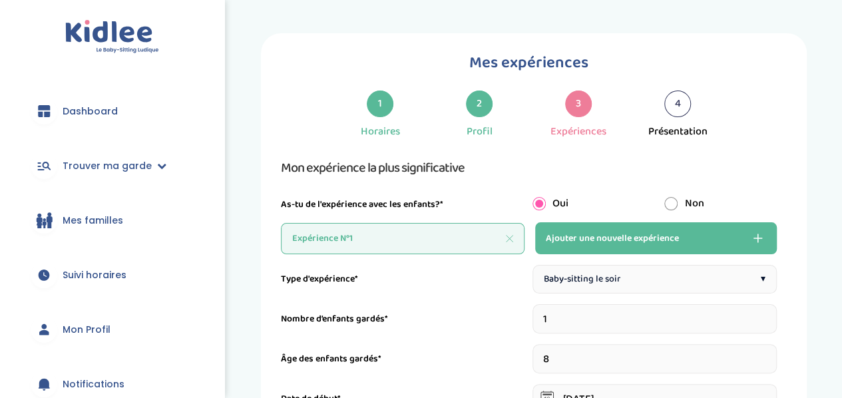
type input "1"
type input "[DATE]"
click at [636, 384] on input "[DATE]" at bounding box center [654, 398] width 245 height 29
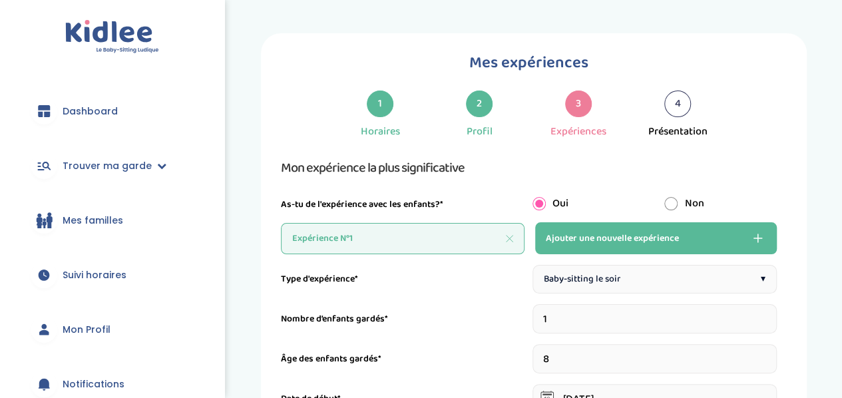
click at [587, 384] on input "[DATE]" at bounding box center [654, 398] width 245 height 29
drag, startPoint x: 587, startPoint y: 128, endPoint x: 576, endPoint y: 127, distance: 10.7
click at [576, 384] on input "[DATE]" at bounding box center [654, 398] width 245 height 29
type input "[DATE]"
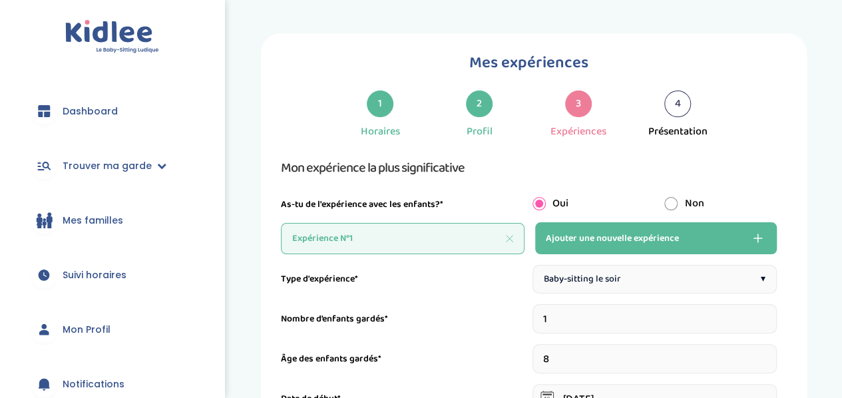
copy div "Description de ton expérience (Facultatif)"
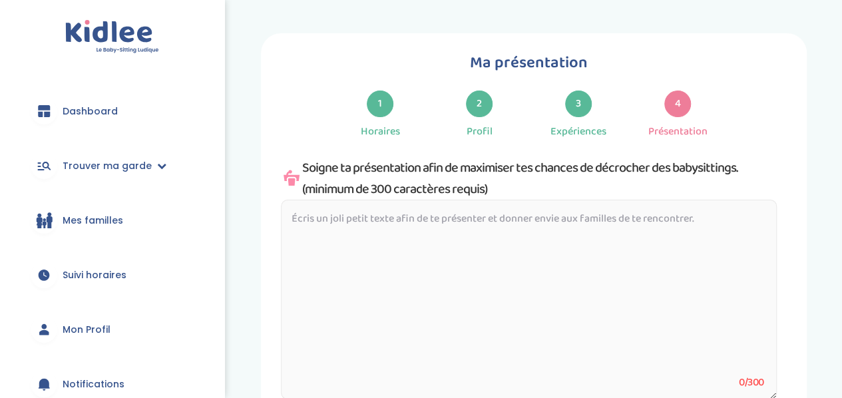
scroll to position [50, 0]
click at [609, 293] on textarea at bounding box center [529, 300] width 496 height 200
click at [428, 157] on div "Soigne ta présentation afin de maximiser tes chances de décrocher des babysitti…" at bounding box center [529, 178] width 496 height 43
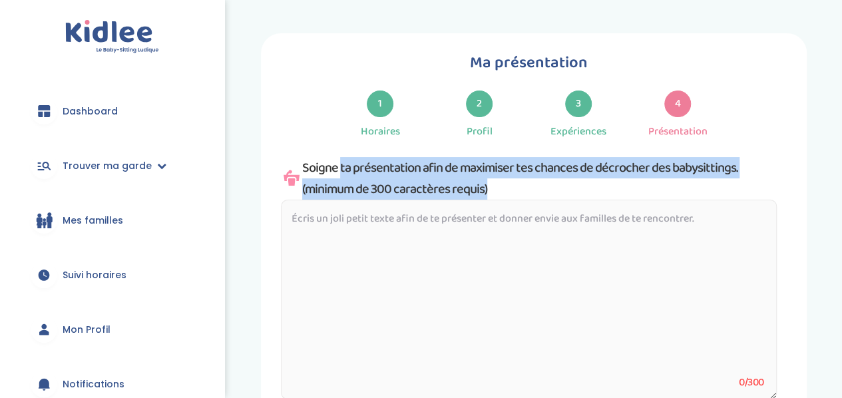
click at [428, 157] on div "Soigne ta présentation afin de maximiser tes chances de décrocher des babysitti…" at bounding box center [529, 178] width 496 height 43
click at [438, 157] on div "Soigne ta présentation afin de maximiser tes chances de décrocher des babysitti…" at bounding box center [529, 178] width 496 height 43
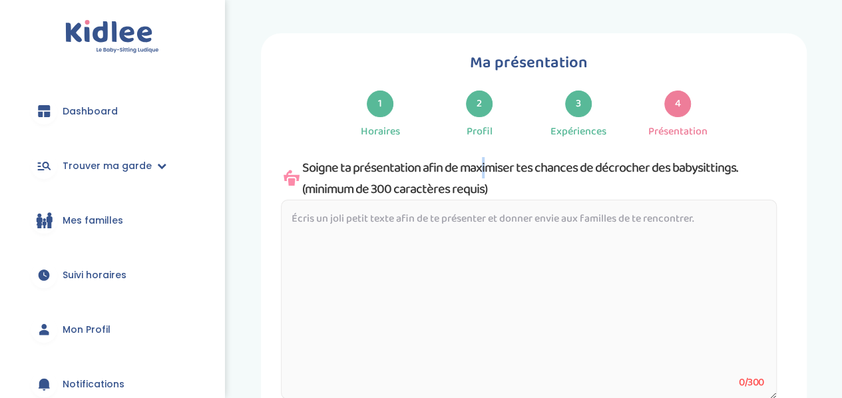
click at [438, 157] on div "Soigne ta présentation afin de maximiser tes chances de décrocher des babysitti…" at bounding box center [529, 178] width 496 height 43
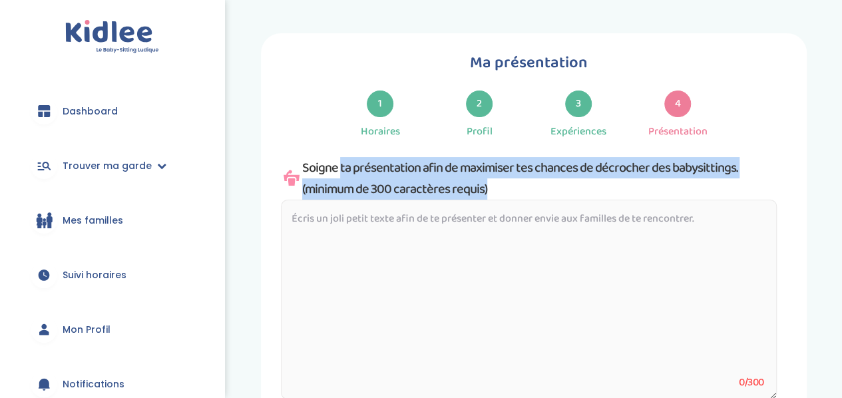
click at [438, 157] on div "Soigne ta présentation afin de maximiser tes chances de décrocher des babysitti…" at bounding box center [529, 178] width 496 height 43
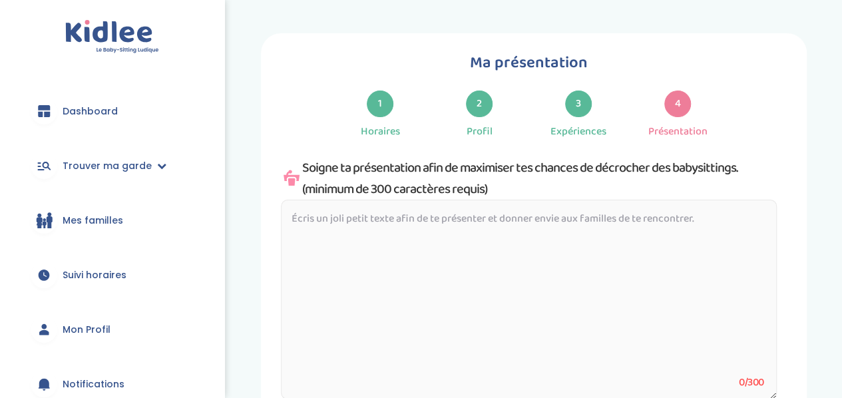
paste textarea "Bonjour, Je m’appelle [Ton prénom], et je garde des enfants de 5 à 10 ans depui…"
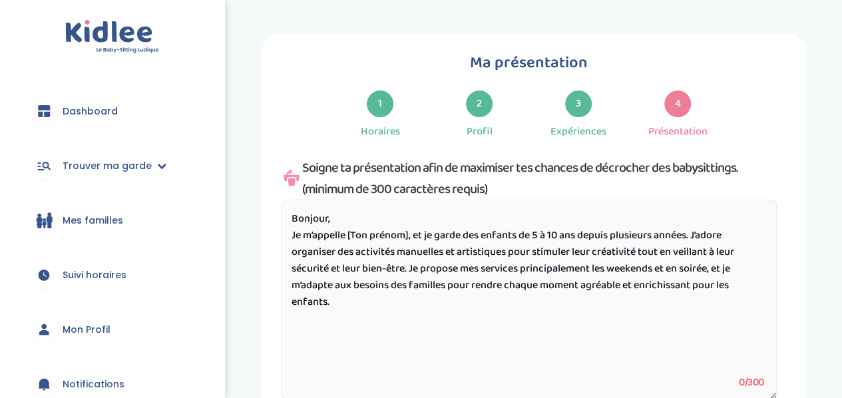
click at [359, 200] on textarea "Bonjour, Je m’appelle [Ton prénom], et je garde des enfants de 5 à 10 ans depui…" at bounding box center [529, 300] width 496 height 200
drag, startPoint x: 410, startPoint y: 186, endPoint x: 346, endPoint y: 189, distance: 63.9
click at [346, 200] on textarea "Bonjour, Je m’appelle [Ton prénom], et je garde des enfants de 5 à 10 ans depui…" at bounding box center [529, 300] width 496 height 200
click at [377, 200] on textarea "Bonjour, Je m’appelle [PERSON_NAME], et je garde des enfants de 5 à 10 ans depu…" at bounding box center [529, 300] width 496 height 200
click at [384, 200] on textarea "Bonjour, Je m’appelle [PERSON_NAME], et je garde des enfants de 5 à 10 ans depu…" at bounding box center [529, 300] width 496 height 200
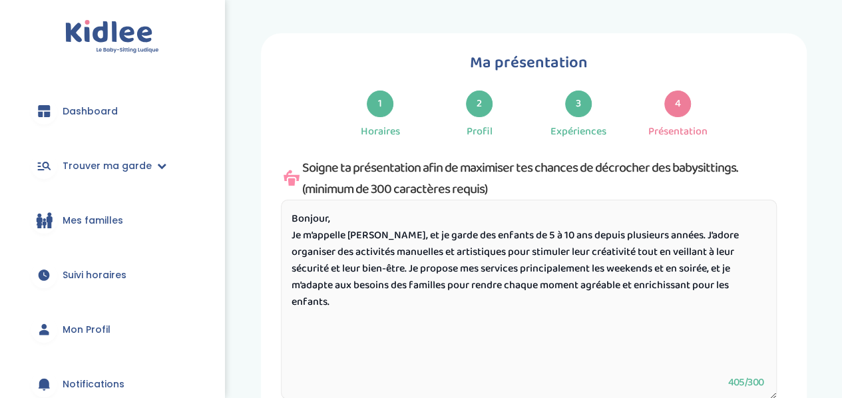
click at [377, 200] on textarea "Bonjour, Je m’appelle [PERSON_NAME], et je garde des enfants de 5 à 10 ans depu…" at bounding box center [529, 300] width 496 height 200
drag, startPoint x: 379, startPoint y: 184, endPoint x: 768, endPoint y: 273, distance: 398.6
click at [768, 273] on textarea "Bonjour, Je m’appelle [PERSON_NAME], et je garde des enfants de 5 à 10 ans depu…" at bounding box center [529, 300] width 496 height 200
paste textarea "diplômée d’un Master en marketing digital, et je garde des enfants de 5 à 10 an…"
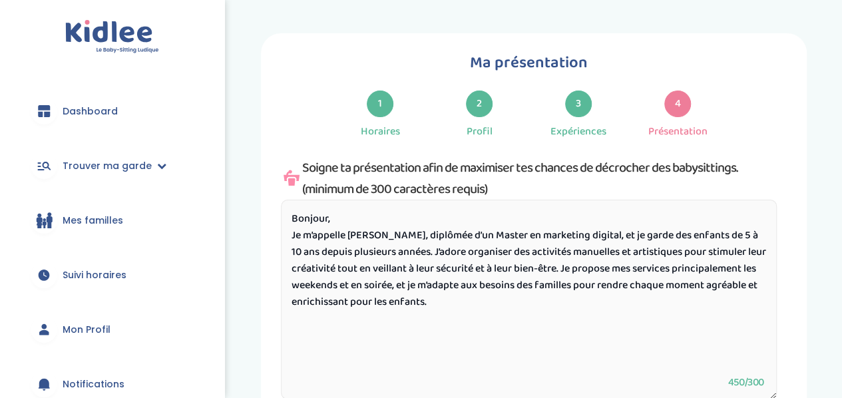
drag, startPoint x: 474, startPoint y: 249, endPoint x: 378, endPoint y: 188, distance: 113.7
click at [378, 200] on textarea "Bonjour, Je m’appelle [PERSON_NAME], diplômée d’un Master en marketing digital,…" at bounding box center [529, 300] width 496 height 200
paste textarea "Grâce à mon planning flexible, je suis disponible principalement les weekends e…"
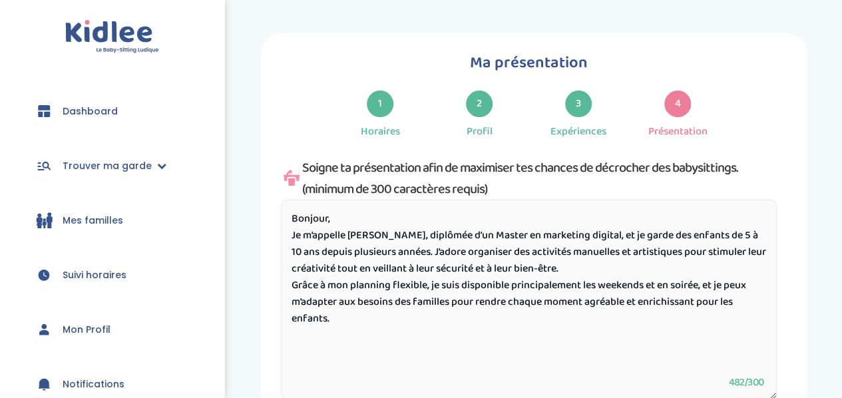
drag, startPoint x: 401, startPoint y: 204, endPoint x: 273, endPoint y: 193, distance: 128.2
click at [273, 193] on div "Ma présentation 1 Horaires 2 Profil 3 Expériences 4 Présentation Indique nous t…" at bounding box center [534, 255] width 546 height 444
click at [294, 200] on textarea "Bonjour, Je m’appelle [PERSON_NAME], diplômée d’un Master en marketing digital,…" at bounding box center [529, 300] width 496 height 200
drag, startPoint x: 291, startPoint y: 203, endPoint x: 401, endPoint y: 203, distance: 109.1
click at [401, 203] on textarea "Bonjour, Je m’appelle [PERSON_NAME], diplômée d’un Master en marketing digital,…" at bounding box center [529, 300] width 496 height 200
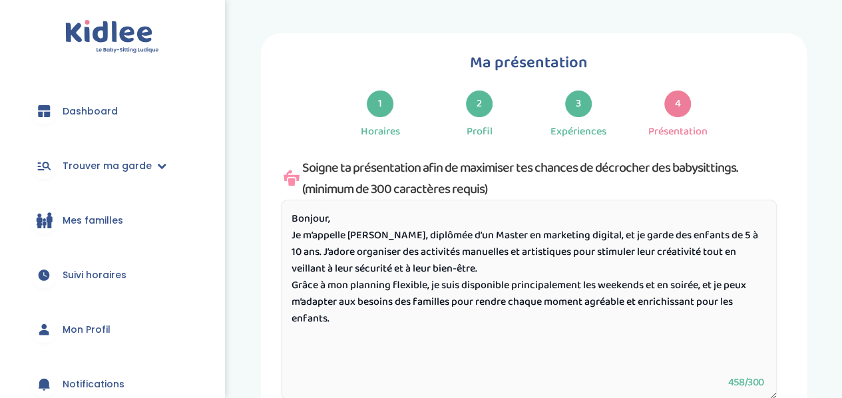
click at [401, 203] on textarea "Bonjour, Je m’appelle [PERSON_NAME], diplômée d’un Master en marketing digital,…" at bounding box center [529, 300] width 496 height 200
click at [438, 227] on textarea "Bonjour, Je m’appelle [PERSON_NAME], diplômée d’un Master en marketing digital,…" at bounding box center [529, 300] width 496 height 200
click at [440, 249] on textarea "Bonjour, Je m’appelle [PERSON_NAME], diplômée d’un Master en marketing digital,…" at bounding box center [529, 300] width 496 height 200
click at [534, 200] on textarea "Bonjour, Je m’appelle [PERSON_NAME], diplômée d’un Master en marketing digital,…" at bounding box center [529, 300] width 496 height 200
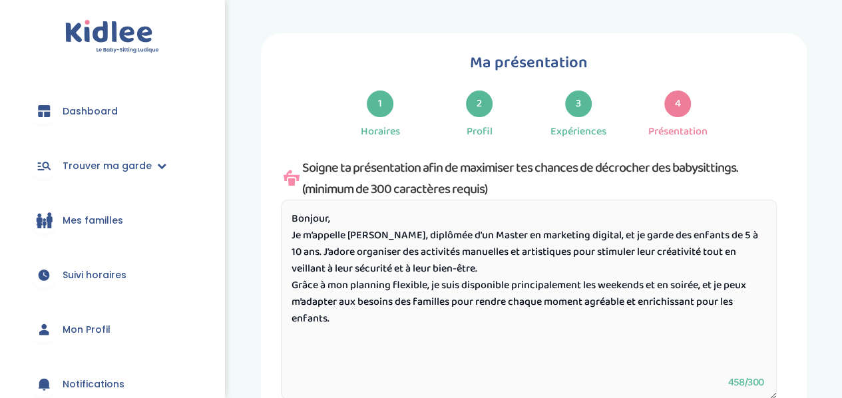
click at [534, 200] on textarea "Bonjour, Je m’appelle [PERSON_NAME], diplômée d’un Master en marketing digital,…" at bounding box center [529, 300] width 496 height 200
drag, startPoint x: 435, startPoint y: 179, endPoint x: 558, endPoint y: 173, distance: 123.2
click at [558, 200] on textarea "Bonjour, Je m’appelle [PERSON_NAME], diplômée d’un Master en marketing digital,…" at bounding box center [529, 300] width 496 height 200
drag, startPoint x: 387, startPoint y: 226, endPoint x: 273, endPoint y: 183, distance: 121.7
click at [273, 183] on div "Ma présentation 1 Horaires 2 Profil 3 Expériences 4 Présentation Indique nous t…" at bounding box center [534, 255] width 546 height 444
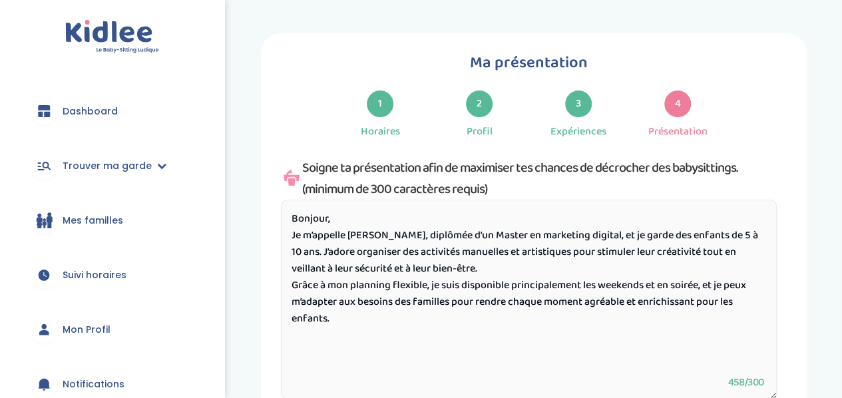
click at [456, 200] on textarea "Bonjour, Je m’appelle [PERSON_NAME], diplômée d’un Master en marketing digital,…" at bounding box center [529, 300] width 496 height 200
drag, startPoint x: 432, startPoint y: 179, endPoint x: 500, endPoint y: 276, distance: 118.5
click at [500, 276] on textarea "Bonjour, Je m’appelle [PERSON_NAME], diplômée d’un Master en marketing digital,…" at bounding box center [529, 300] width 496 height 200
paste textarea "J’ai une grande disponibilité, aussi bien en soirée en semaine que les weekends…"
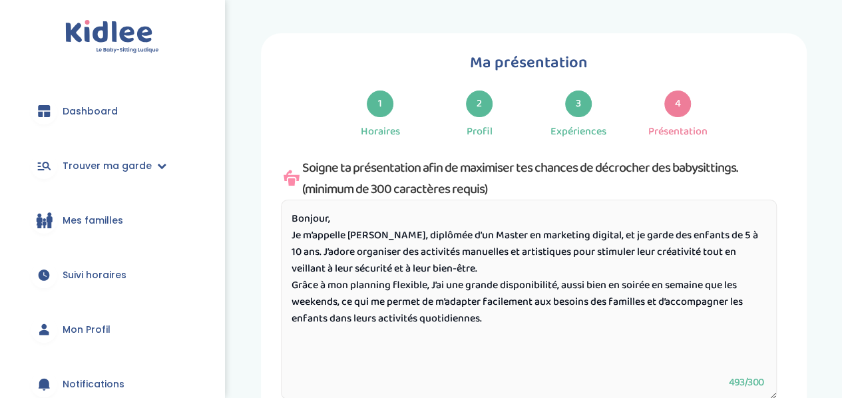
type textarea "Bonjour, Je m’appelle [PERSON_NAME], diplômée d’un Master en marketing digital,…"
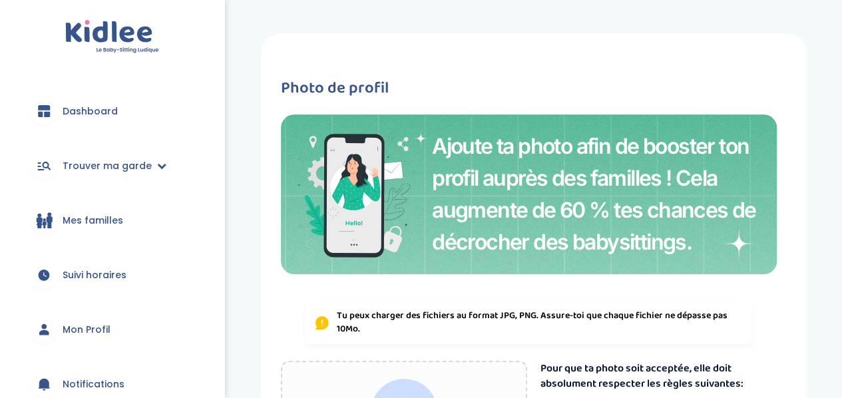
scroll to position [238, 0]
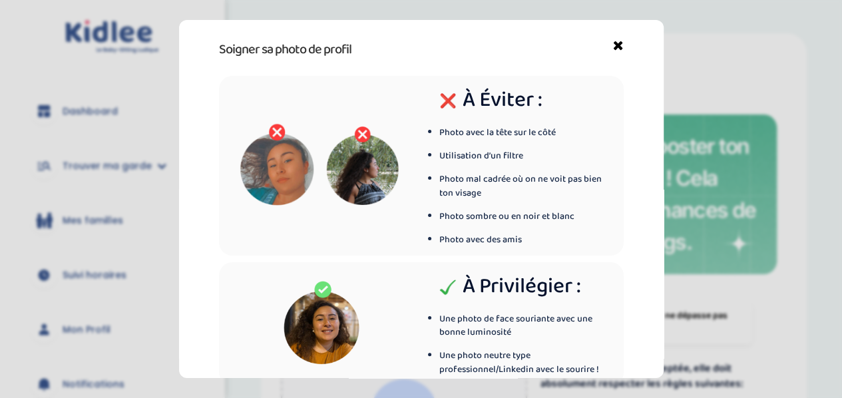
scroll to position [85, 0]
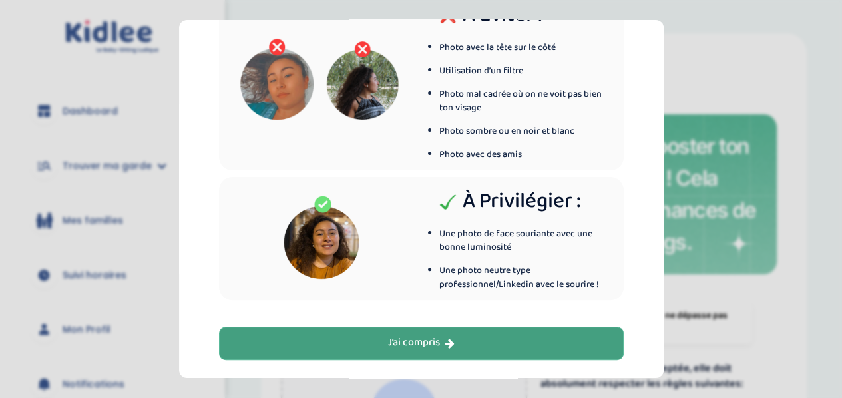
click at [486, 350] on button "J’ai compris" at bounding box center [421, 343] width 404 height 33
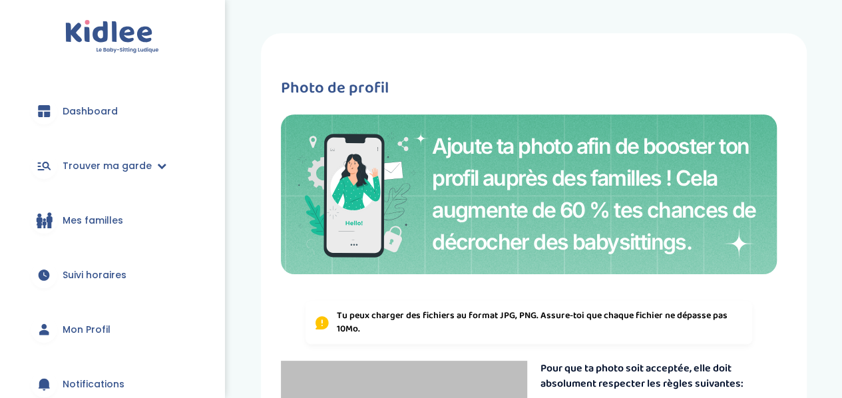
scroll to position [305, 0]
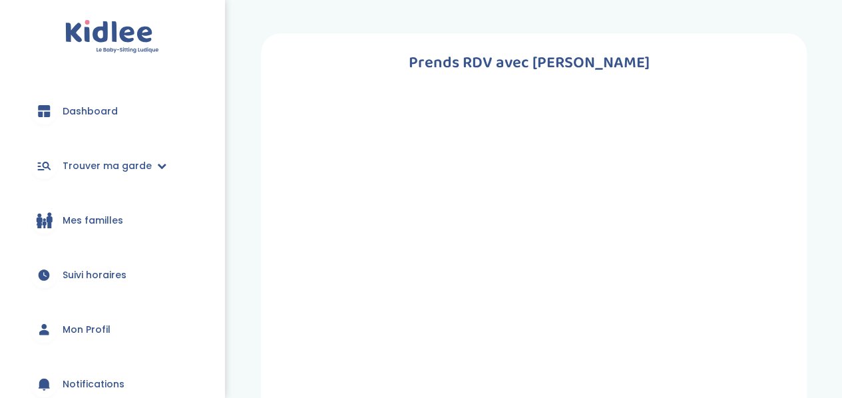
scroll to position [0, 0]
